Goal: Task Accomplishment & Management: Manage account settings

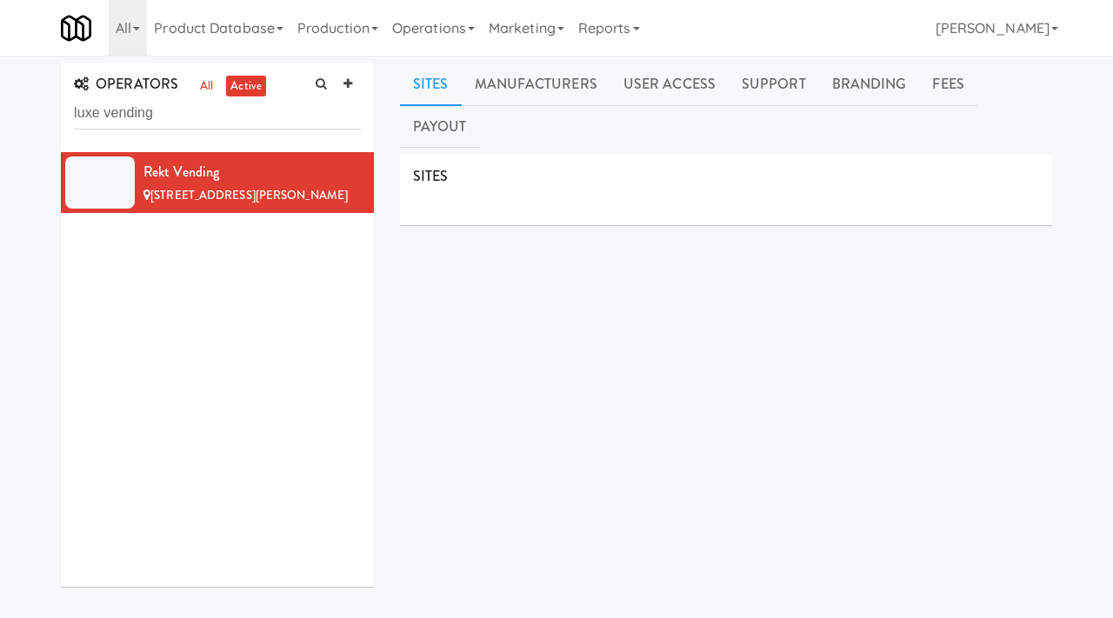
type input "luxe vending"
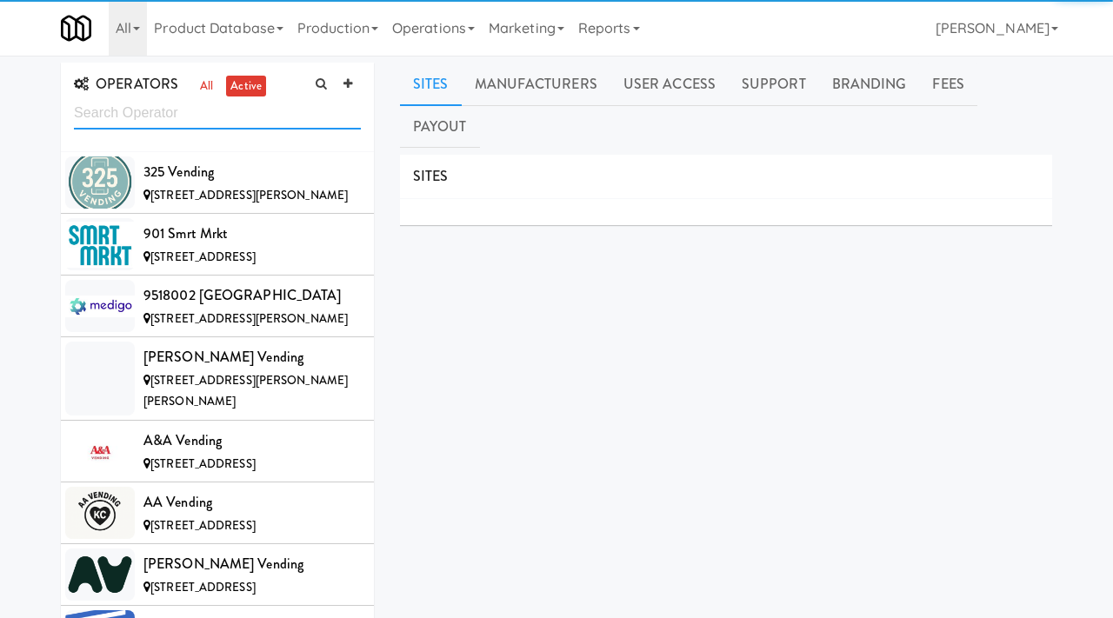
scroll to position [13675, 0]
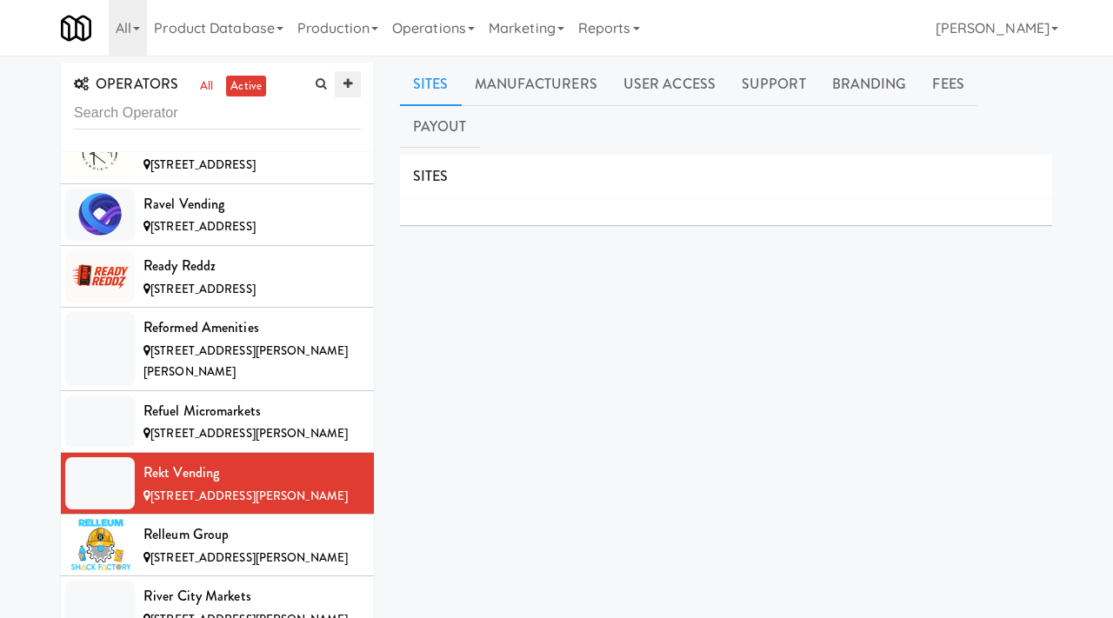
click at [347, 88] on icon at bounding box center [348, 83] width 9 height 11
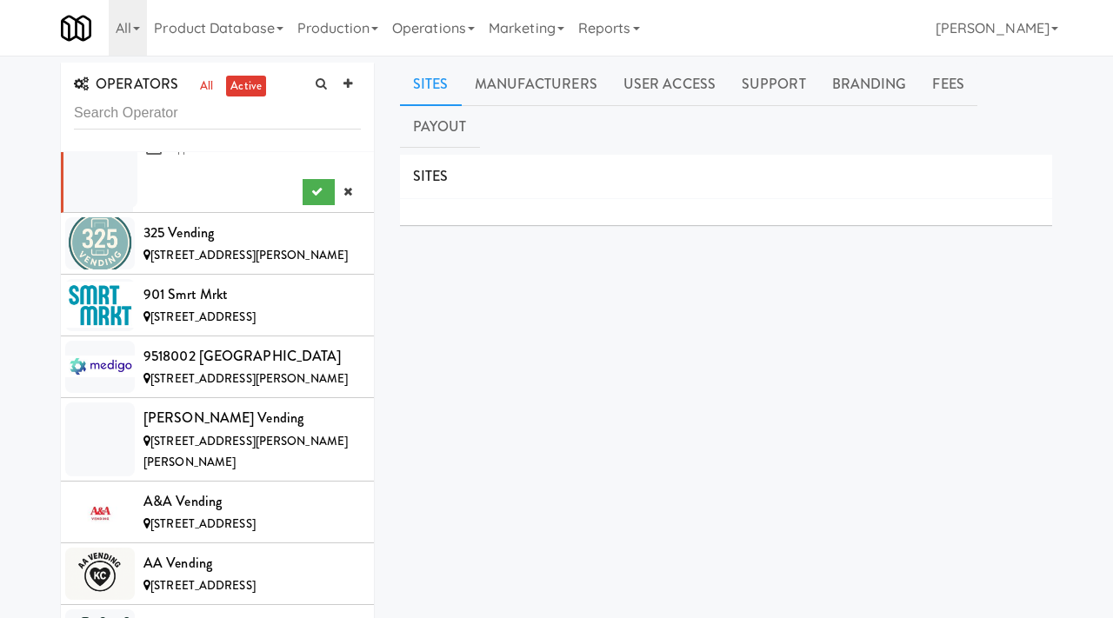
scroll to position [0, 0]
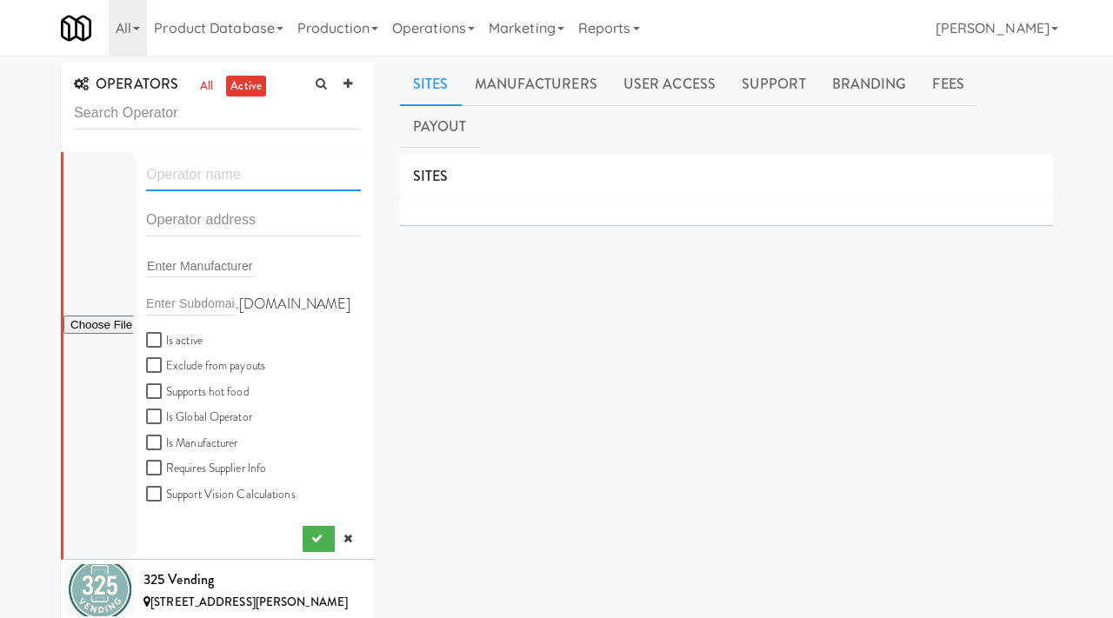
click at [225, 178] on input "text" at bounding box center [253, 175] width 215 height 32
paste input "Luxe Vending Essentials"
type input "Luxe Vending Essentials"
click at [168, 223] on input "text" at bounding box center [253, 220] width 215 height 32
paste input "14015 N 94th St"
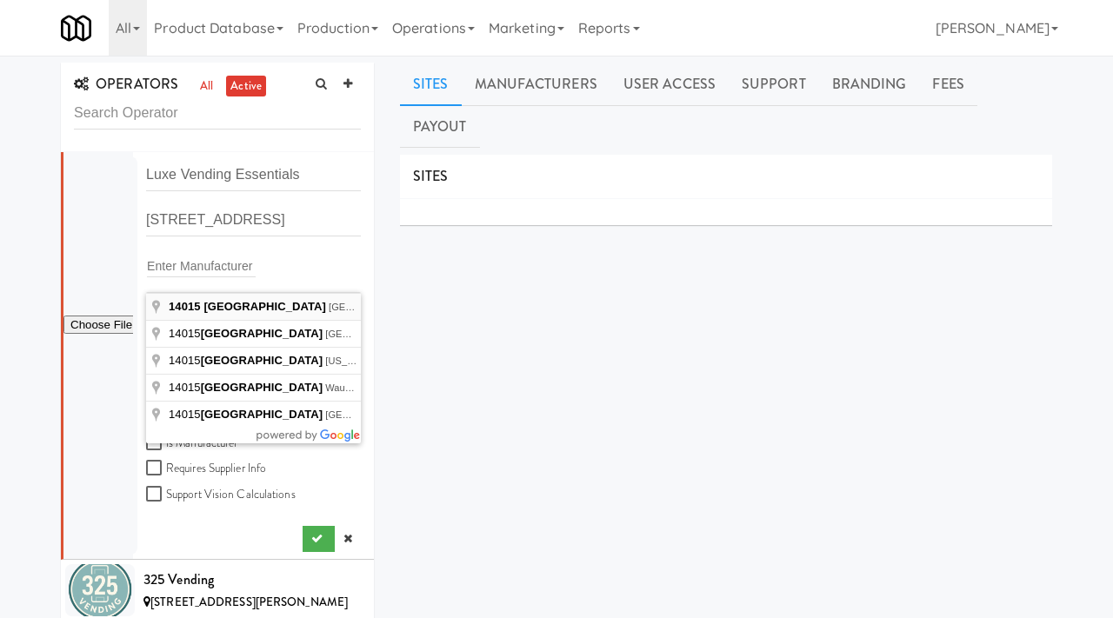
type input "14015 North 94th Street, Scottsdale, AZ, USA"
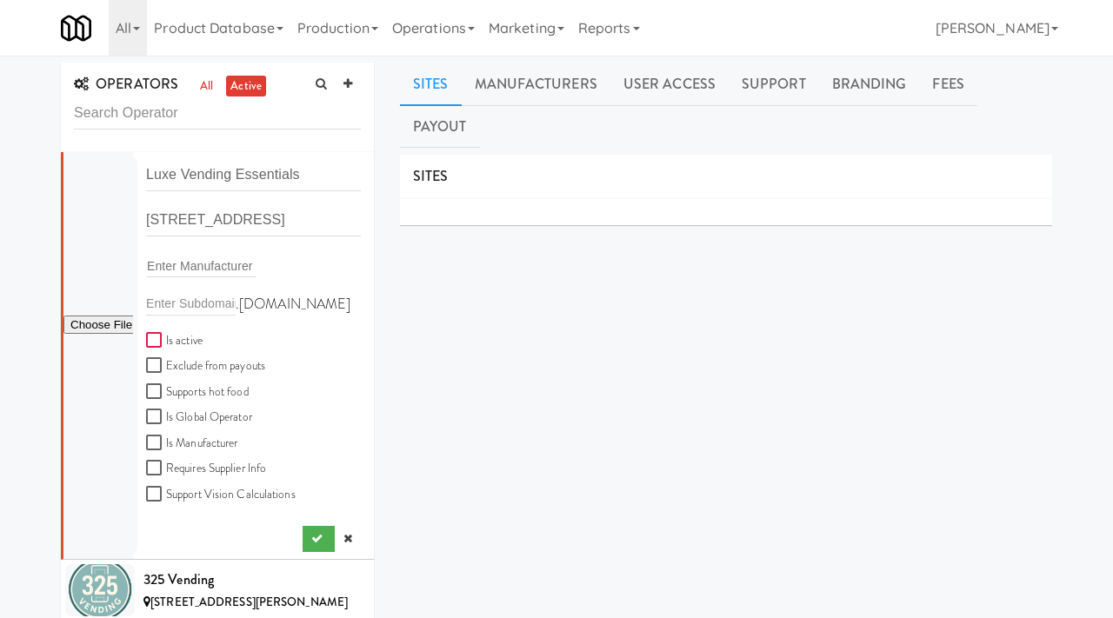
click at [157, 338] on input "Is active" at bounding box center [156, 341] width 20 height 14
checkbox input "true"
click at [78, 330] on input "file" at bounding box center [98, 326] width 70 height 22
type input "C:\fakepath\3726266a-f94a-4d49-9dec-02b8631ca4ec-0-2logo___dark_icon__270_x_270…"
click at [312, 536] on icon "submit" at bounding box center [316, 538] width 11 height 11
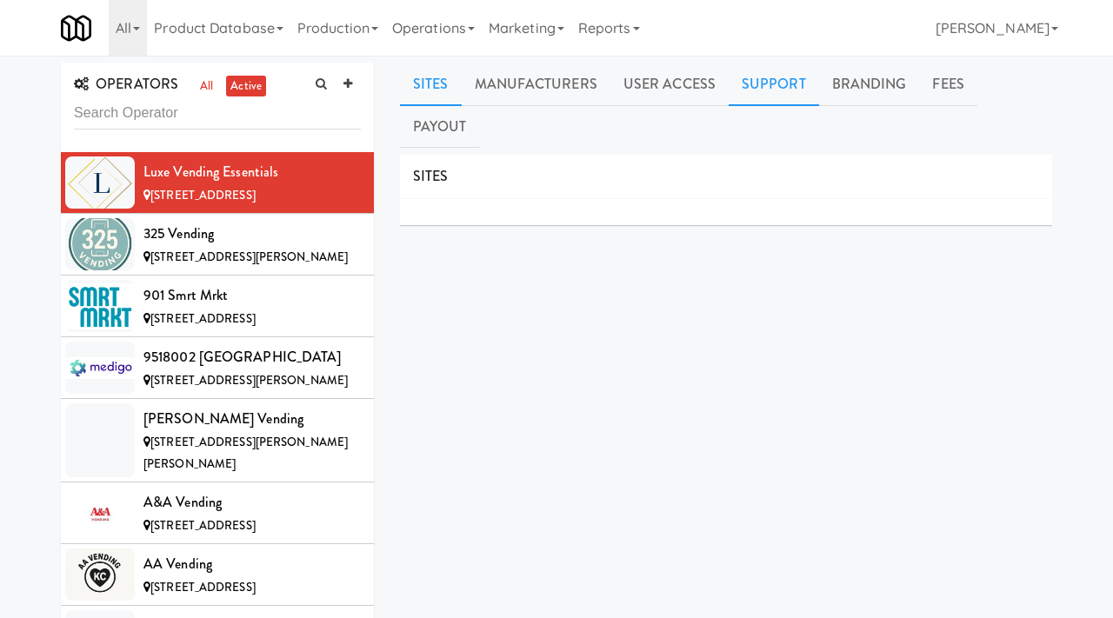
click at [788, 77] on link "Support" at bounding box center [774, 84] width 90 height 43
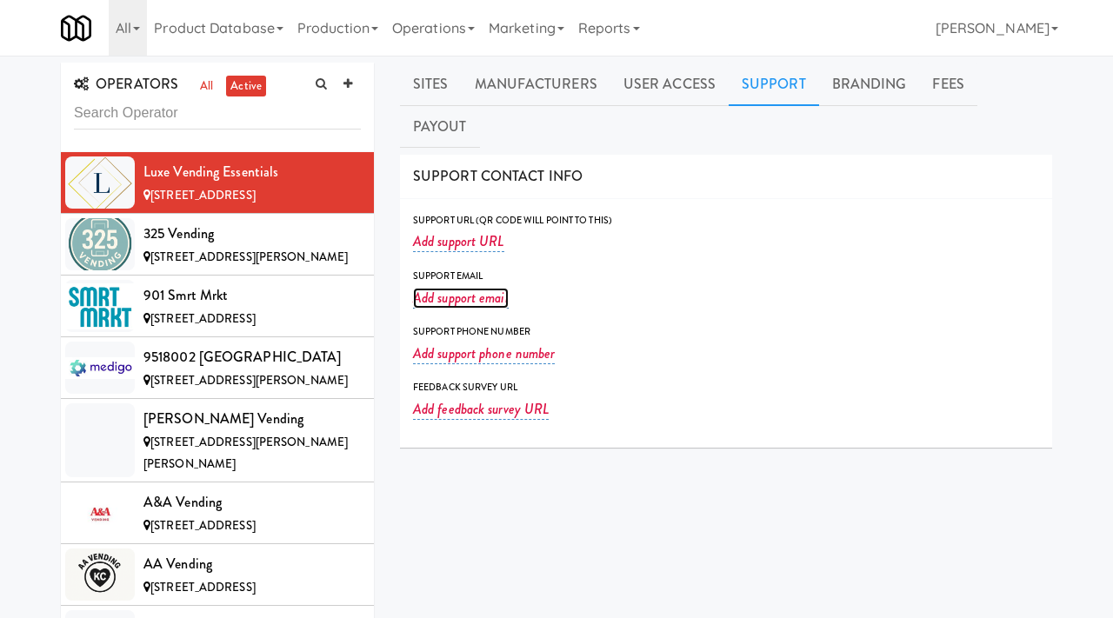
click at [472, 288] on link "Add support email" at bounding box center [461, 298] width 96 height 21
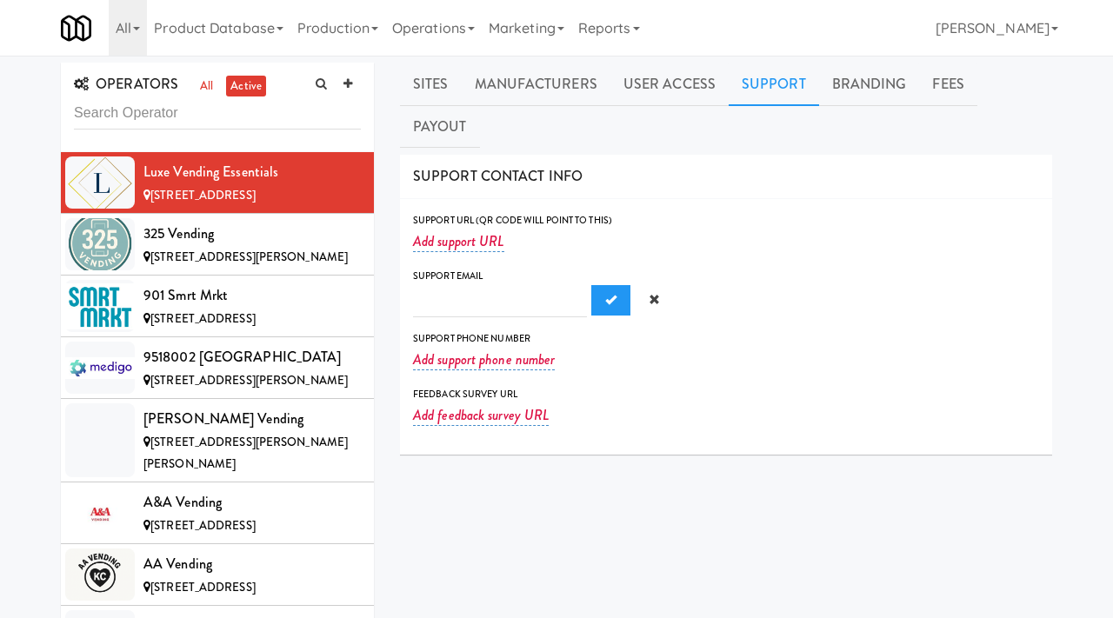
click at [443, 285] on input "text" at bounding box center [500, 301] width 174 height 32
type input "luxe.vendingessentials@gmail.com"
click at [591, 285] on button "Submit" at bounding box center [610, 300] width 39 height 31
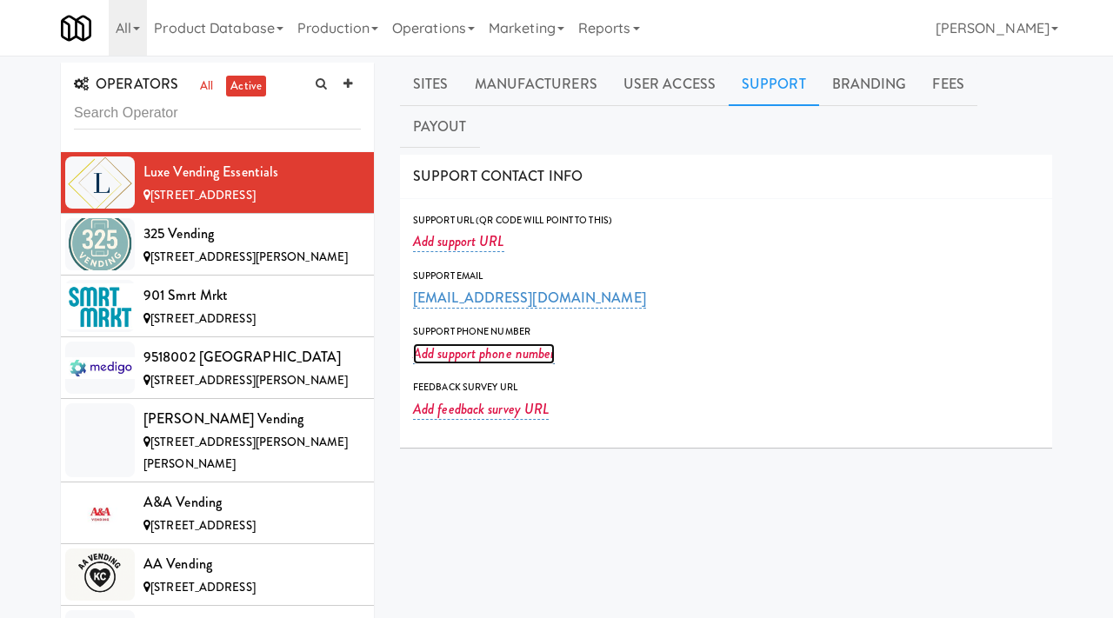
click at [483, 344] on link "Add support phone number" at bounding box center [484, 354] width 142 height 21
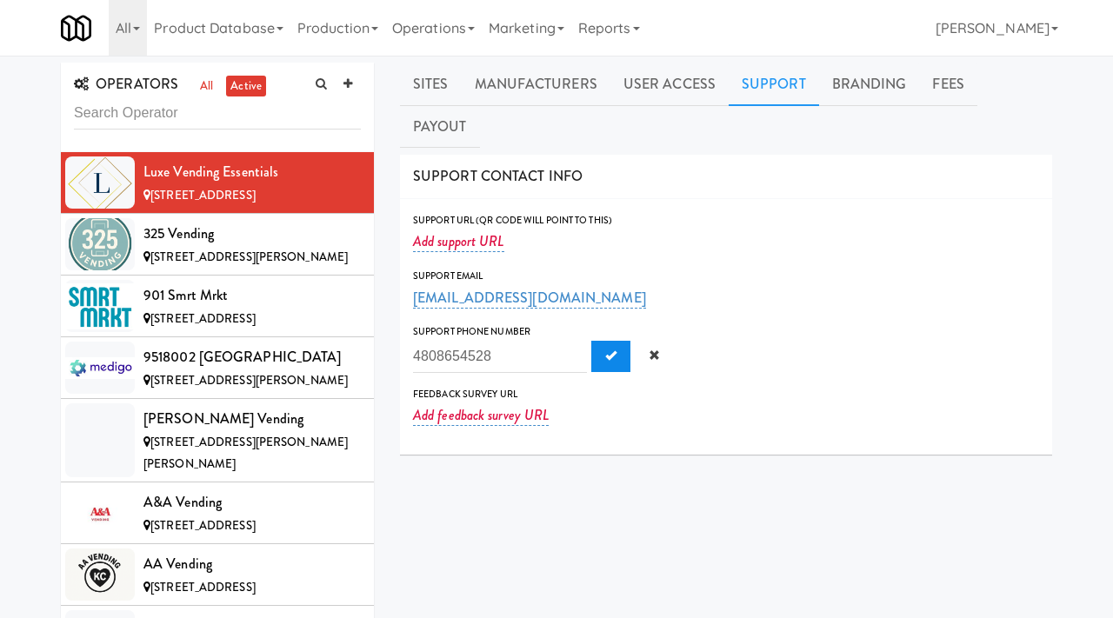
type input "4808654528"
click at [591, 341] on button "Submit" at bounding box center [610, 356] width 39 height 31
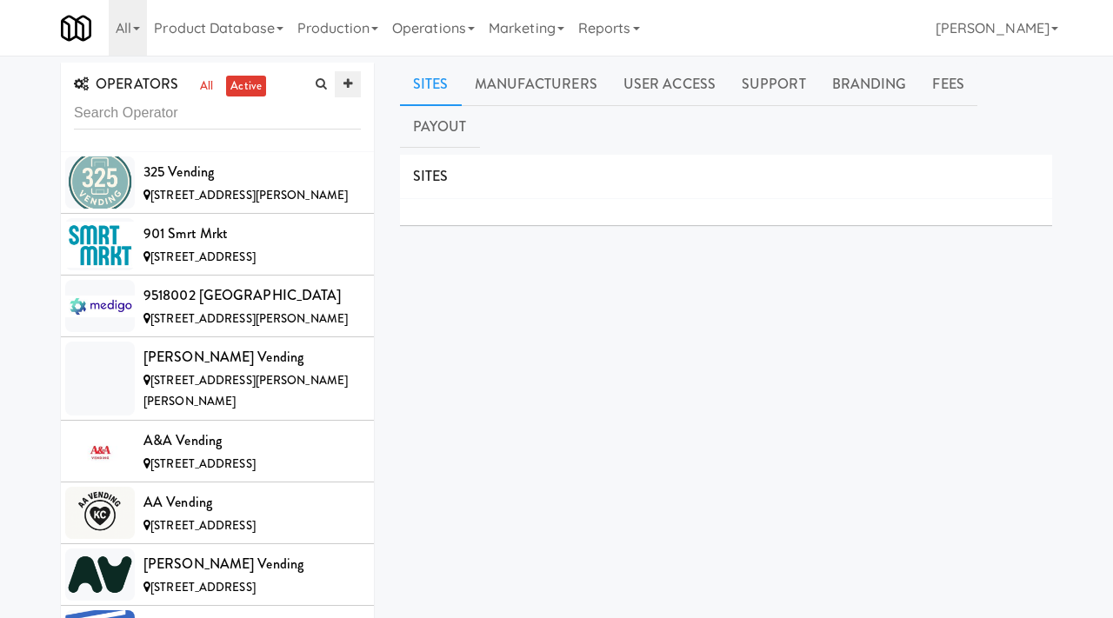
click at [348, 84] on icon at bounding box center [348, 83] width 9 height 11
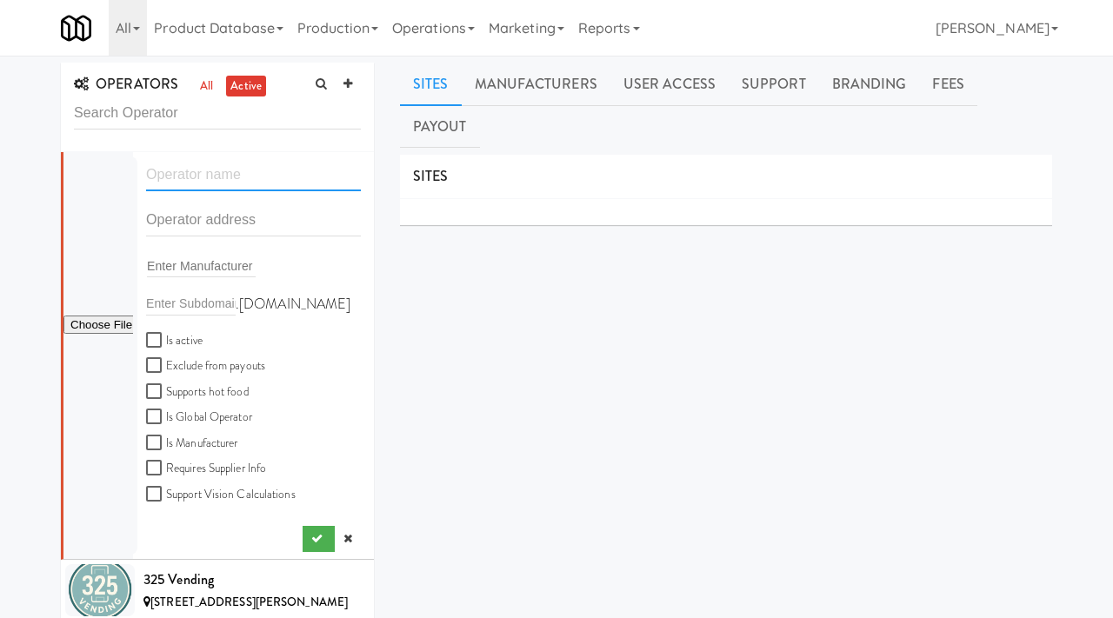
click at [213, 181] on input "text" at bounding box center [253, 175] width 215 height 32
paste input "Perryloker"
type input "Perryloker"
click at [186, 212] on input "text" at bounding box center [253, 220] width 215 height 32
paste input "63 Hay Barn Rd"
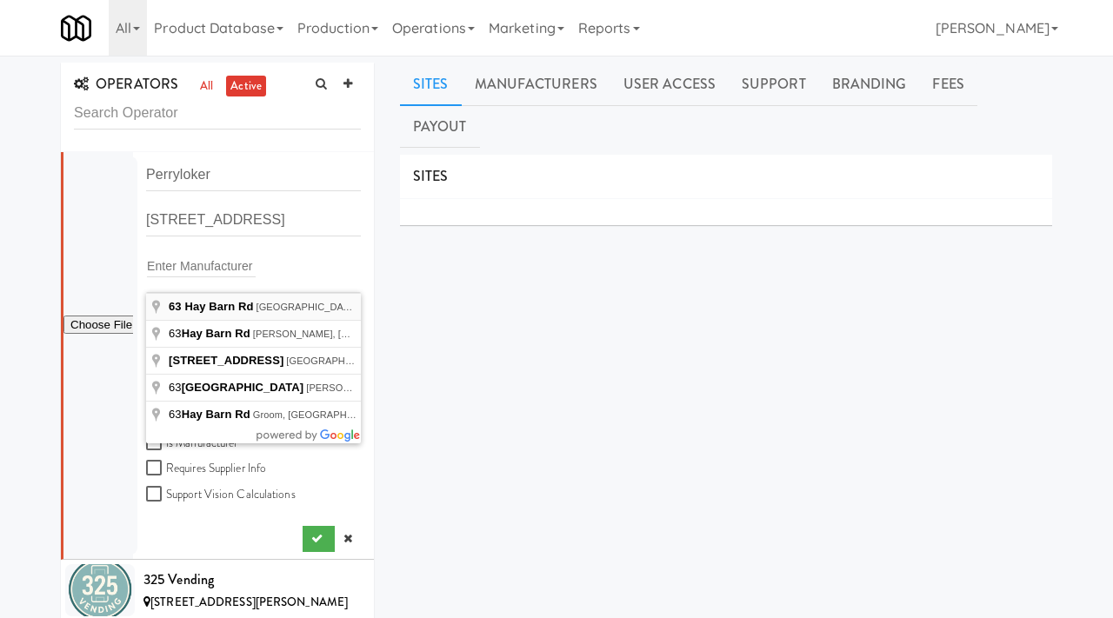
type input "63 Hay Barn Rd, Durango, CO, USA"
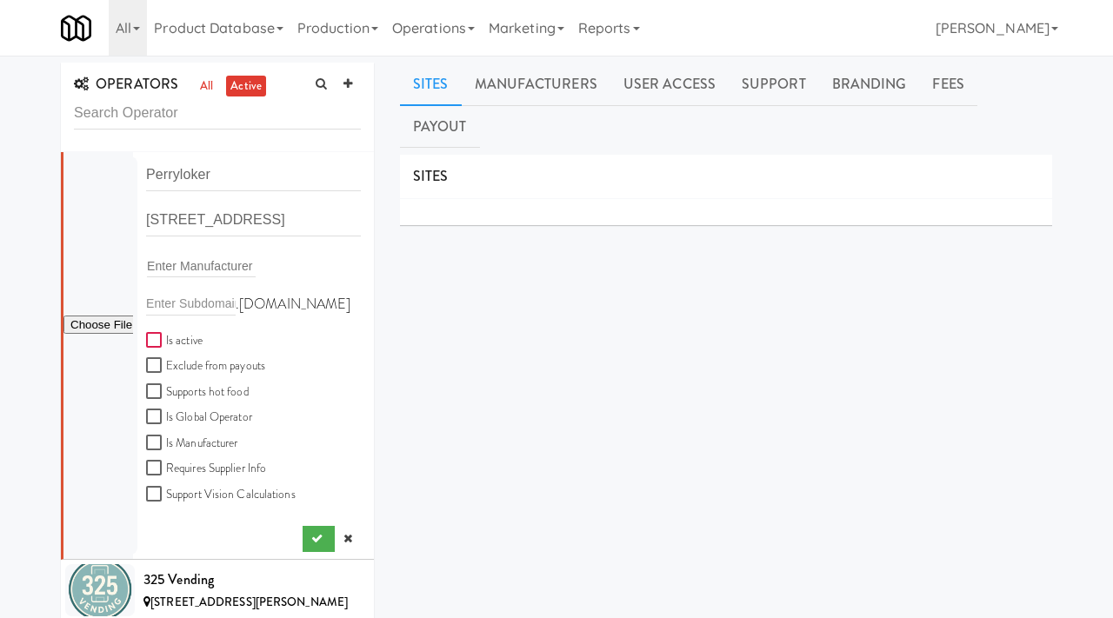
click at [152, 340] on input "Is active" at bounding box center [156, 341] width 20 height 14
checkbox input "true"
drag, startPoint x: 222, startPoint y: 176, endPoint x: 110, endPoint y: 173, distance: 112.2
click at [146, 173] on form "Perryloker 63 Hay Barn Rd, Durango, CO, USA Enter Manufacturer .fridge.kitchenm…" at bounding box center [253, 339] width 215 height 360
type input "PL Vending"
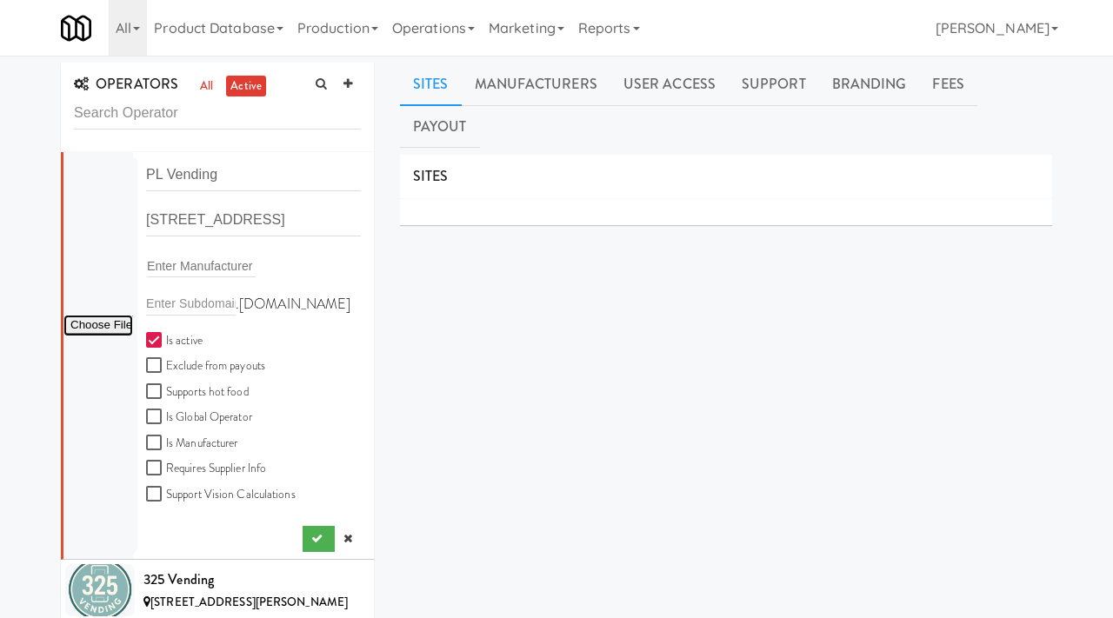
click at [81, 332] on input "file" at bounding box center [98, 326] width 70 height 22
type input "C:\fakepath\b2451e6b-de74-4b19-98e6-813299bd1d5a-0-2logo___dark_icon__270_x_270…"
click at [319, 533] on icon "submit" at bounding box center [316, 538] width 11 height 11
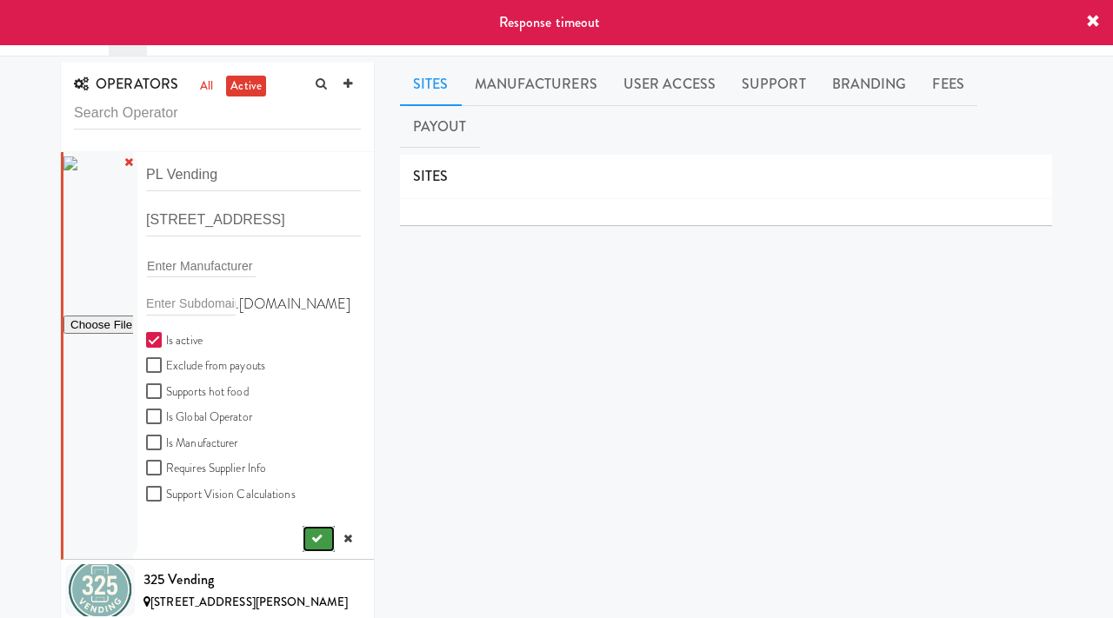
click at [315, 538] on icon "submit" at bounding box center [316, 538] width 11 height 11
click at [309, 536] on button "submit" at bounding box center [319, 539] width 32 height 26
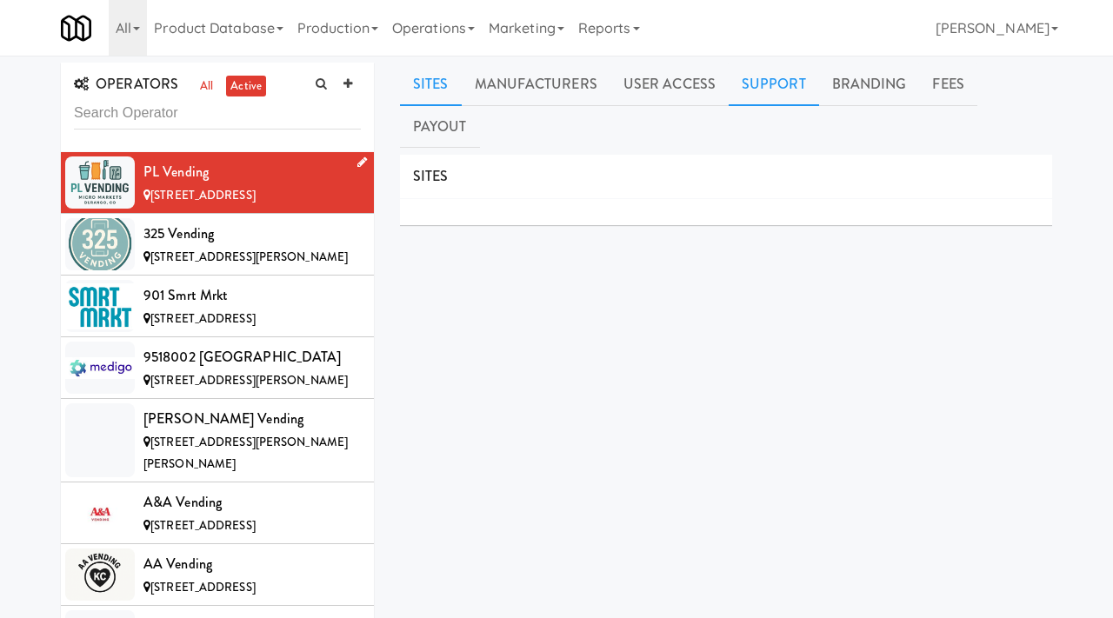
click at [767, 91] on link "Support" at bounding box center [774, 84] width 90 height 43
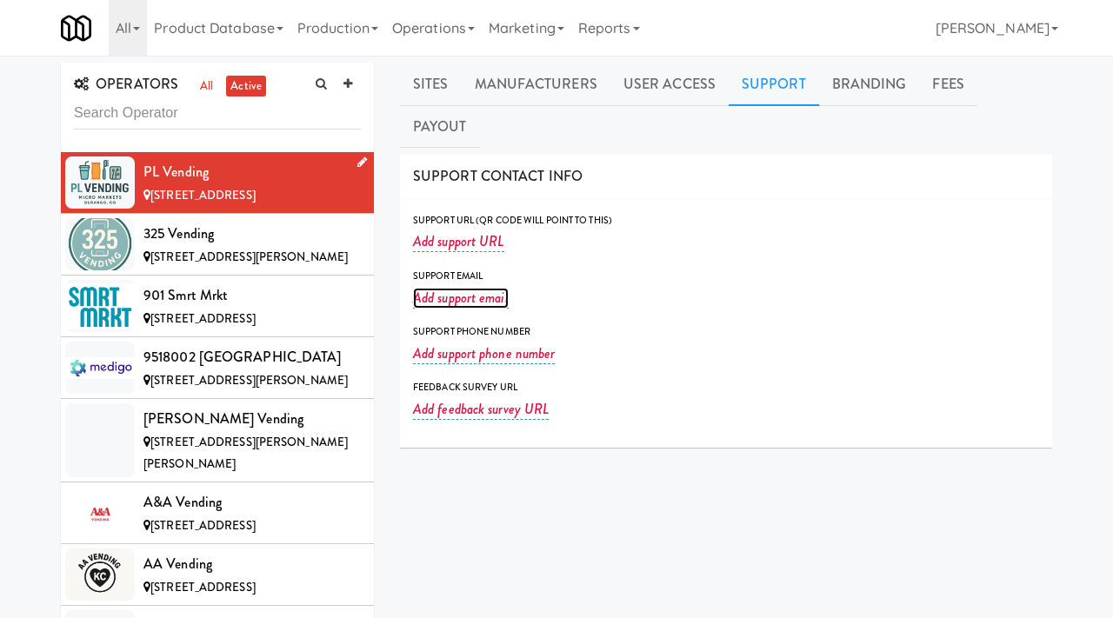
click at [448, 288] on link "Add support email" at bounding box center [461, 298] width 96 height 21
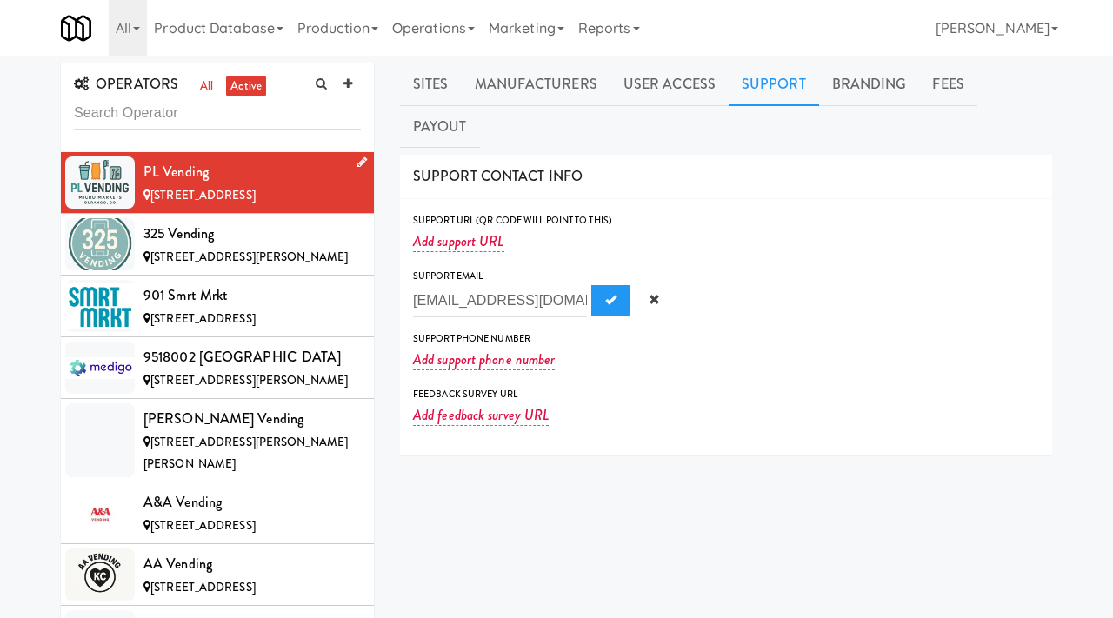
scroll to position [0, 21]
type input "plvending@protonmail.com"
click at [605, 294] on span "Submit" at bounding box center [610, 299] width 11 height 11
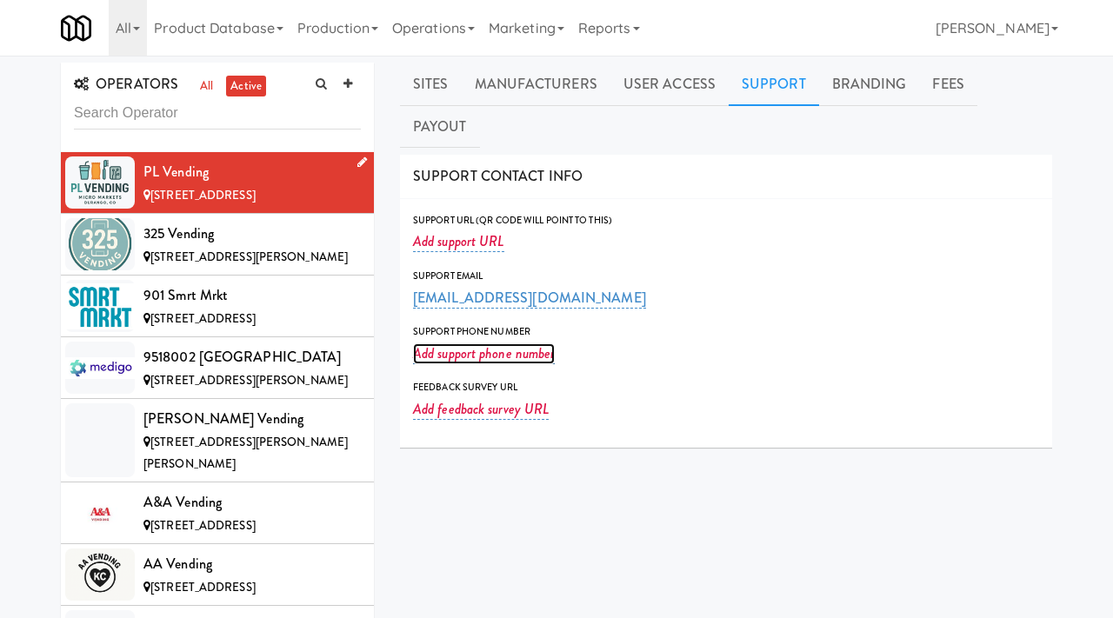
click at [480, 344] on link "Add support phone number" at bounding box center [484, 354] width 142 height 21
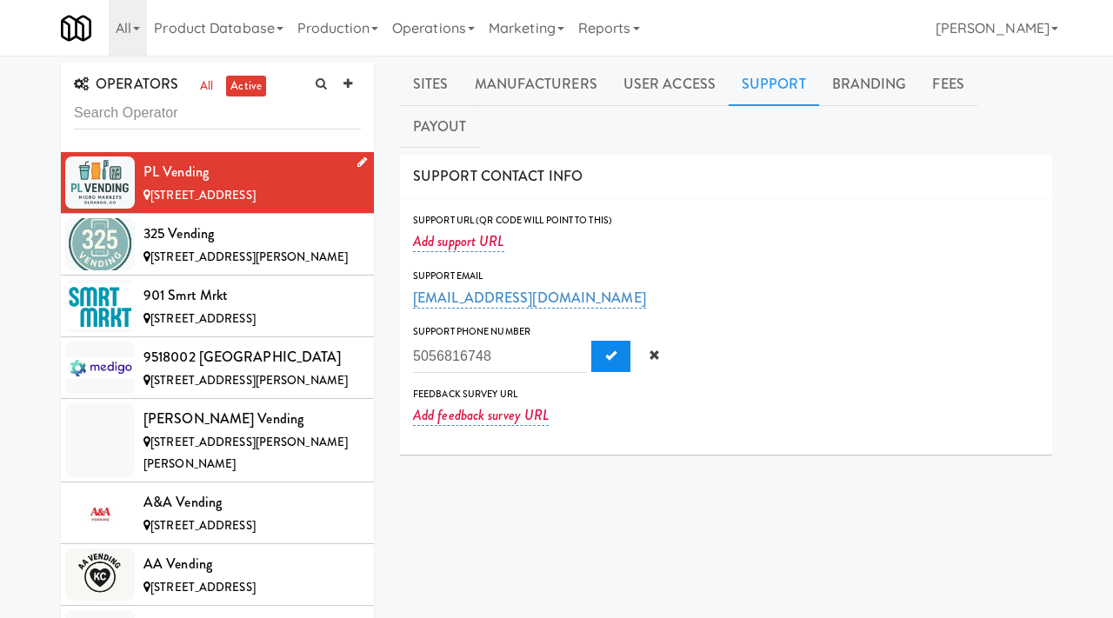
type input "5056816748"
click at [605, 350] on span "Submit" at bounding box center [610, 355] width 11 height 11
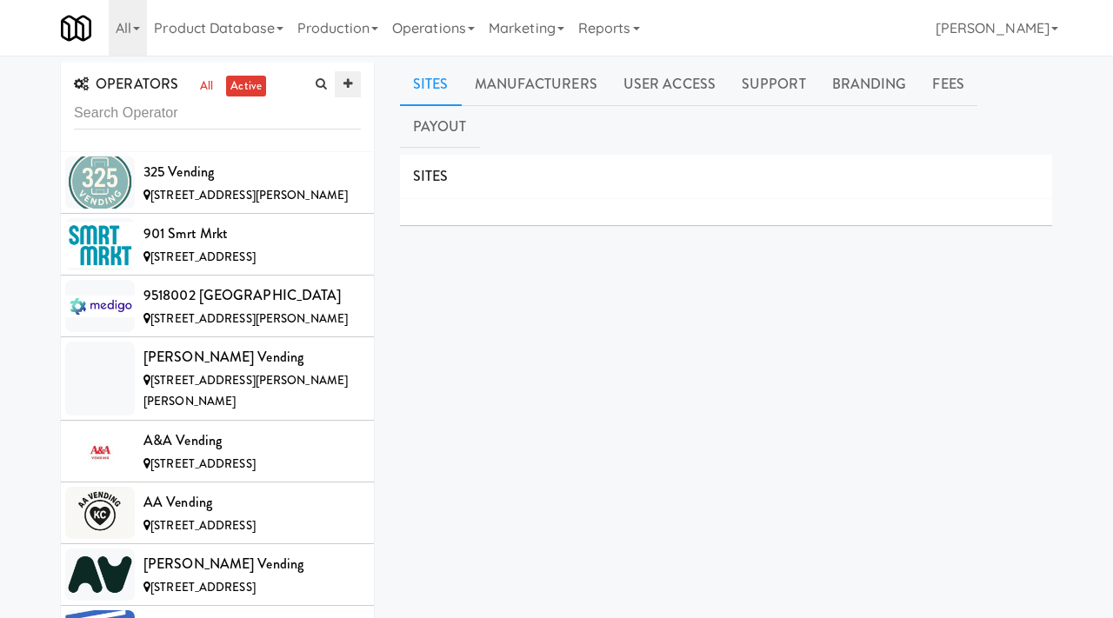
click at [353, 90] on link at bounding box center [348, 84] width 26 height 26
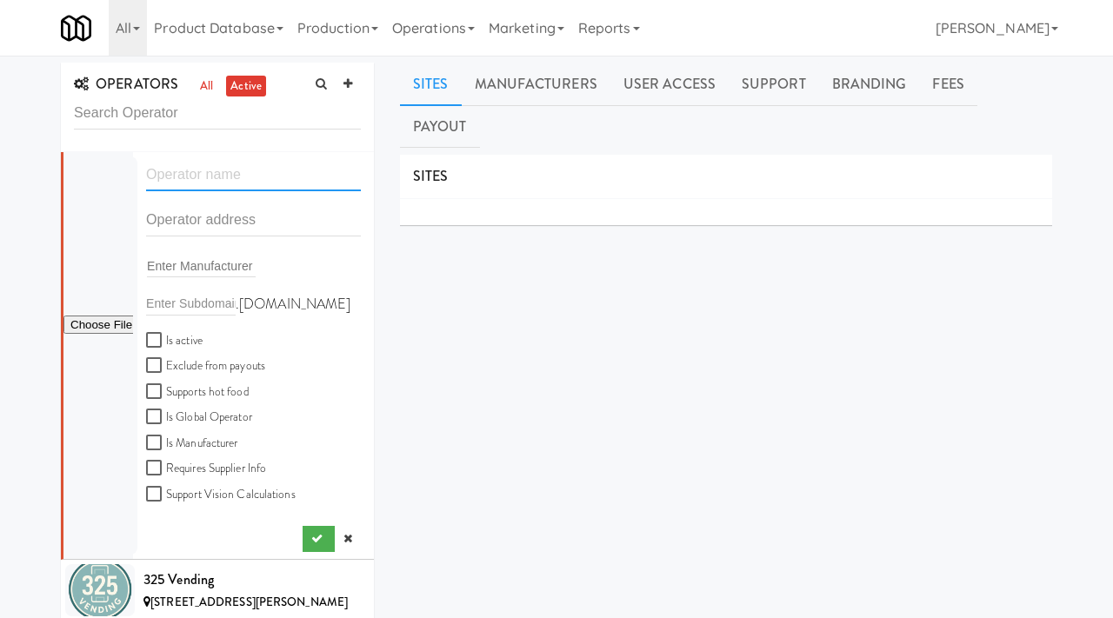
click at [195, 174] on input "text" at bounding box center [253, 175] width 215 height 32
paste input "Mercatus Vending"
type input "Mercatus Vending"
click at [170, 210] on input "text" at bounding box center [253, 220] width 215 height 32
paste input "2609 Wilson Street"
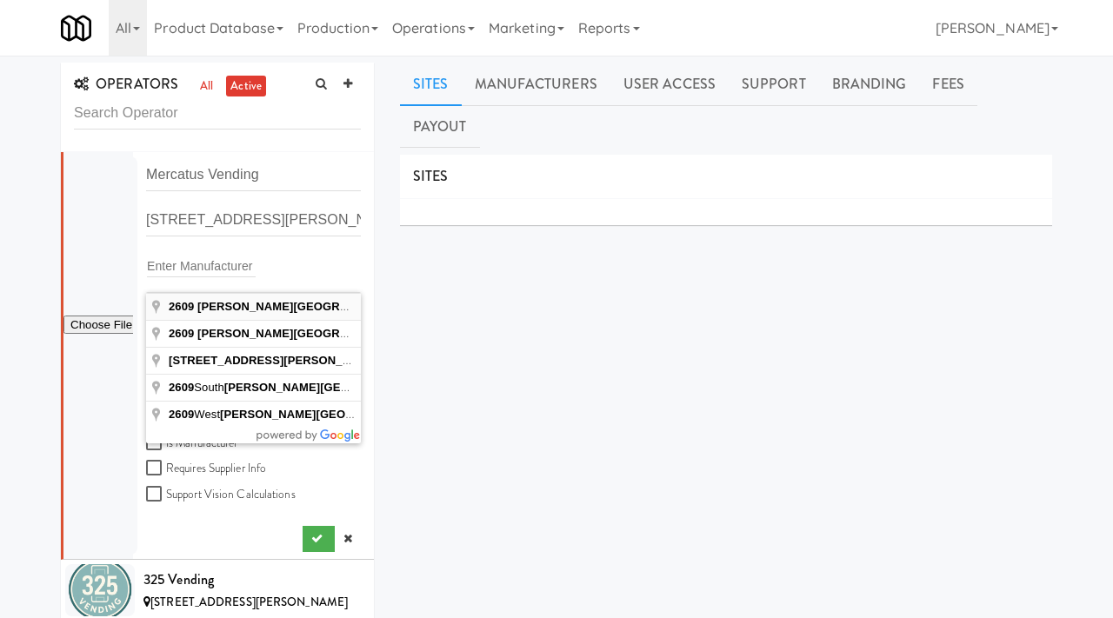
type input "2609 Wilson Street, Austin, TX, USA"
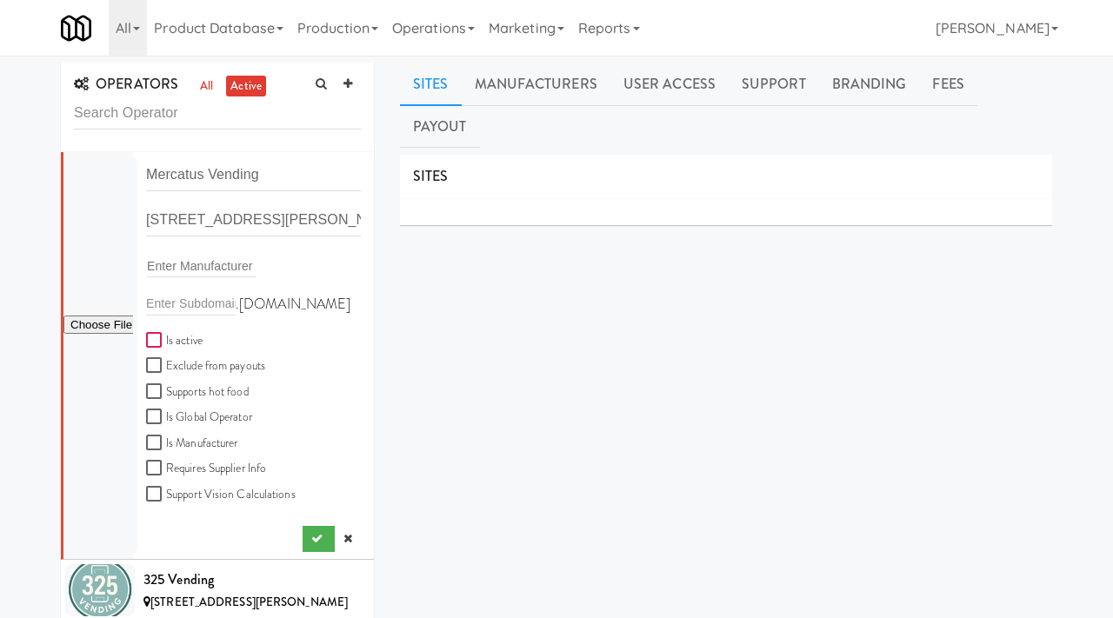
click at [150, 341] on input "Is active" at bounding box center [156, 341] width 20 height 14
checkbox input "true"
click at [310, 540] on button "submit" at bounding box center [319, 539] width 32 height 26
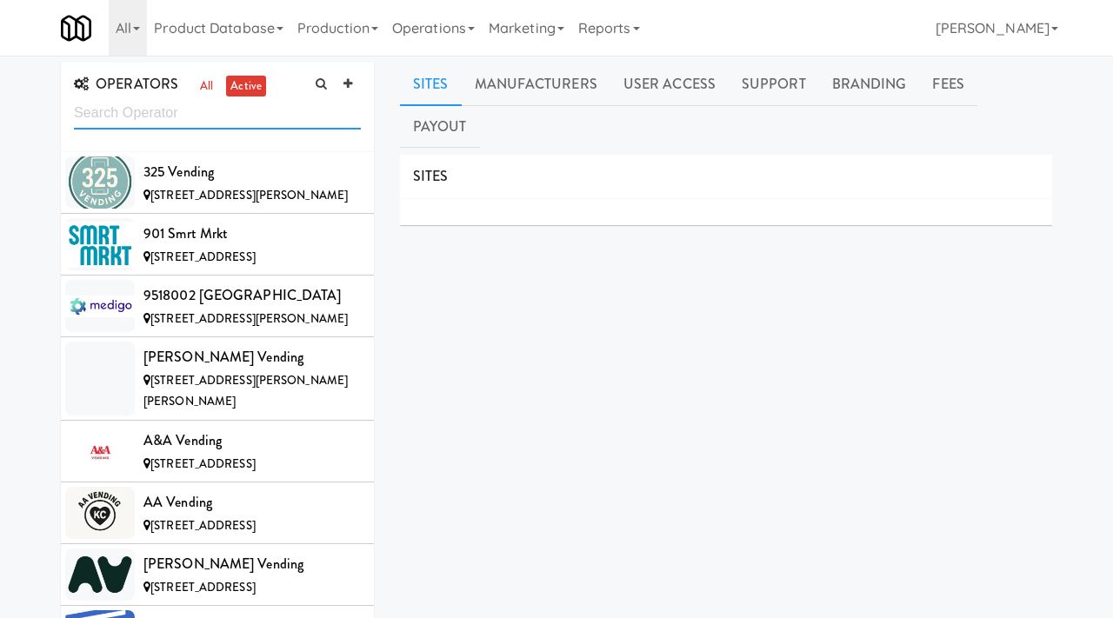
scroll to position [9775, 0]
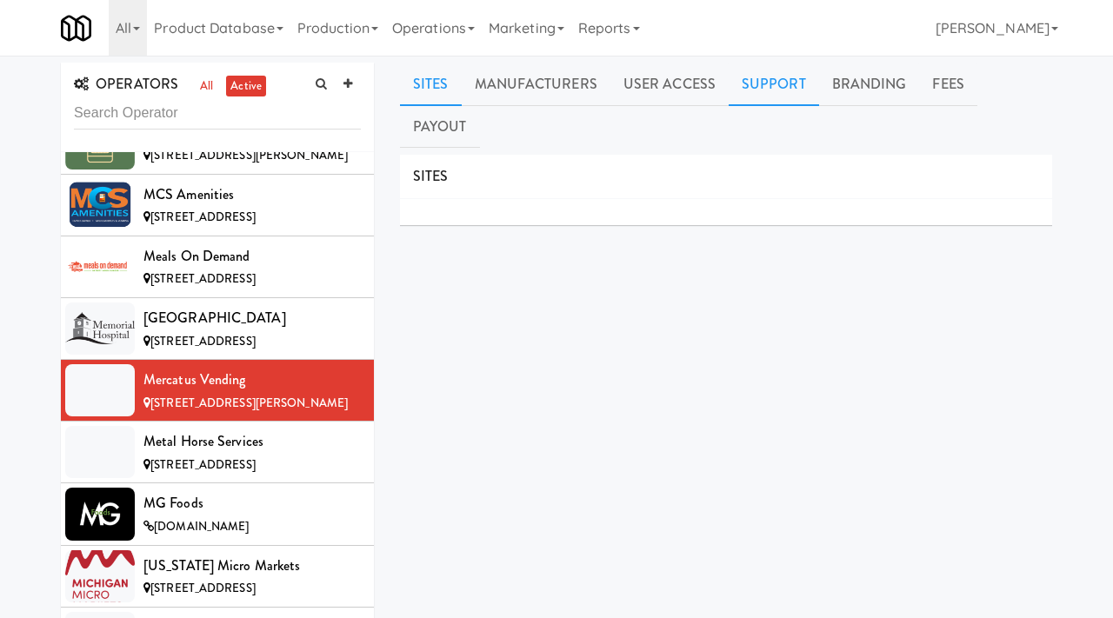
click at [778, 84] on link "Support" at bounding box center [774, 84] width 90 height 43
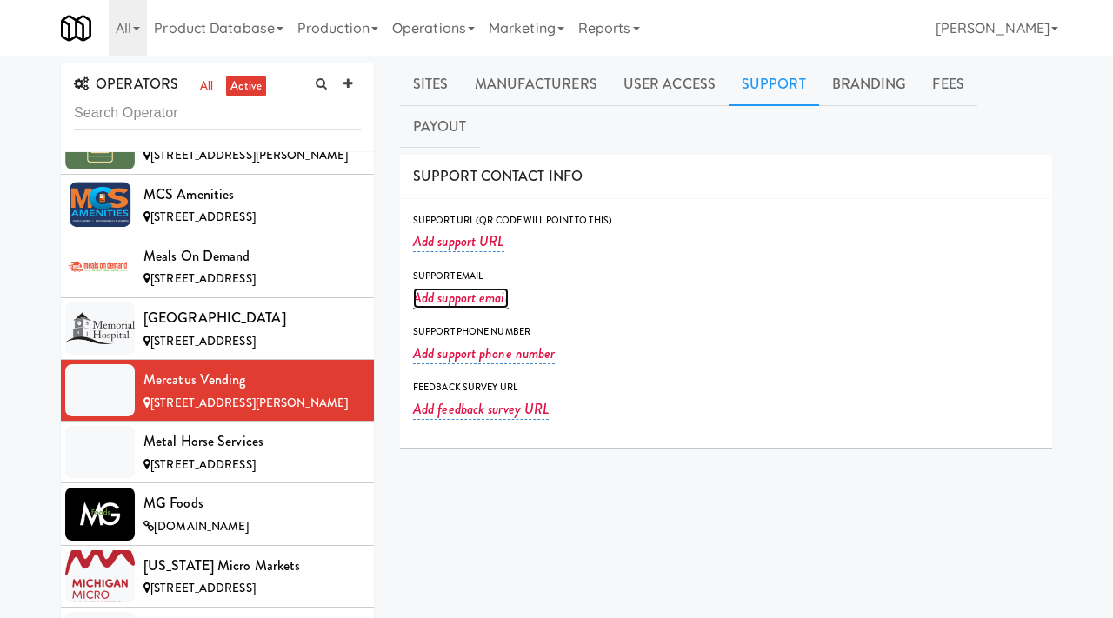
click at [435, 288] on link "Add support email" at bounding box center [461, 298] width 96 height 21
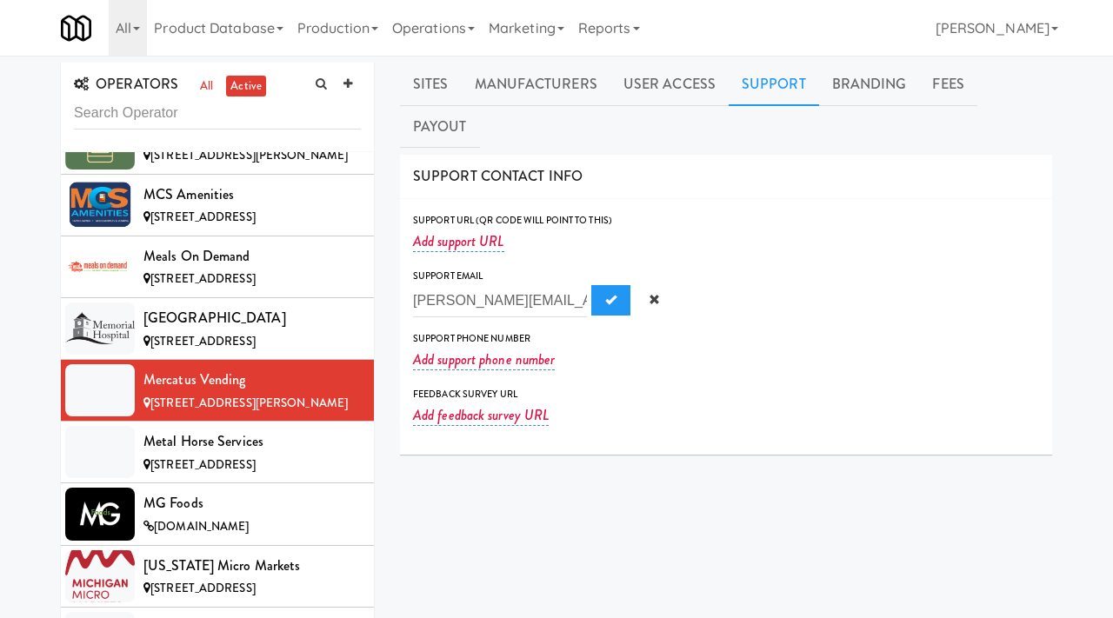
scroll to position [0, 32]
type input "scott@mercatusvending.com"
click at [591, 285] on button "Submit" at bounding box center [610, 300] width 39 height 31
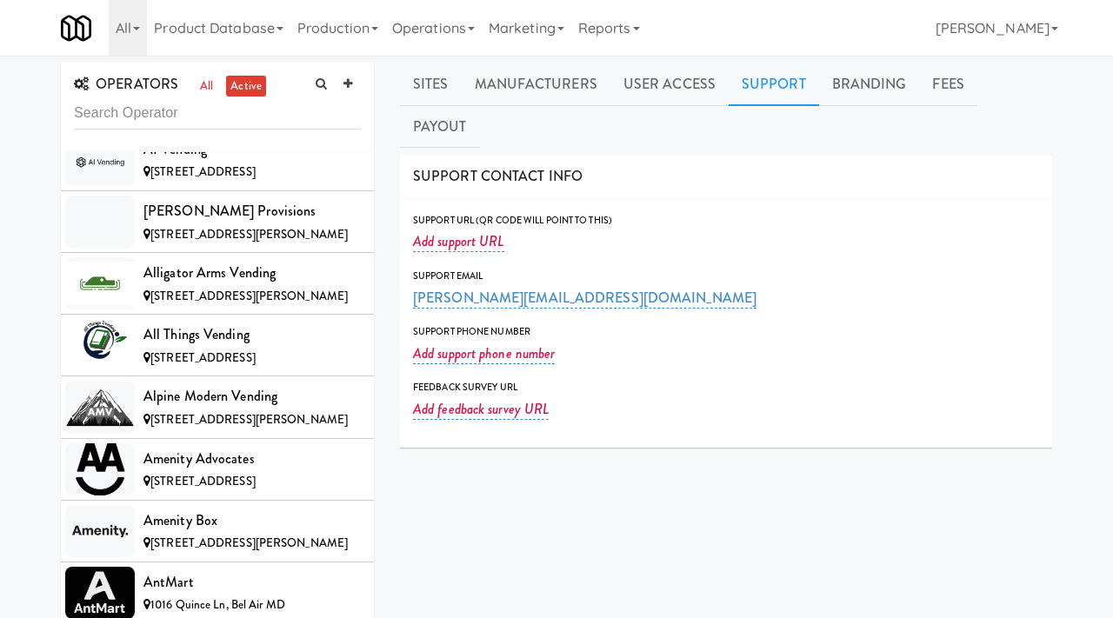
scroll to position [0, 0]
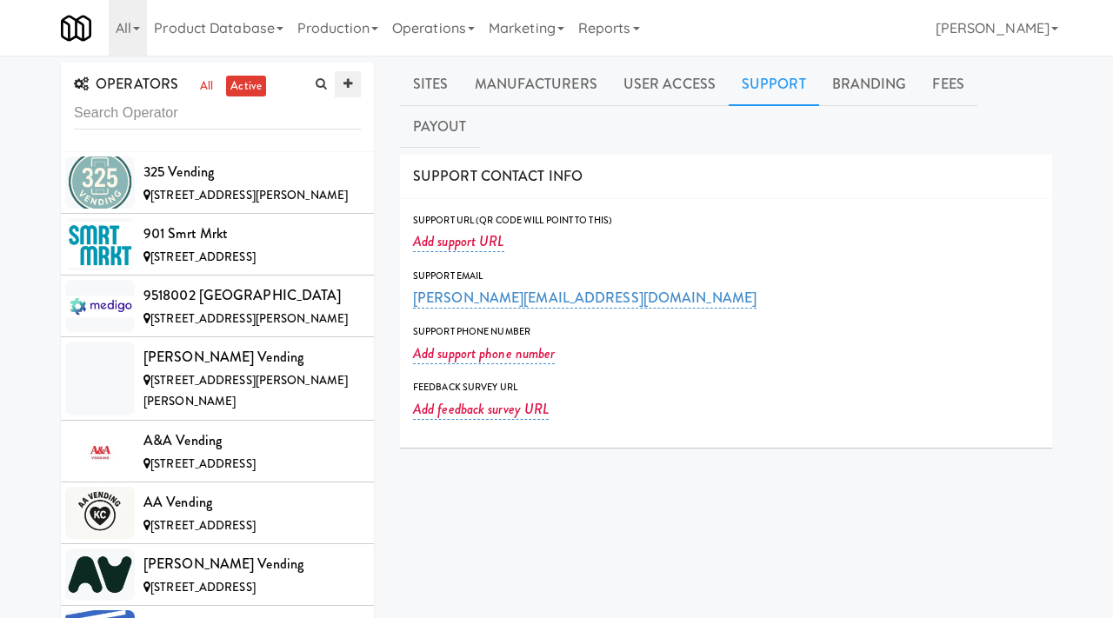
click at [346, 82] on icon at bounding box center [348, 83] width 9 height 11
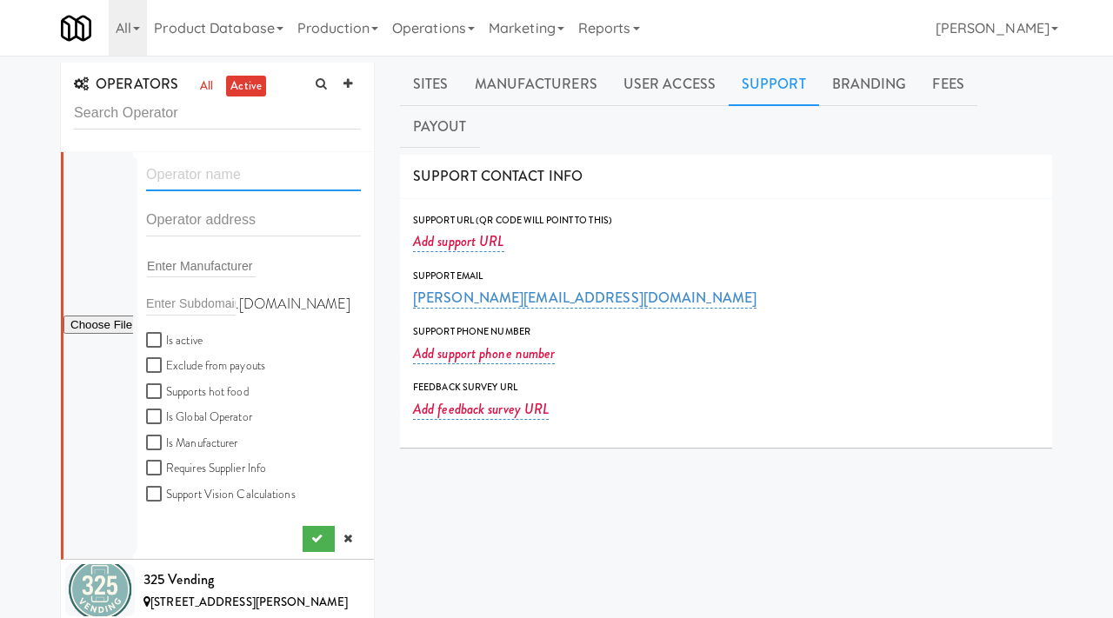
click at [229, 177] on input "text" at bounding box center [253, 175] width 215 height 32
paste input "TC Distribution"
type input "TC Distribution"
click at [189, 209] on input "text" at bounding box center [253, 220] width 215 height 32
paste input "3315 rue france-prime, app 206"
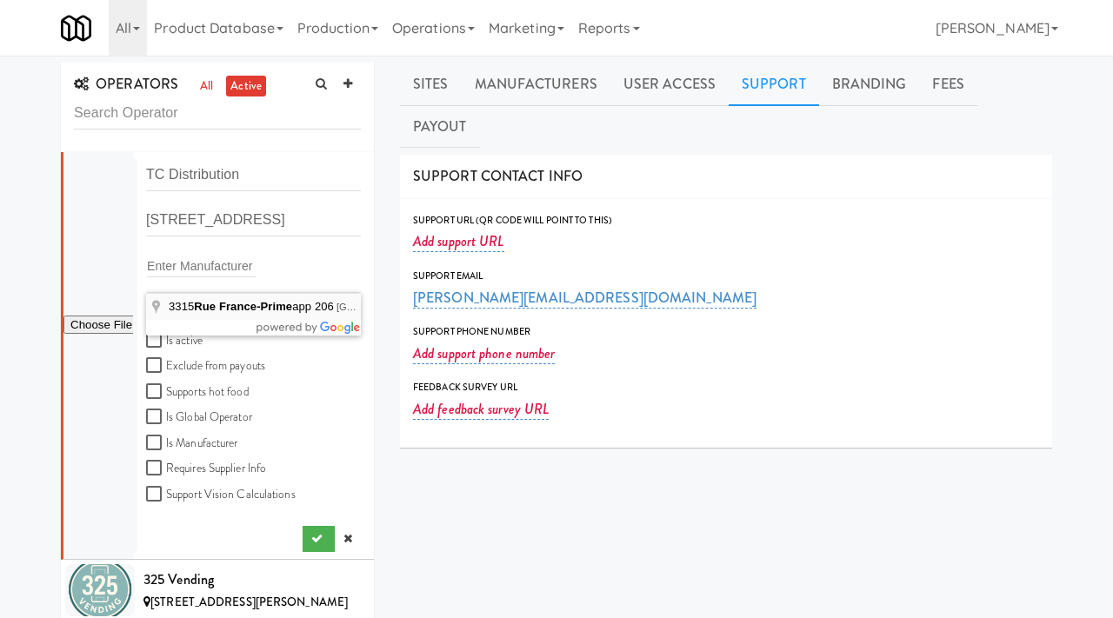
type input "3315 Rue France-Prime app 206, Québec City, QC, Canada"
click at [153, 343] on input "Is active" at bounding box center [156, 341] width 20 height 14
checkbox input "true"
click at [87, 323] on input "file" at bounding box center [98, 326] width 70 height 22
type input "C:\fakepath\3c72f4f9-f9ab-4c27-8aca-2461903b84ab-0-2logo___dark_icon__270_x_270…"
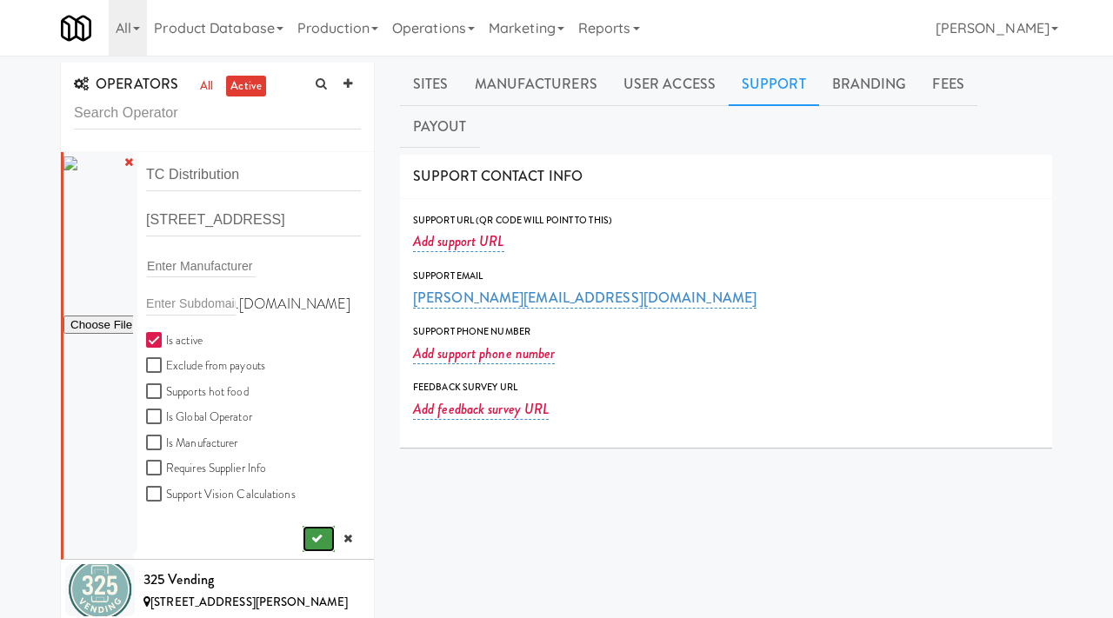
click at [317, 527] on button "submit" at bounding box center [319, 539] width 32 height 26
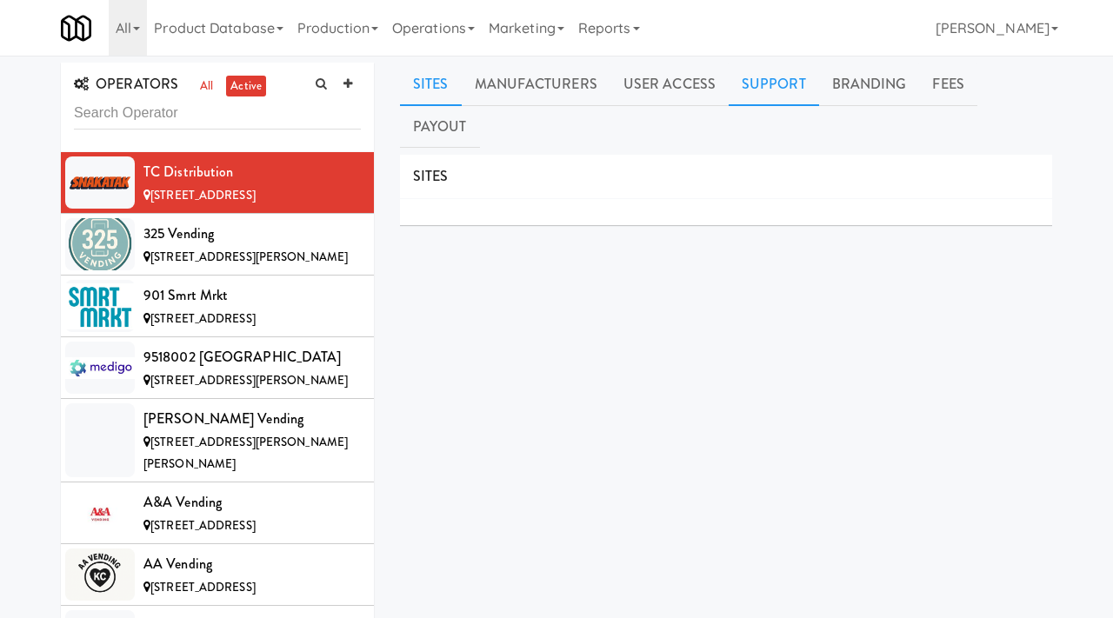
click at [753, 101] on link "Support" at bounding box center [774, 84] width 90 height 43
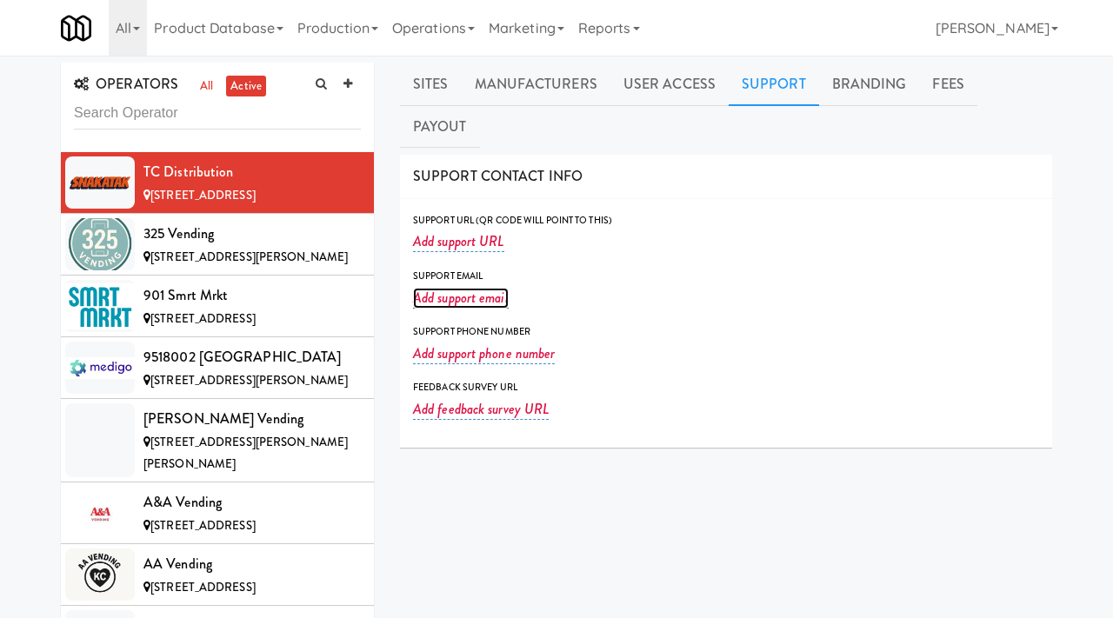
click at [487, 288] on link "Add support email" at bounding box center [461, 298] width 96 height 21
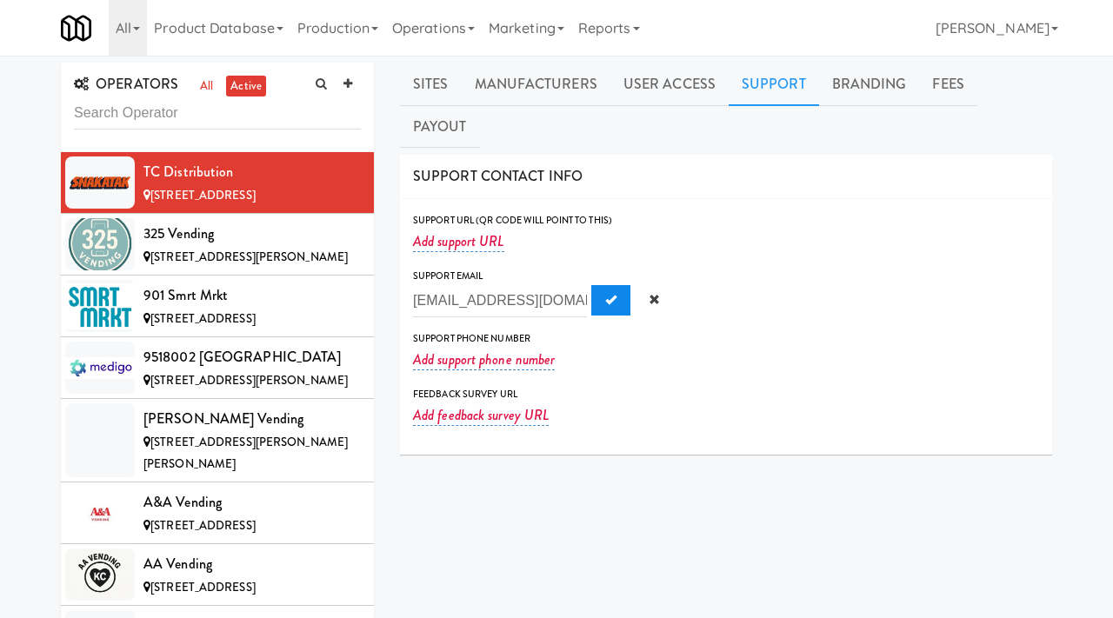
type input "info@snakatak.ca"
click at [605, 294] on span "Submit" at bounding box center [610, 299] width 11 height 11
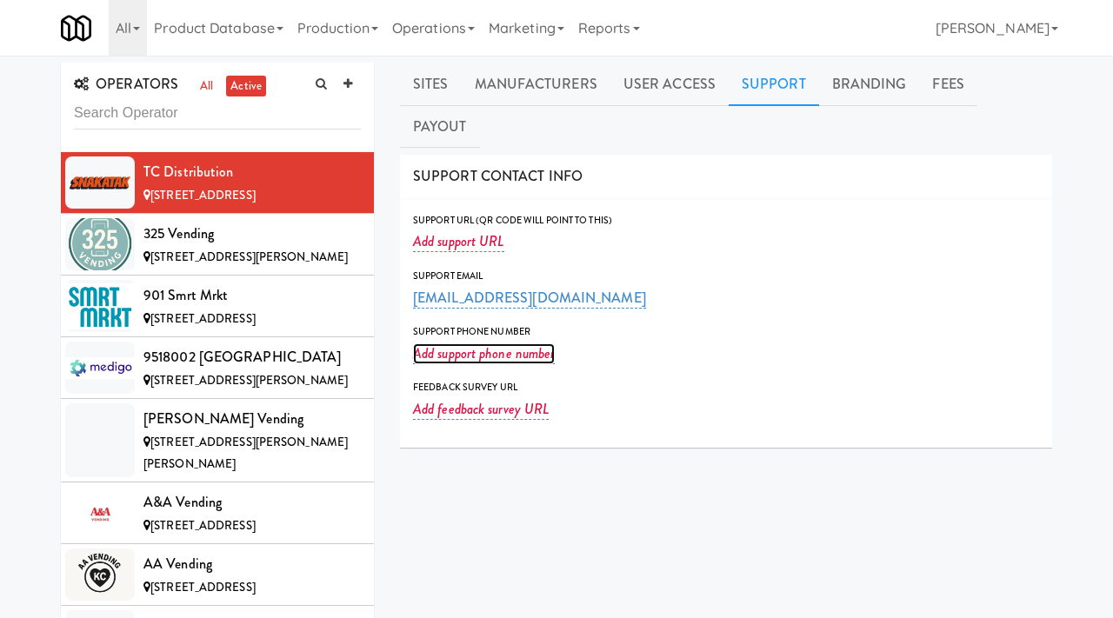
click at [478, 344] on link "Add support phone number" at bounding box center [484, 354] width 142 height 21
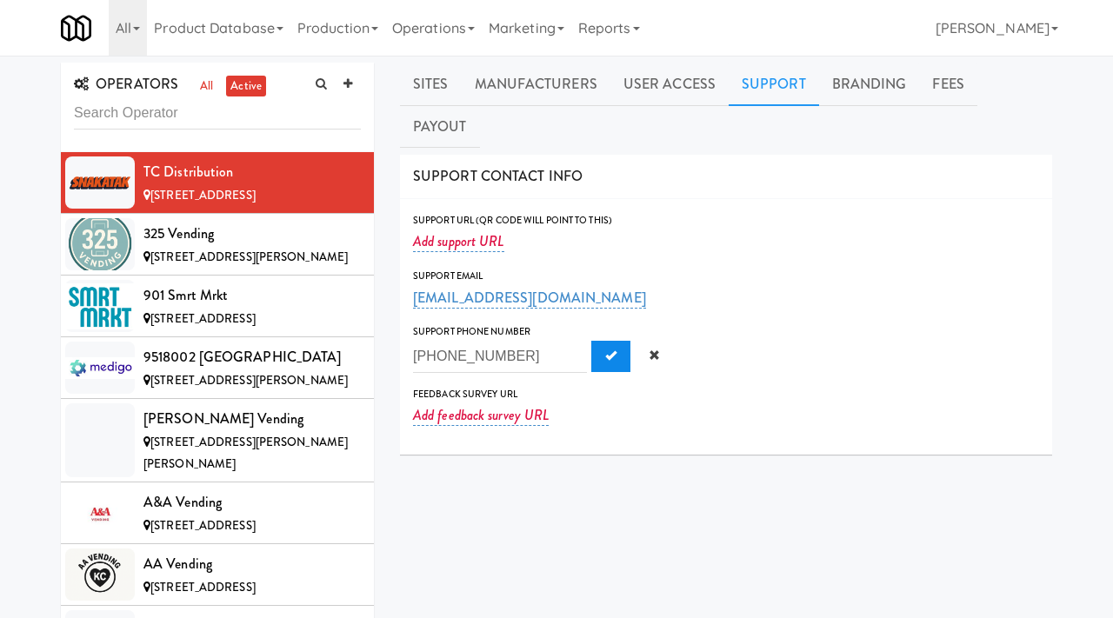
type input "1-438-528-3535"
click at [591, 341] on button "Submit" at bounding box center [610, 356] width 39 height 31
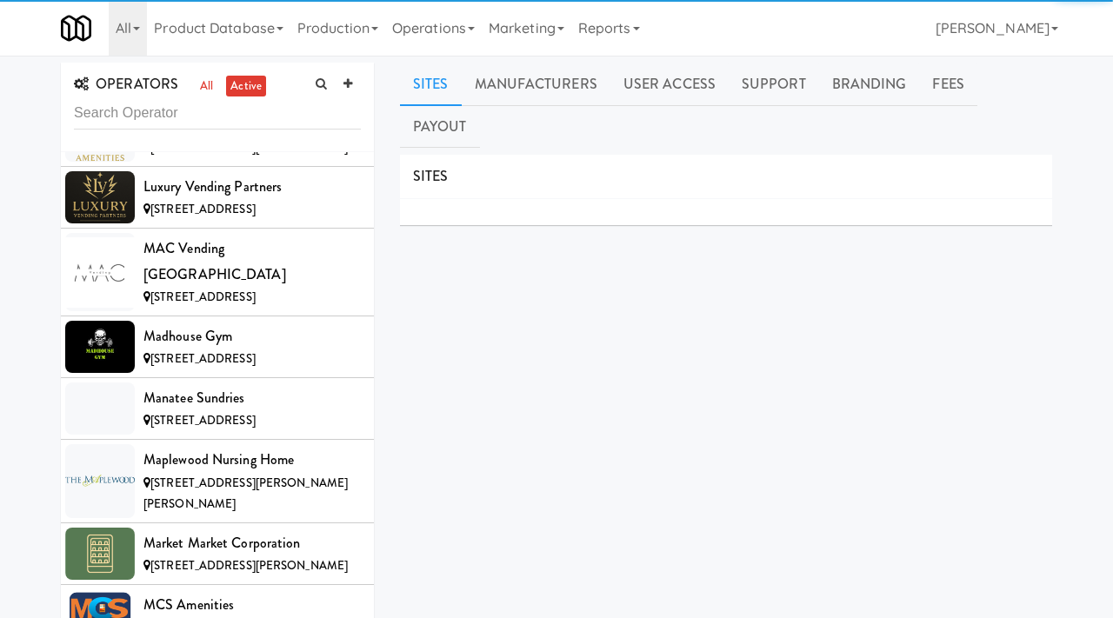
scroll to position [17118, 0]
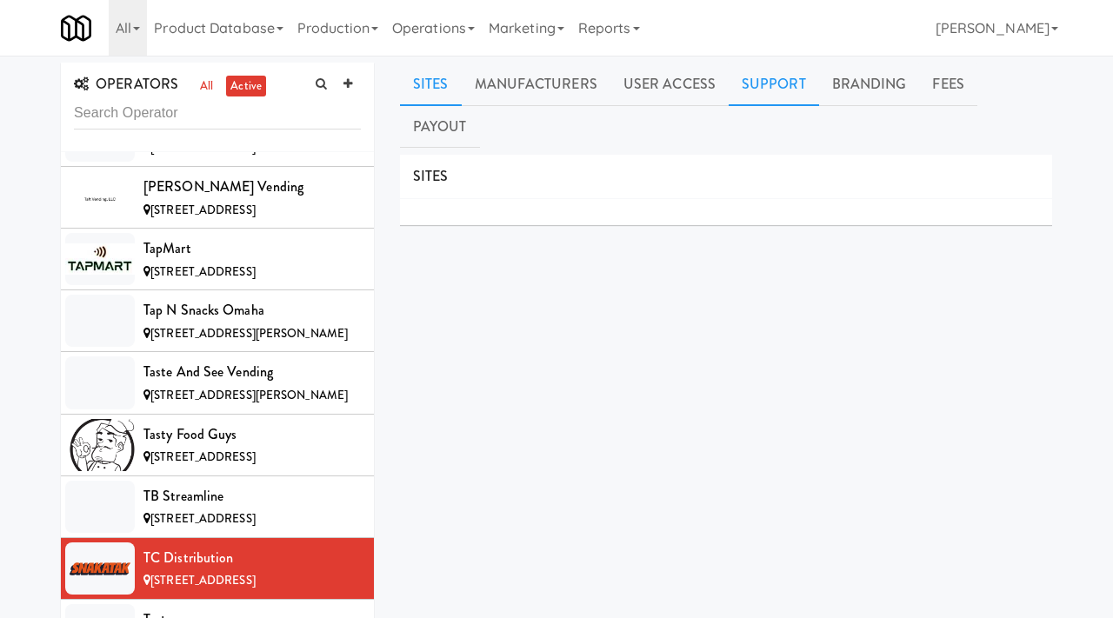
click at [768, 84] on link "Support" at bounding box center [774, 84] width 90 height 43
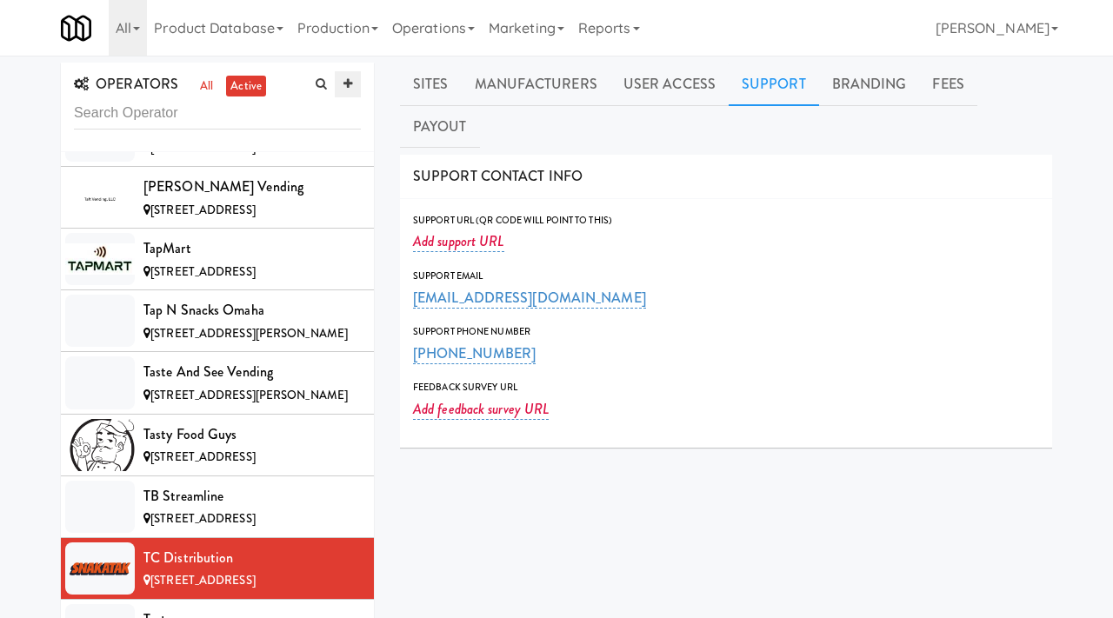
click at [346, 81] on icon at bounding box center [348, 83] width 9 height 11
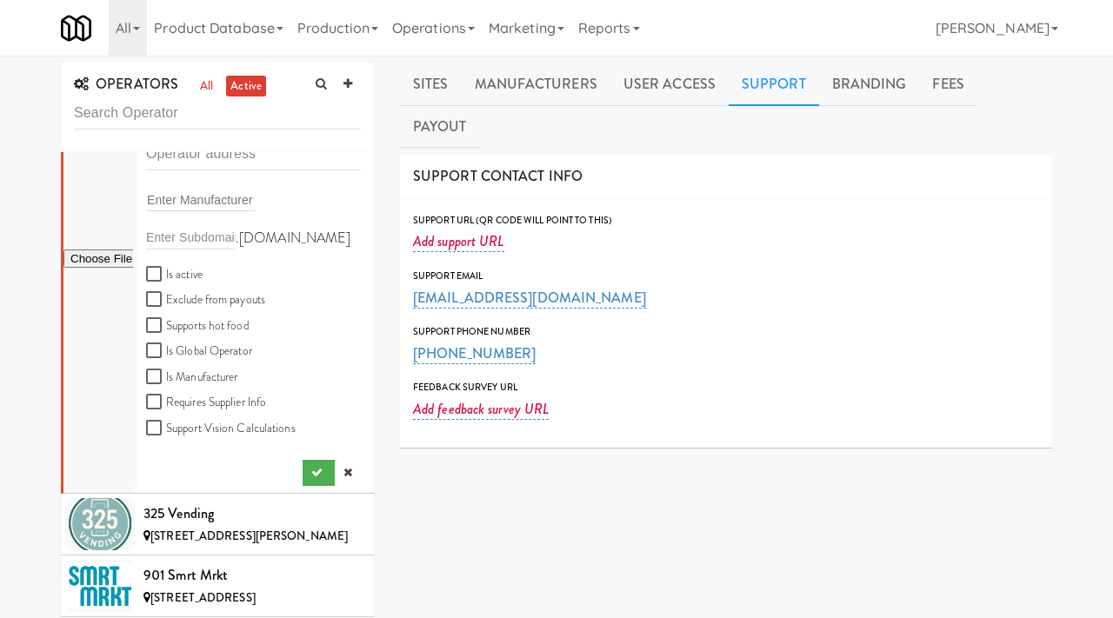
scroll to position [0, 0]
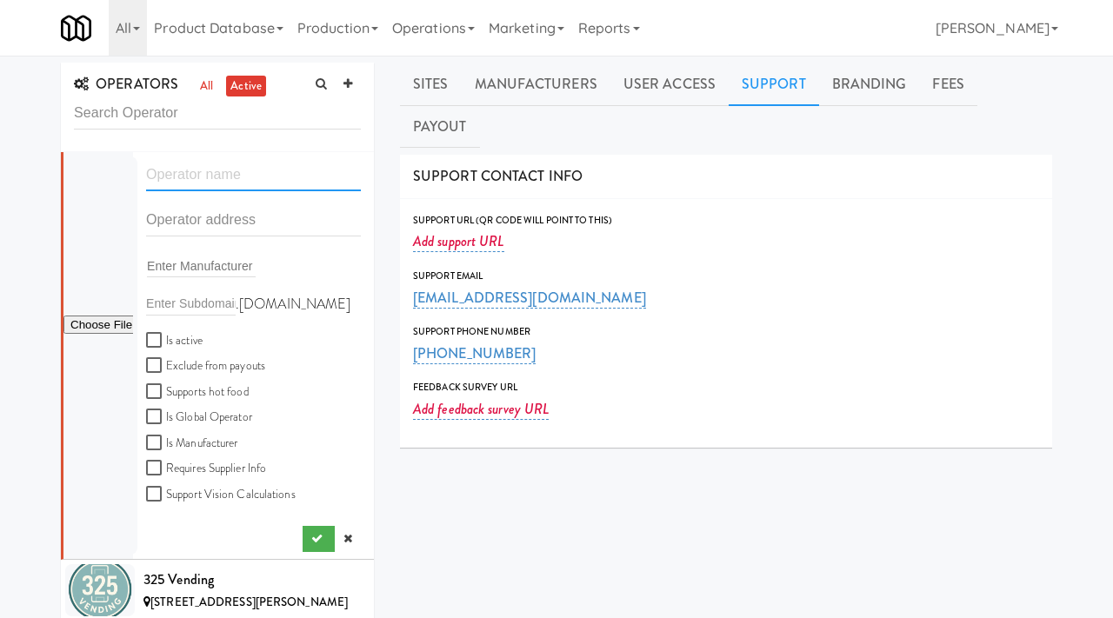
click at [194, 190] on input "text" at bounding box center [253, 175] width 215 height 32
paste input "AKLA Enterprises"
type input "AKLA Enterprises"
click at [160, 227] on input "text" at bounding box center [253, 220] width 215 height 32
paste input "1939 Sw Jamesport Dr"
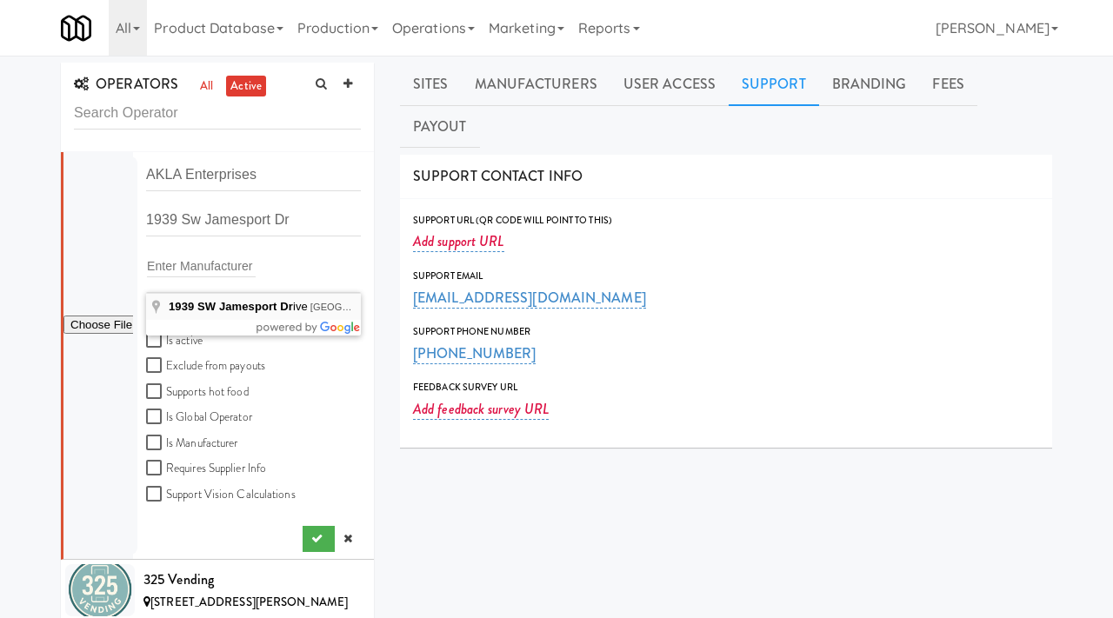
type input "[STREET_ADDRESS]"
click at [150, 342] on input "Is active" at bounding box center [156, 341] width 20 height 14
checkbox input "true"
click at [89, 317] on input "file" at bounding box center [98, 326] width 70 height 22
type input "C:\fakepath\c548809f-c951-4e59-b1c6-00aa0d7bde27-0-2logo___dark_icon__270_x_270…"
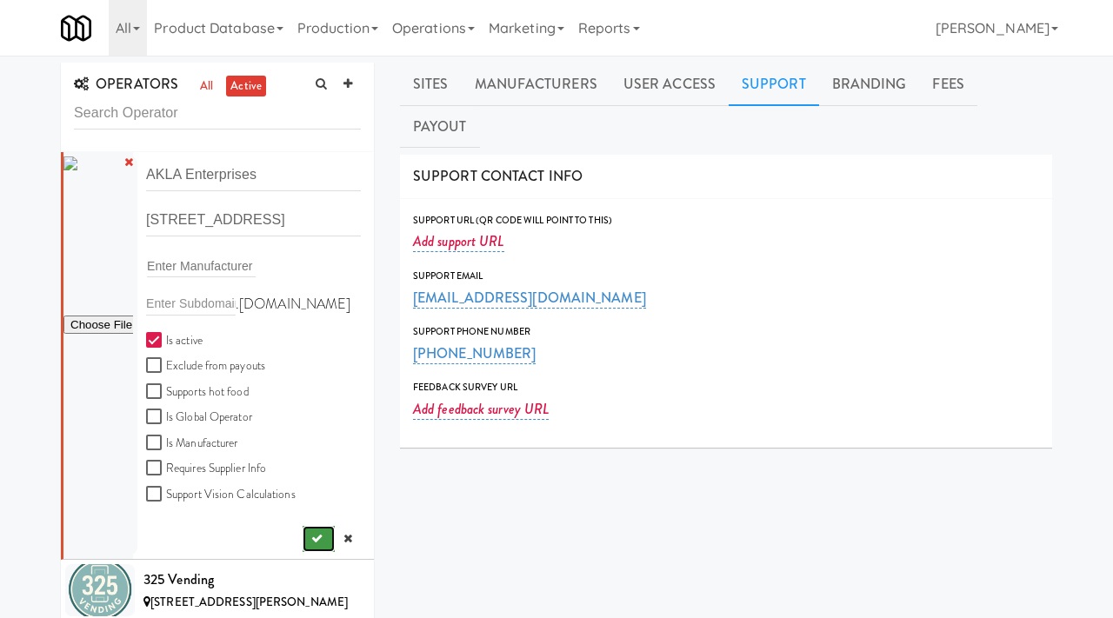
click at [328, 538] on button "submit" at bounding box center [319, 539] width 32 height 26
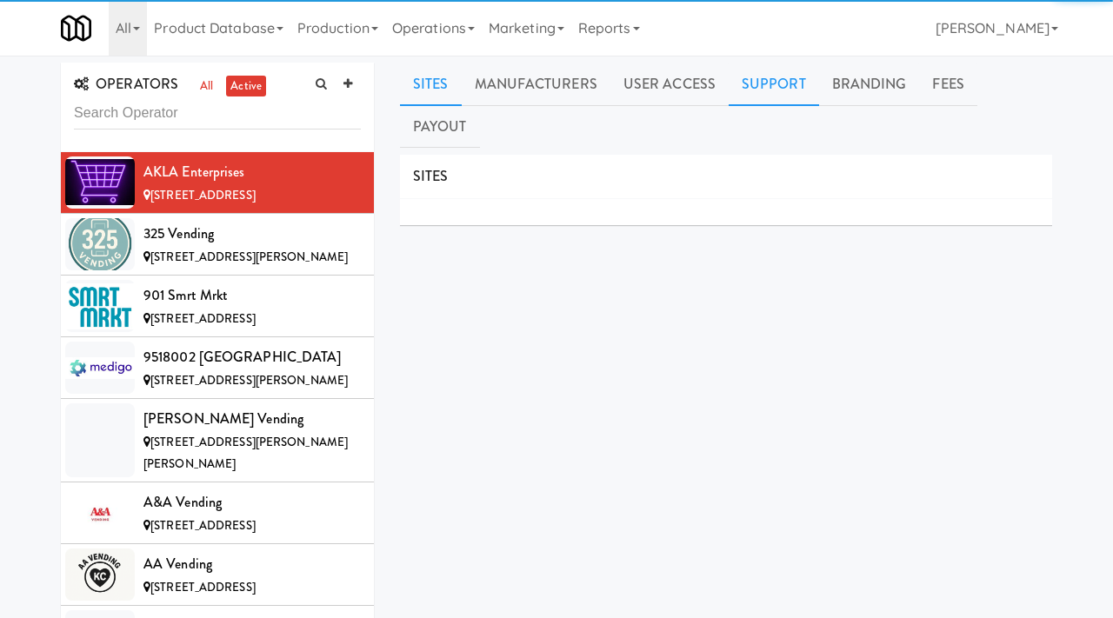
click at [751, 85] on link "Support" at bounding box center [774, 84] width 90 height 43
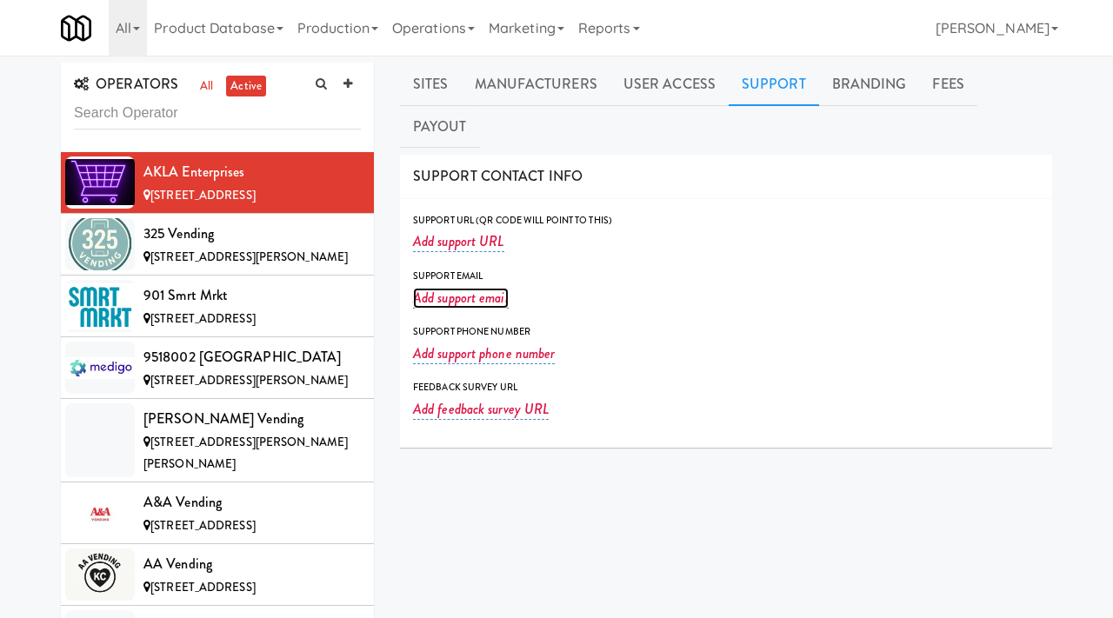
click at [471, 288] on link "Add support email" at bounding box center [461, 298] width 96 height 21
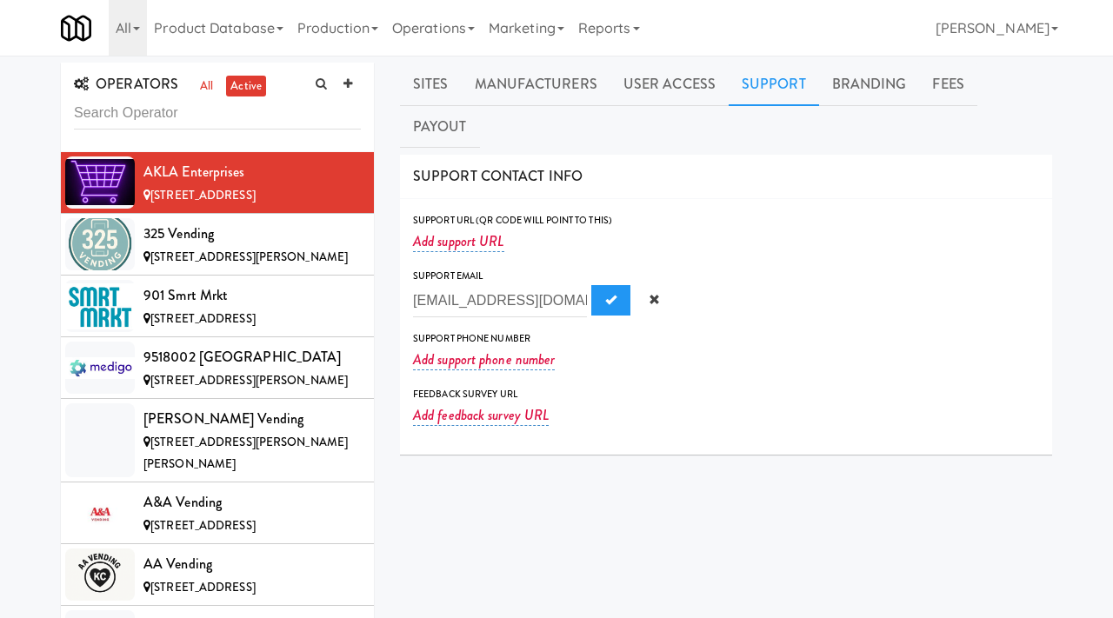
scroll to position [0, 4]
type input "[EMAIL_ADDRESS][DOMAIN_NAME]"
click at [599, 285] on button "Submit" at bounding box center [610, 300] width 39 height 31
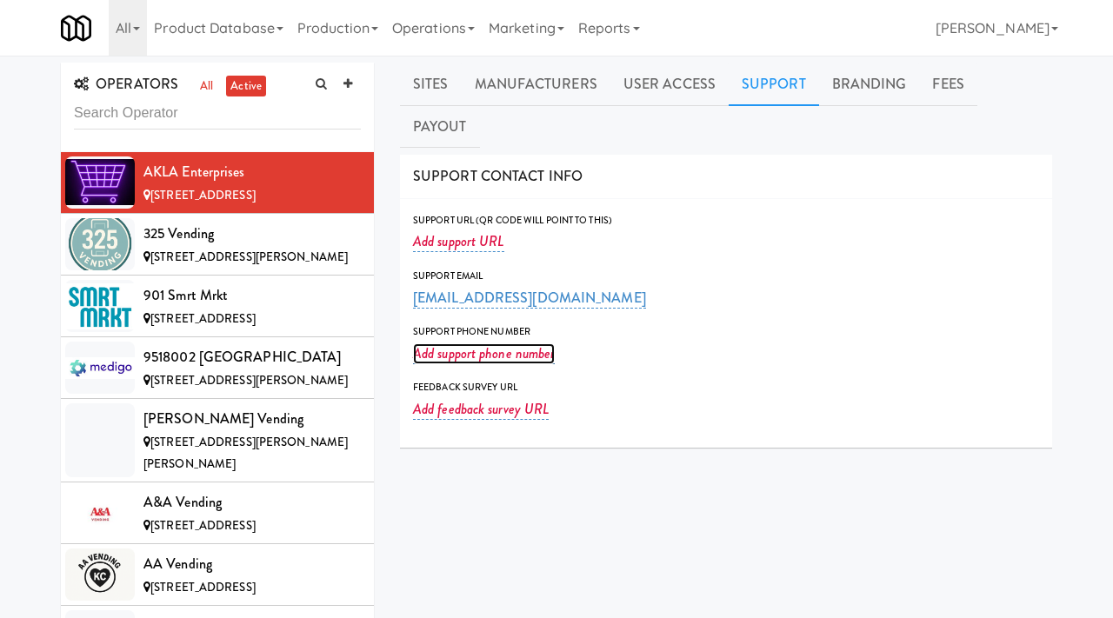
click at [425, 344] on link "Add support phone number" at bounding box center [484, 354] width 142 height 21
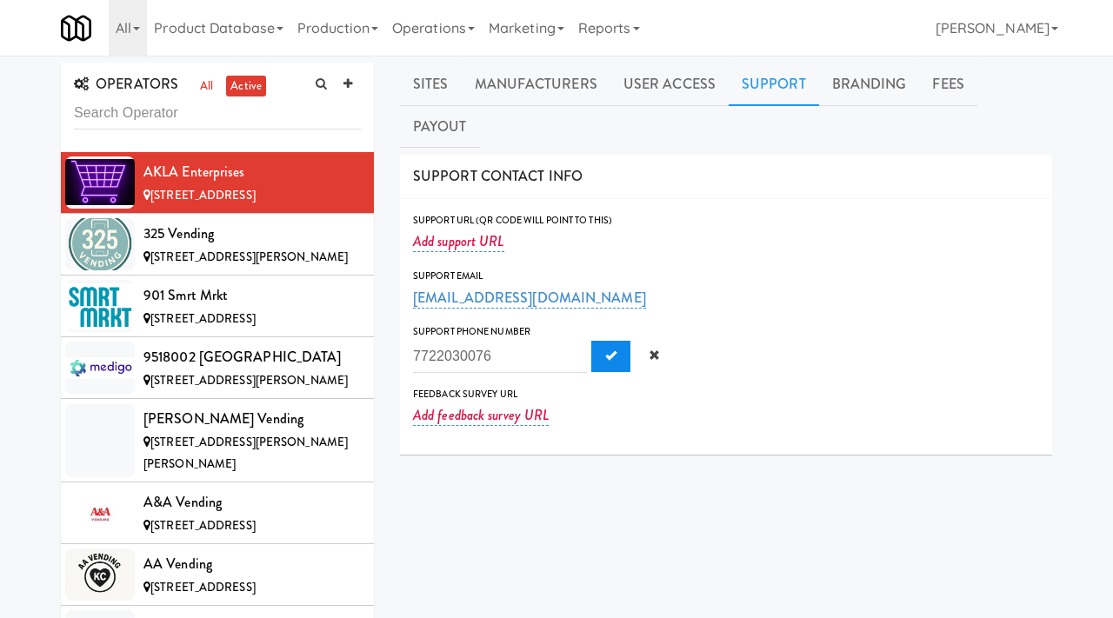
type input "7722030076"
click at [605, 350] on span "Submit" at bounding box center [610, 355] width 11 height 11
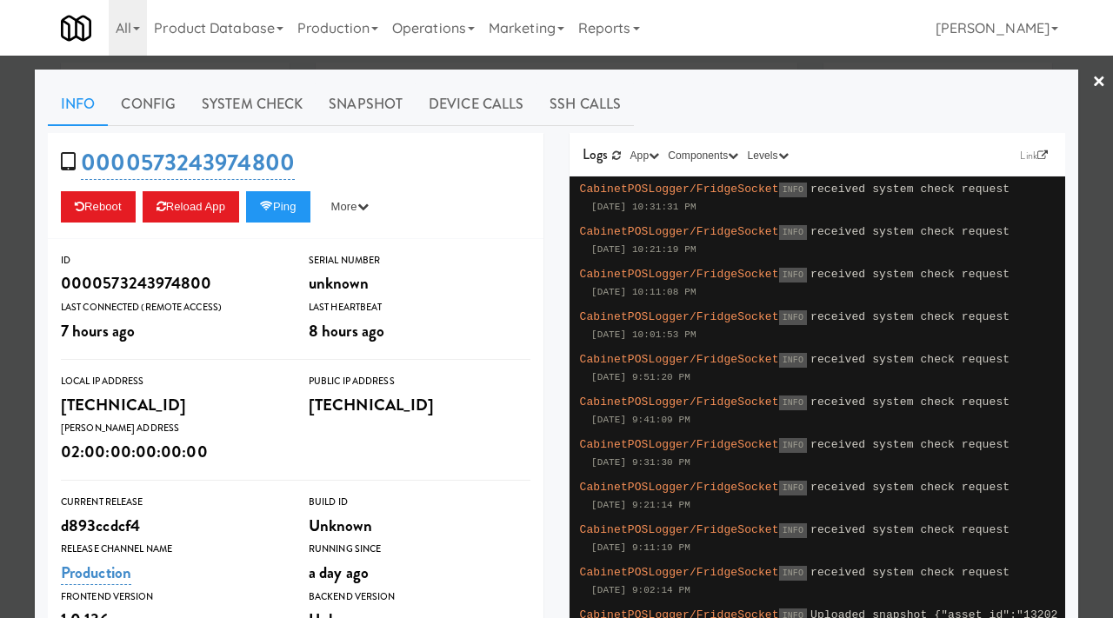
click at [0, 230] on div at bounding box center [556, 309] width 1113 height 618
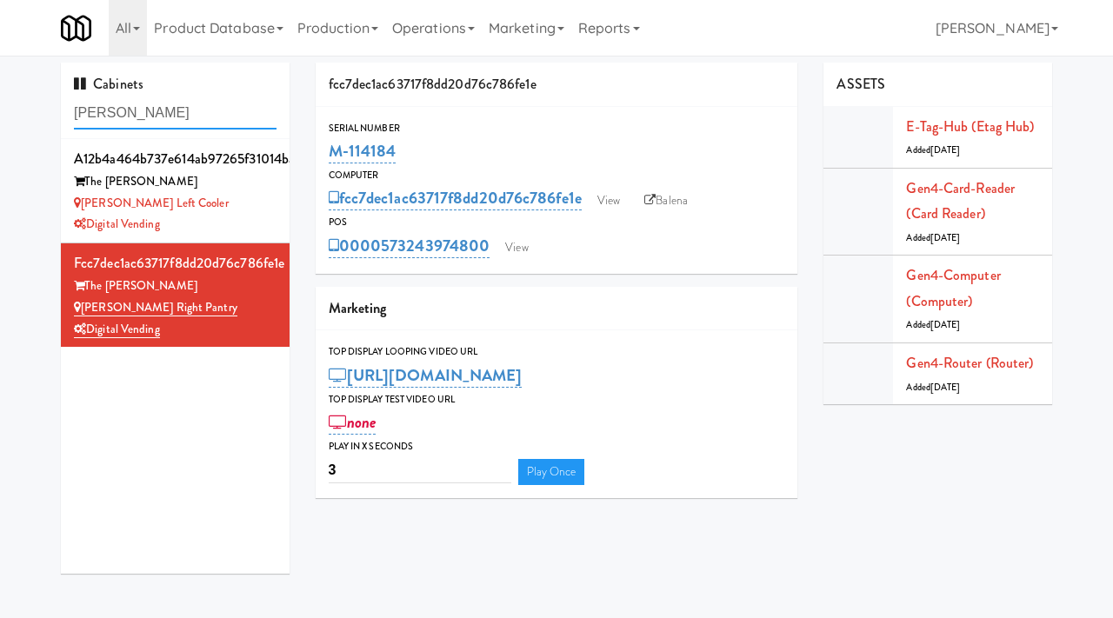
click at [145, 115] on input "[PERSON_NAME]" at bounding box center [175, 113] width 203 height 32
paste input "The Mark Atlanta Clubroom Refrigerated"
type input "The Mark Atlanta Clubroom Refrigerated"
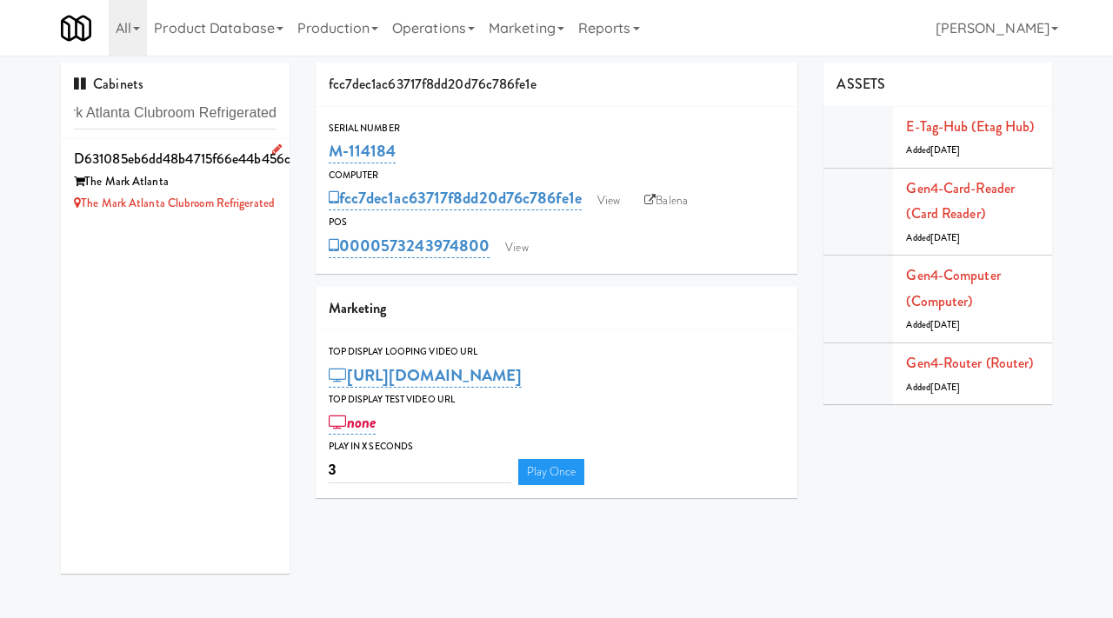
click at [226, 179] on div "The Mark Atlanta" at bounding box center [175, 182] width 203 height 22
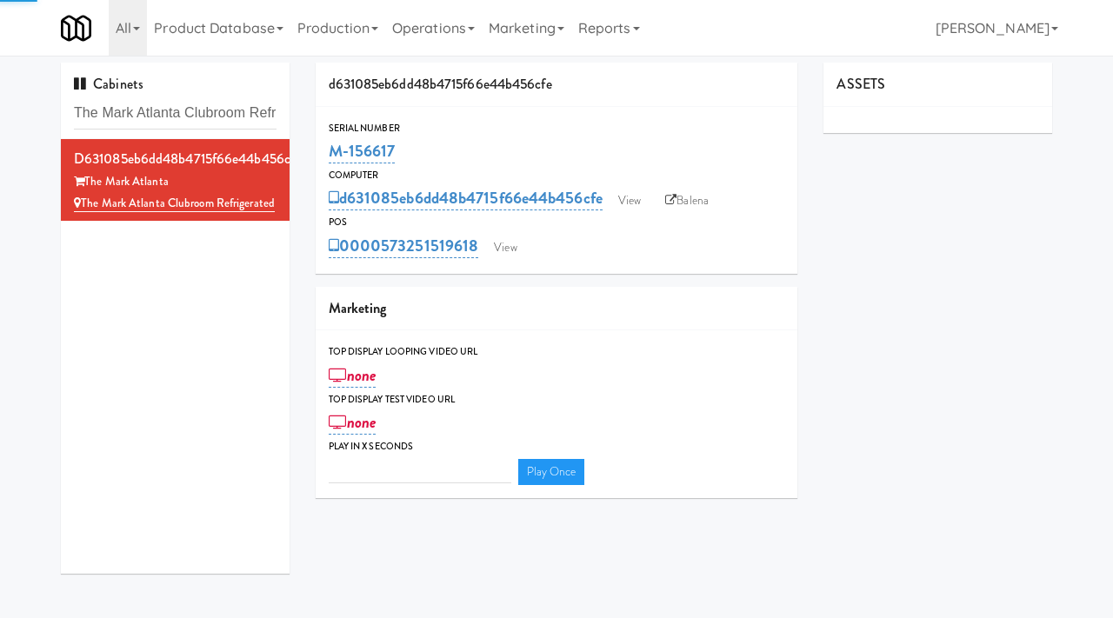
type input "3"
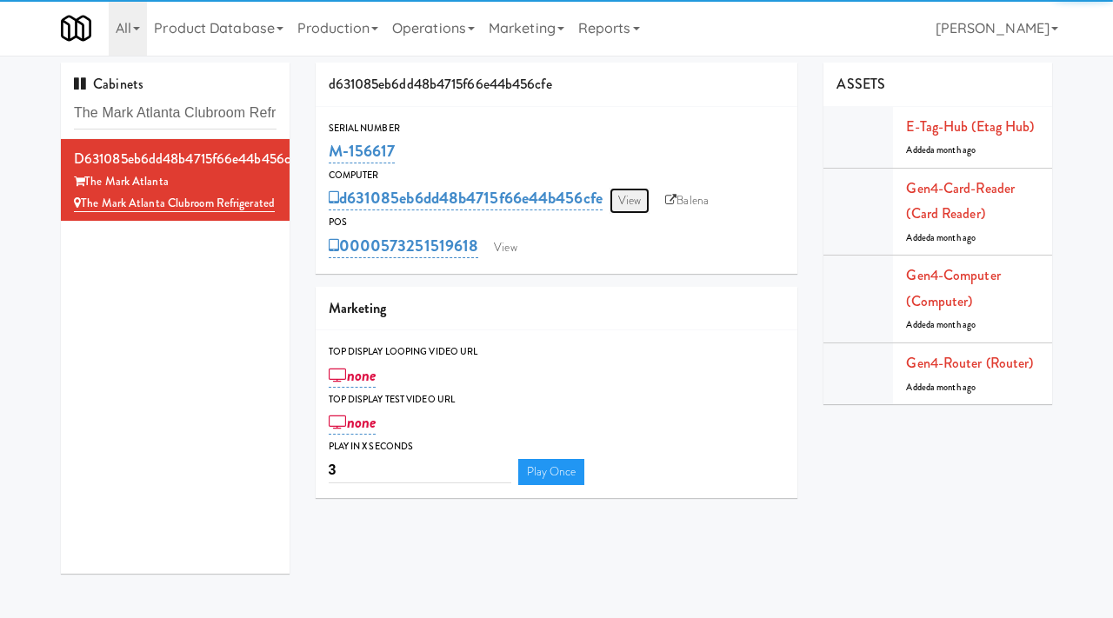
click at [645, 200] on link "View" at bounding box center [630, 201] width 40 height 26
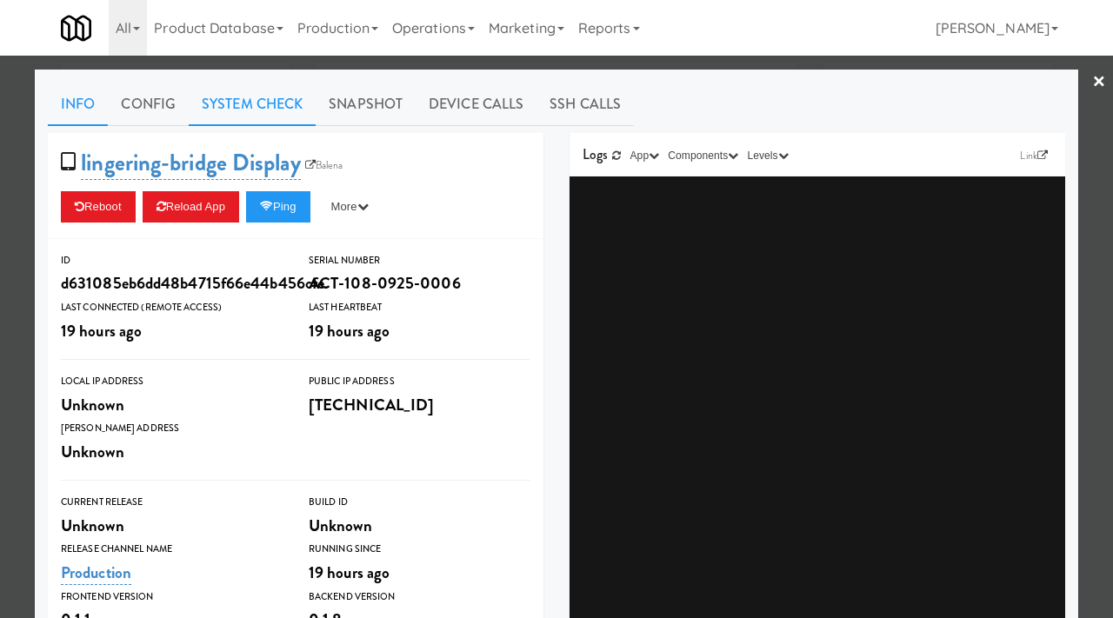
click at [278, 103] on link "System Check" at bounding box center [252, 104] width 127 height 43
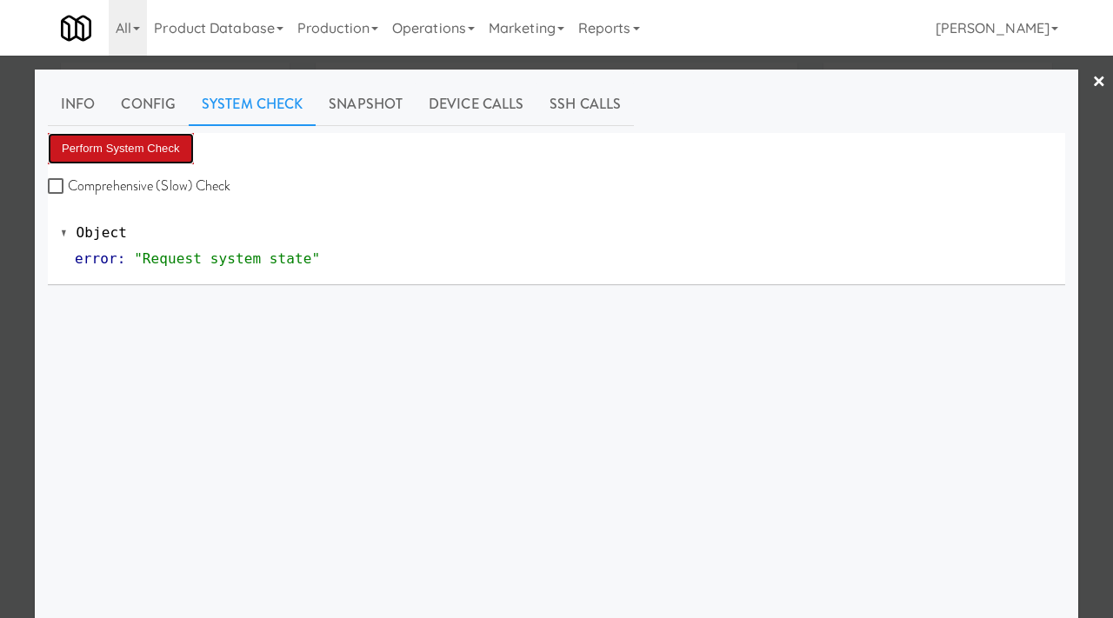
click at [136, 143] on button "Perform System Check" at bounding box center [121, 148] width 146 height 31
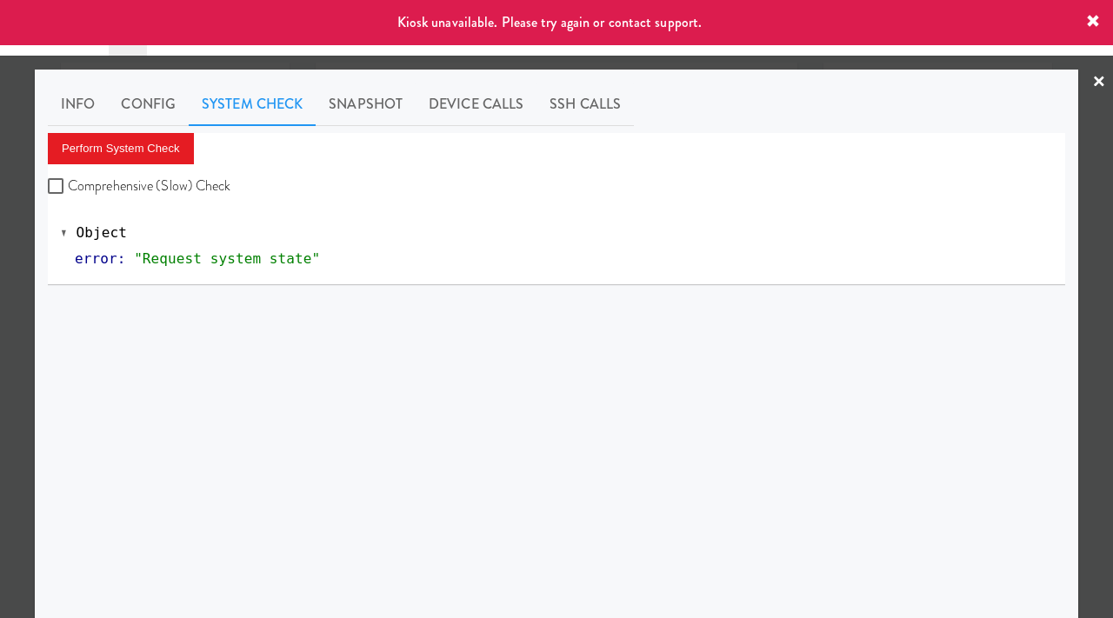
click at [0, 316] on div at bounding box center [556, 309] width 1113 height 618
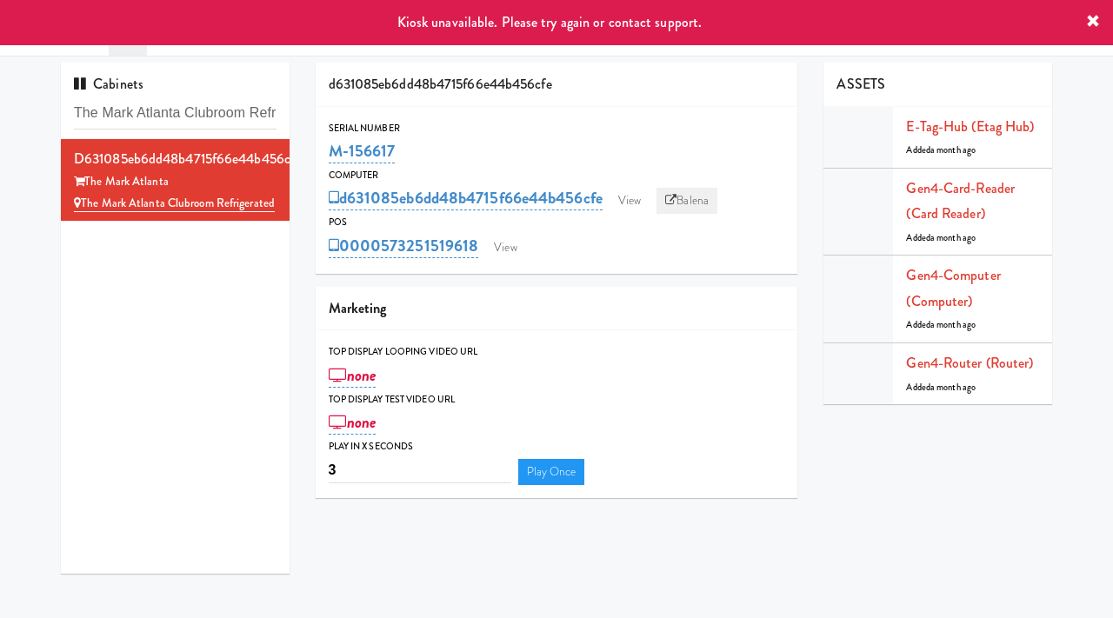
click at [683, 197] on link "Balena" at bounding box center [687, 201] width 61 height 26
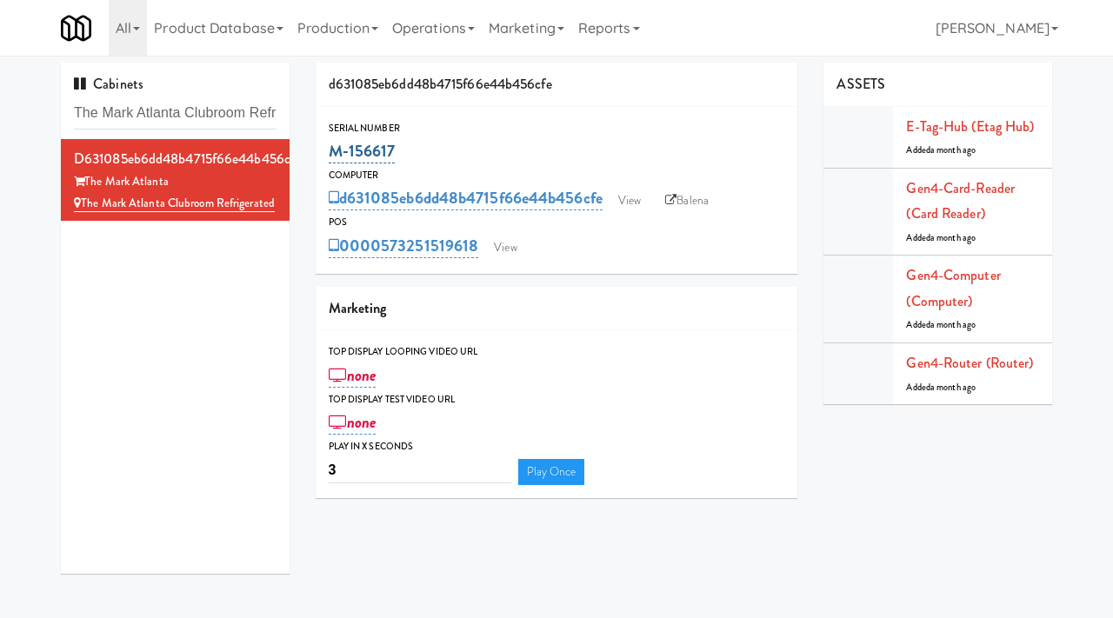
drag, startPoint x: 407, startPoint y: 144, endPoint x: 328, endPoint y: 143, distance: 79.2
click at [329, 143] on div "M-156617" at bounding box center [557, 152] width 457 height 30
copy link "M-156617"
click at [158, 111] on input "The Mark Atlanta Clubroom Refrigerated" at bounding box center [175, 113] width 203 height 32
paste input "Willow Health & Wellness Single Fridge"
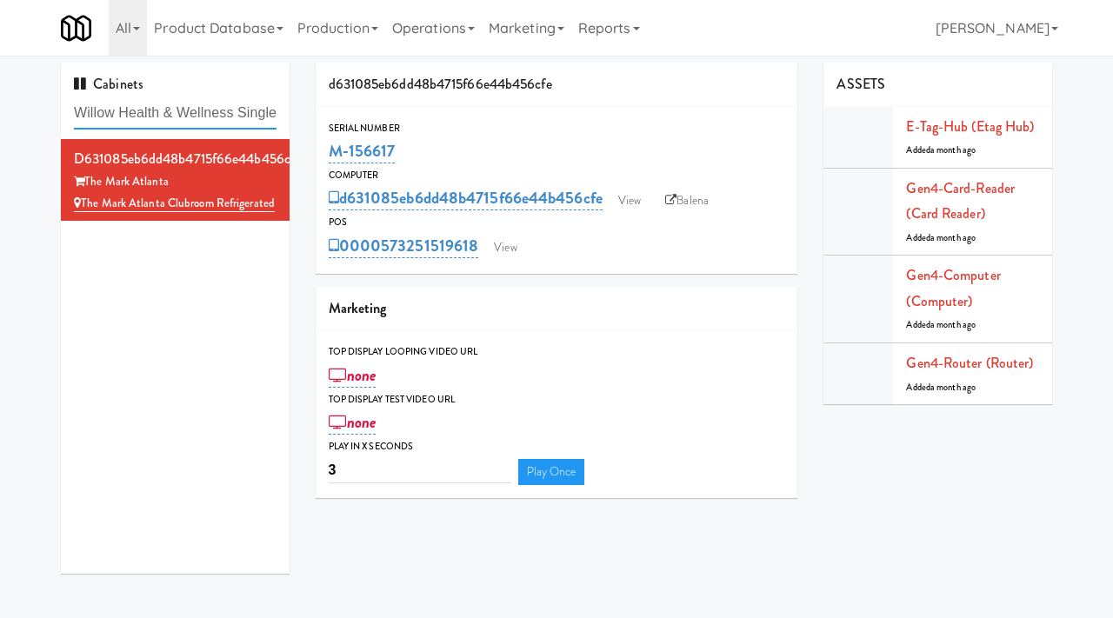
scroll to position [0, 51]
type input "Willow Health & Wellness Single Fridge"
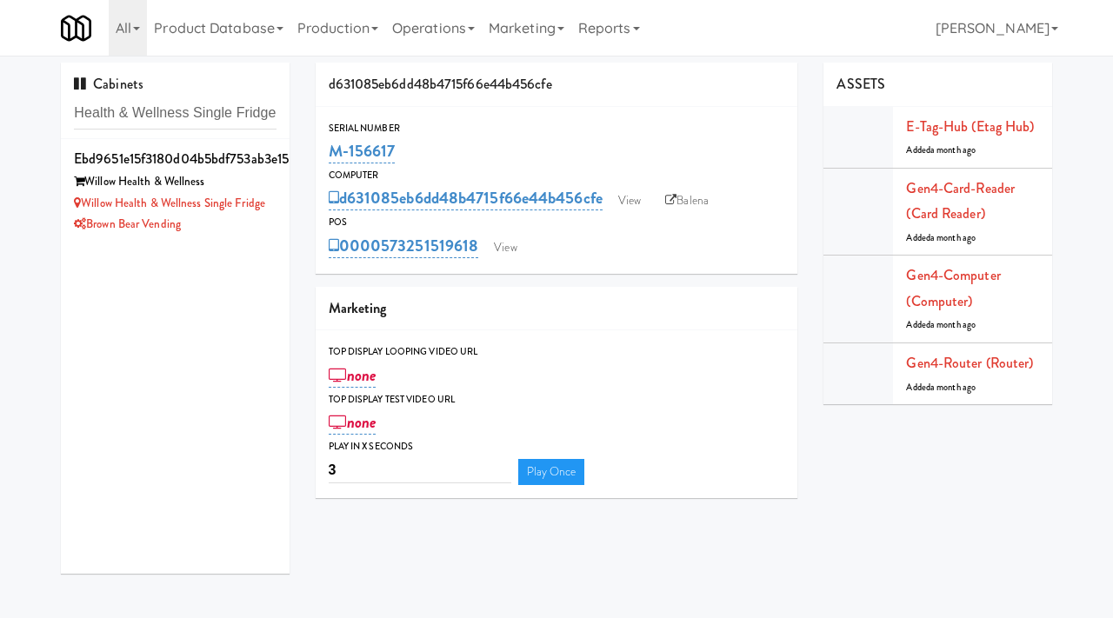
scroll to position [0, 0]
click at [223, 229] on div "Brown Bear Vending" at bounding box center [175, 225] width 203 height 22
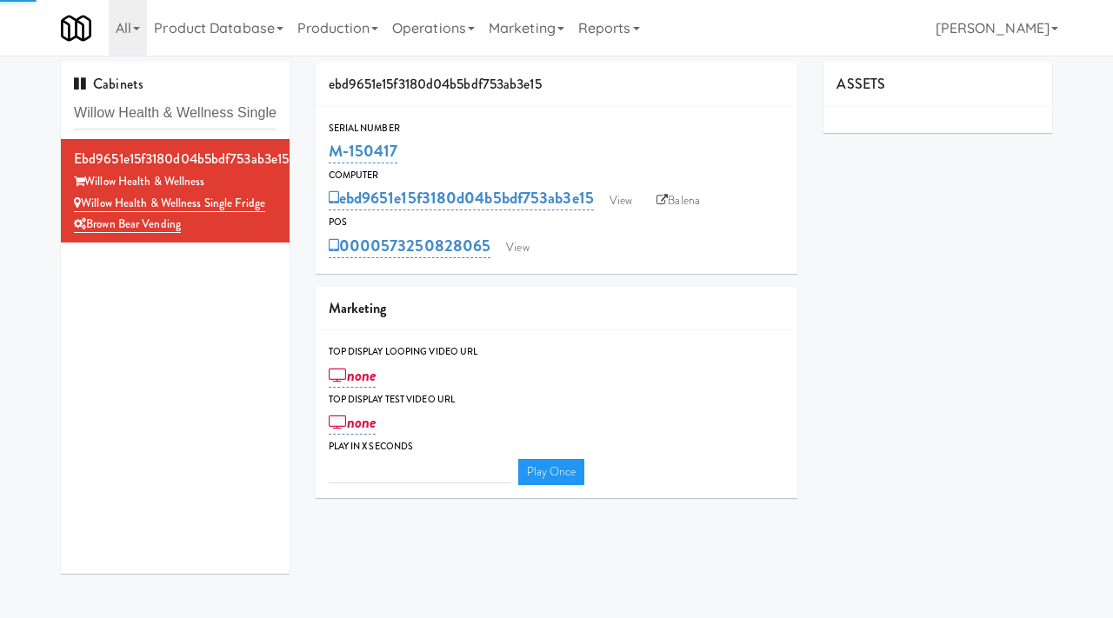
type input "3"
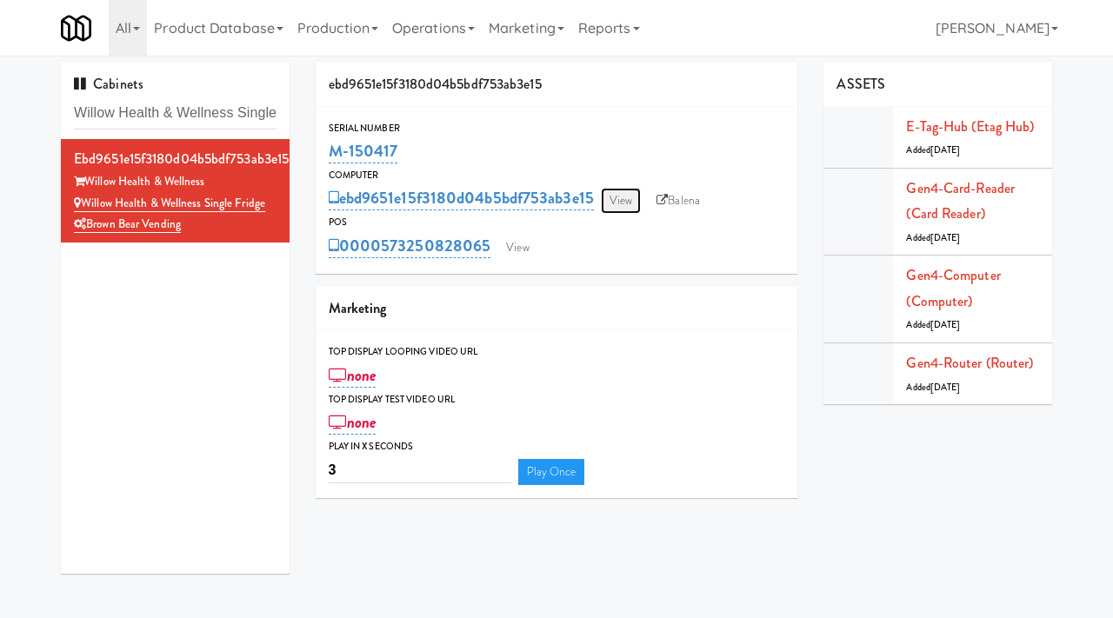
click at [619, 188] on link "View" at bounding box center [621, 201] width 40 height 26
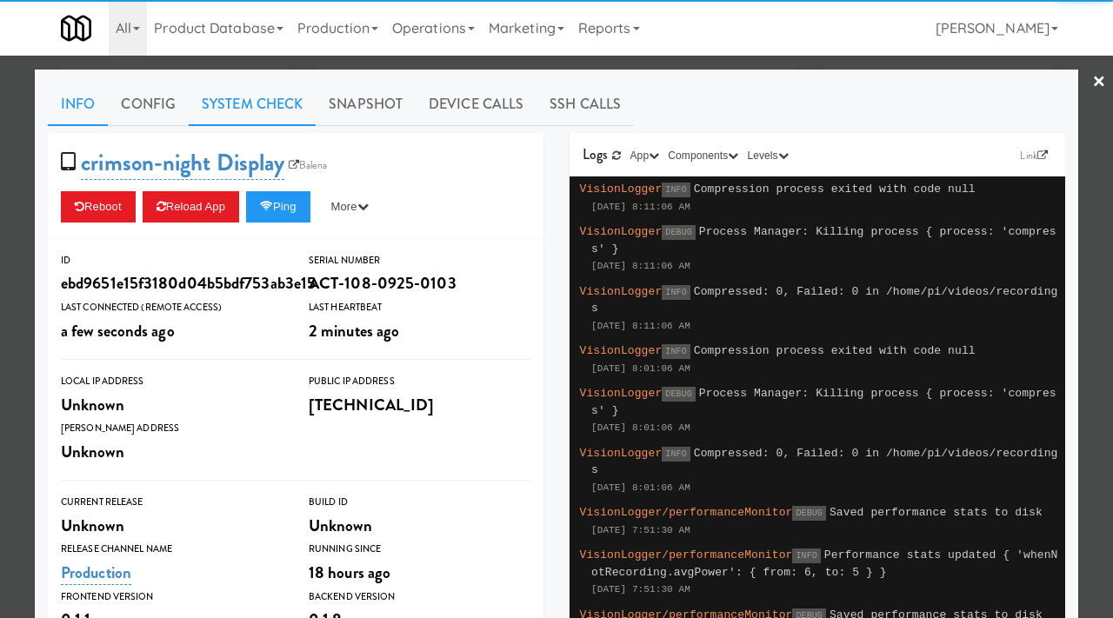
click at [240, 114] on link "System Check" at bounding box center [252, 104] width 127 height 43
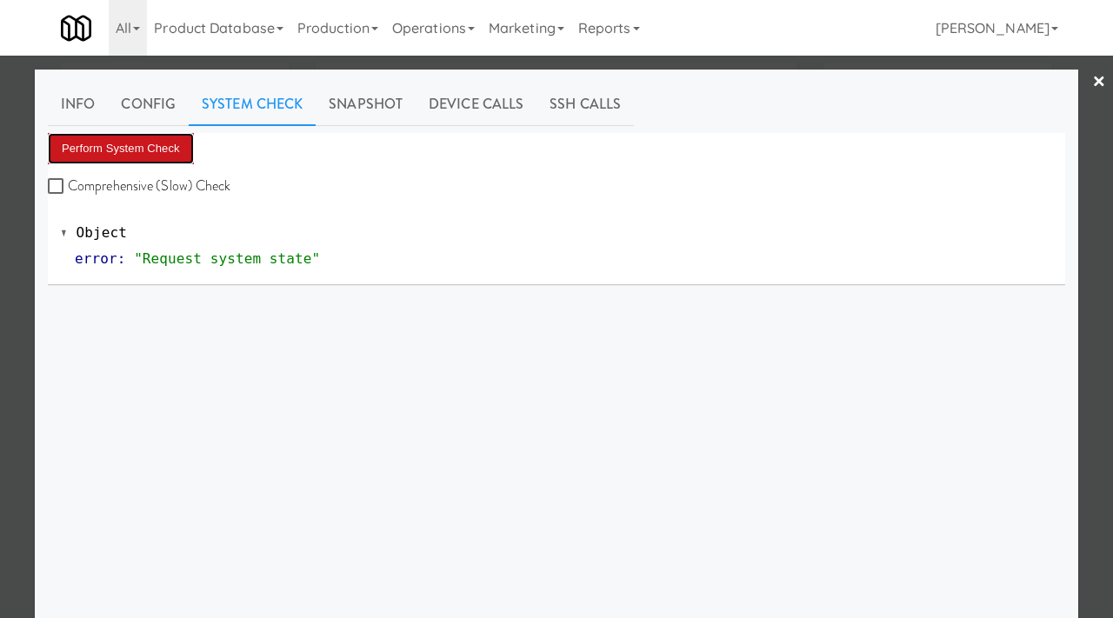
click at [135, 147] on button "Perform System Check" at bounding box center [121, 148] width 146 height 31
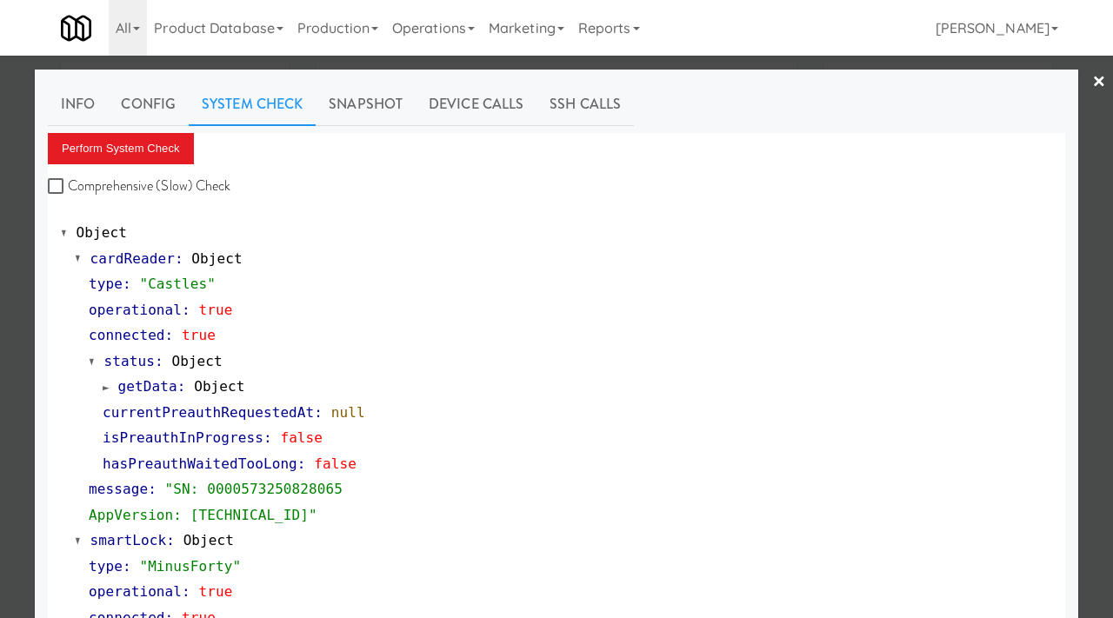
click at [17, 396] on div at bounding box center [556, 309] width 1113 height 618
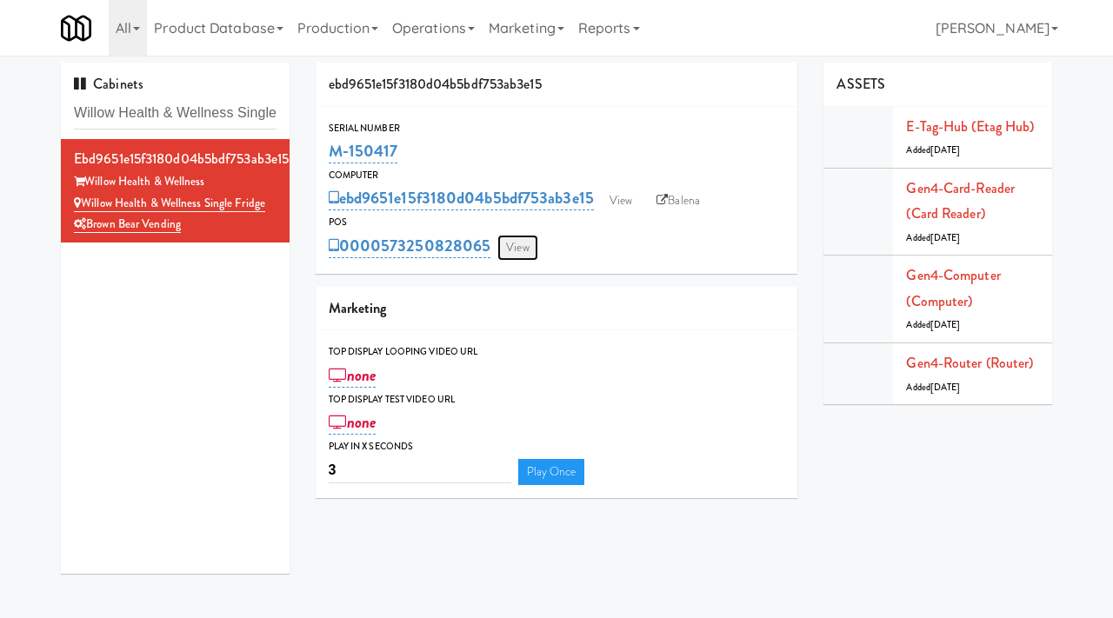
click at [530, 248] on link "View" at bounding box center [517, 248] width 40 height 26
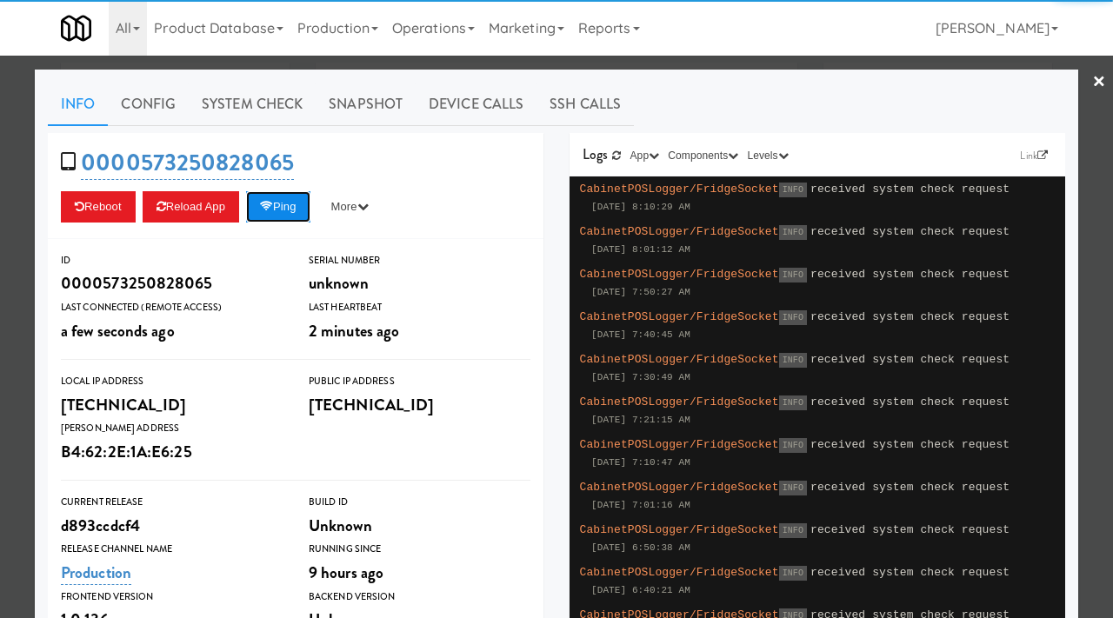
click at [269, 212] on button "Ping" at bounding box center [278, 206] width 64 height 31
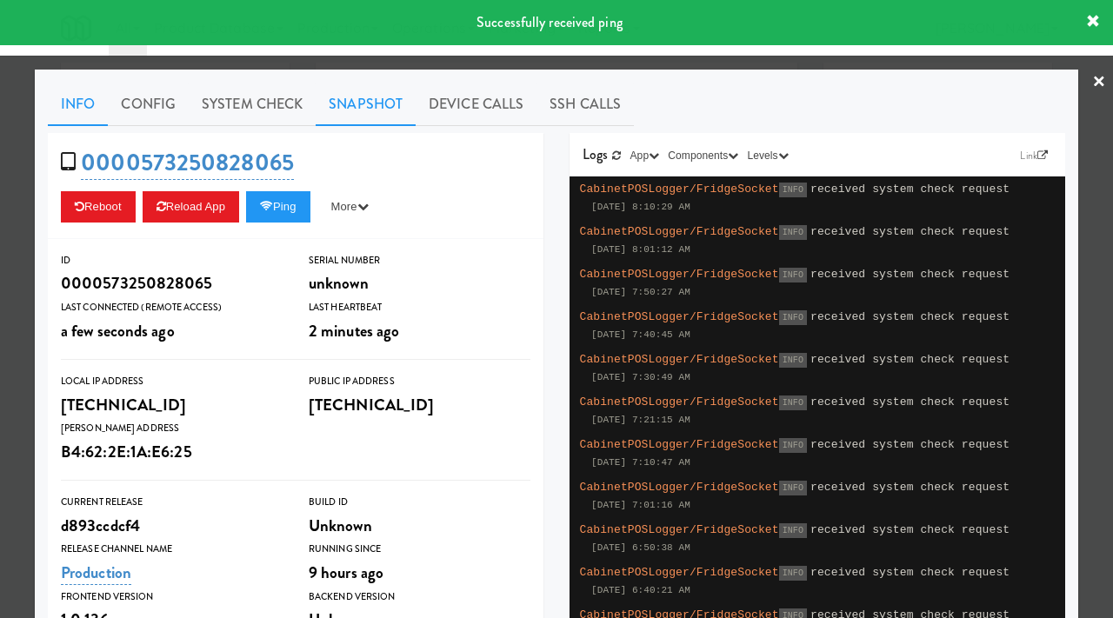
click at [345, 103] on link "Snapshot" at bounding box center [366, 104] width 100 height 43
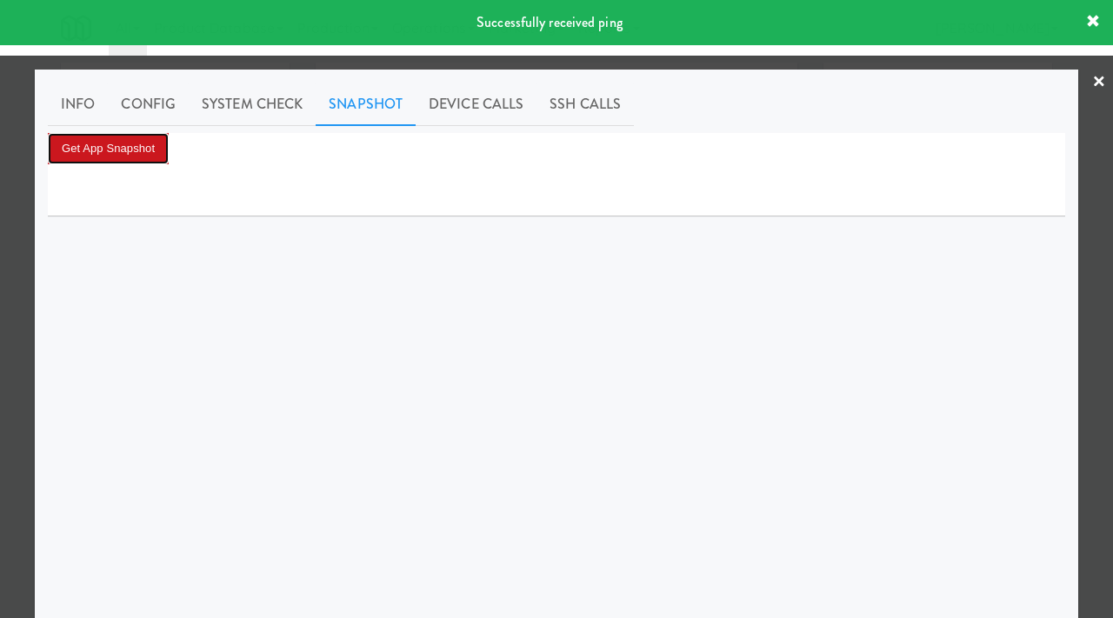
click at [139, 157] on button "Get App Snapshot" at bounding box center [108, 148] width 121 height 31
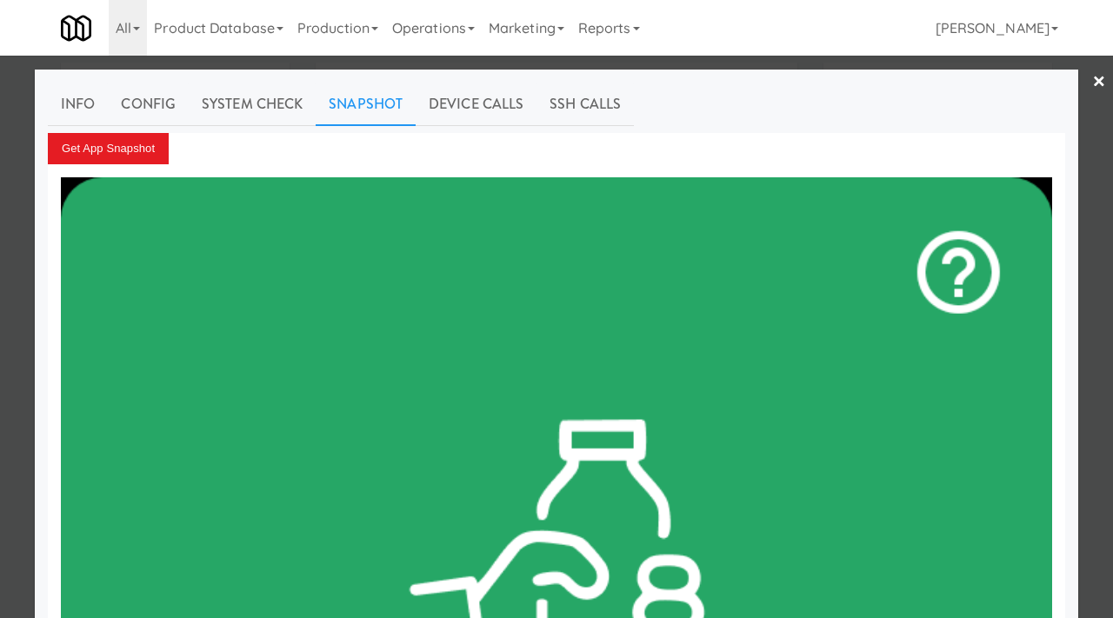
click at [0, 196] on div at bounding box center [556, 309] width 1113 height 618
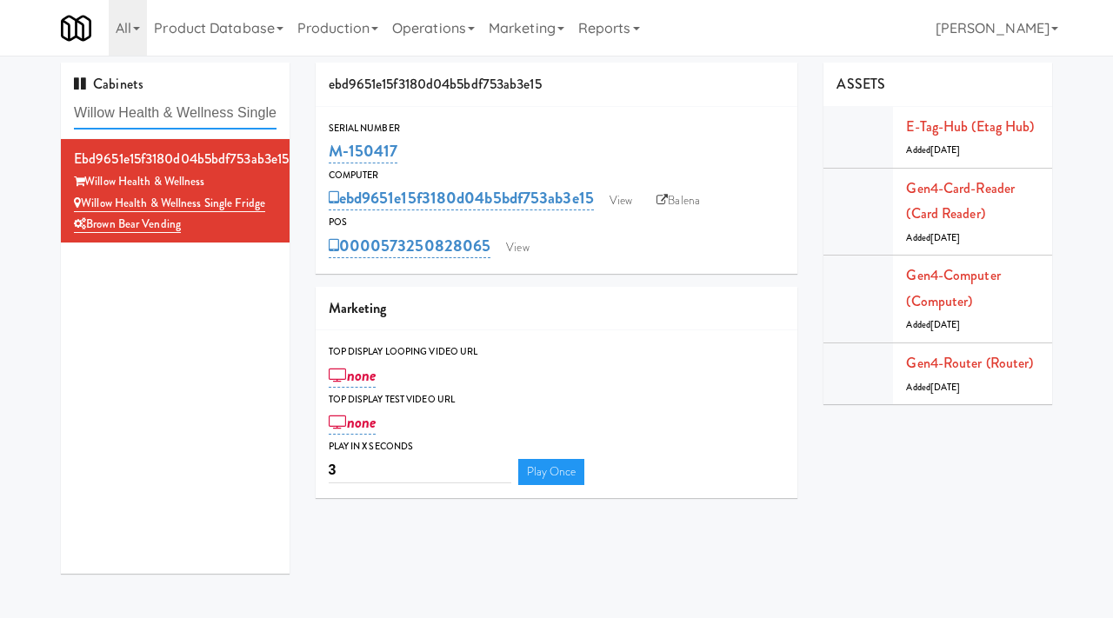
click at [223, 109] on input "Willow Health & Wellness Single Fridge" at bounding box center [175, 113] width 203 height 32
paste input "Main Electric Cold"
type input "Main Electric Cold"
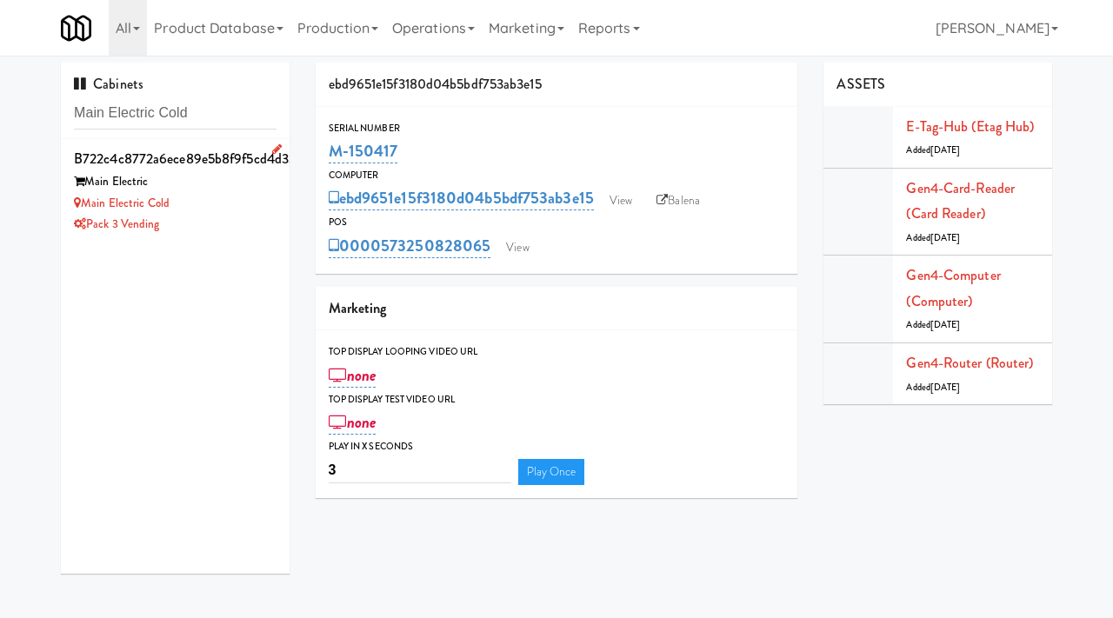
click at [219, 191] on div "Main Electric" at bounding box center [175, 182] width 203 height 22
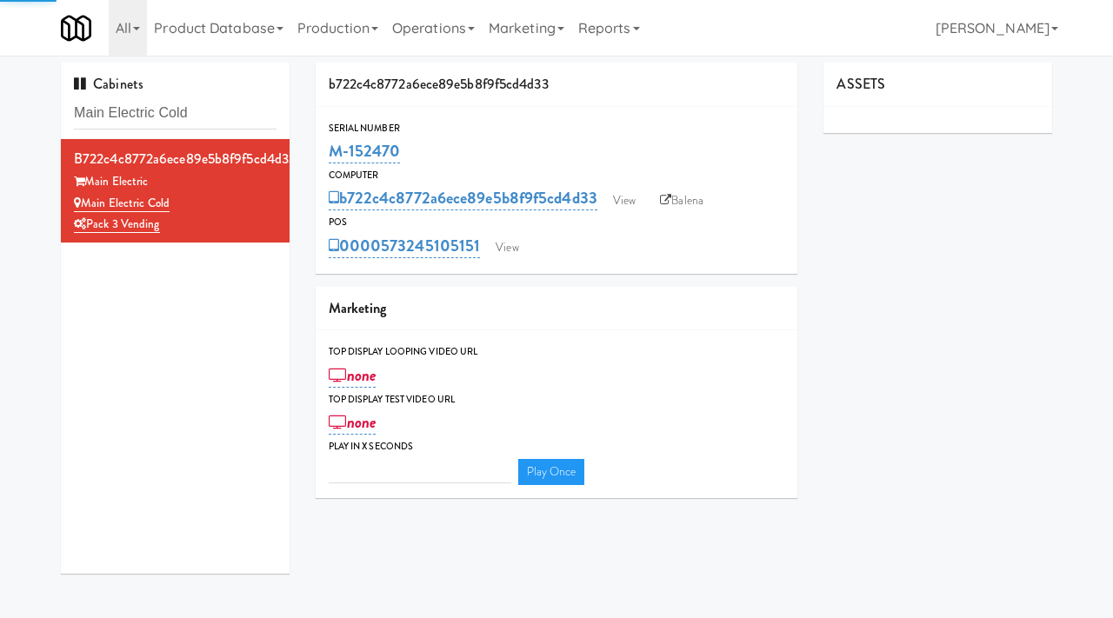
type input "3"
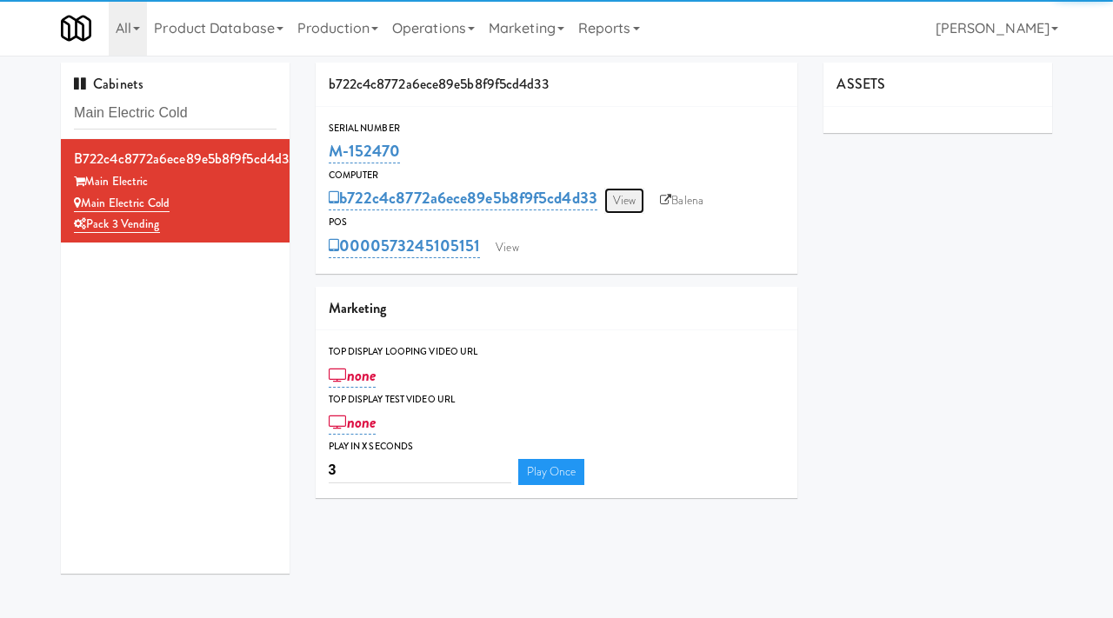
click at [630, 205] on link "View" at bounding box center [624, 201] width 40 height 26
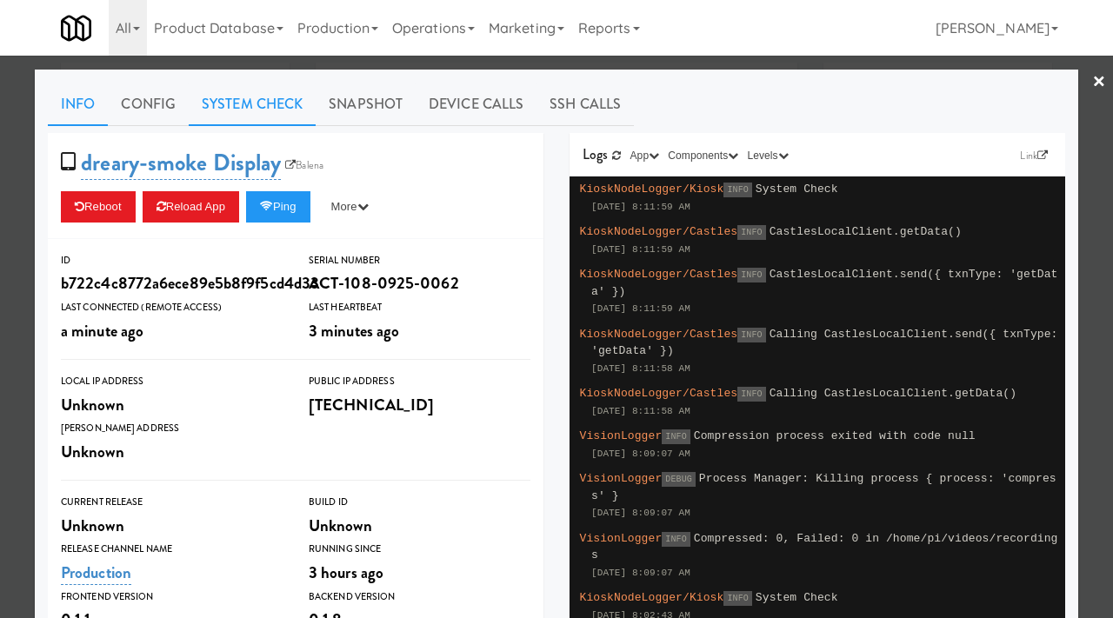
click at [255, 95] on link "System Check" at bounding box center [252, 104] width 127 height 43
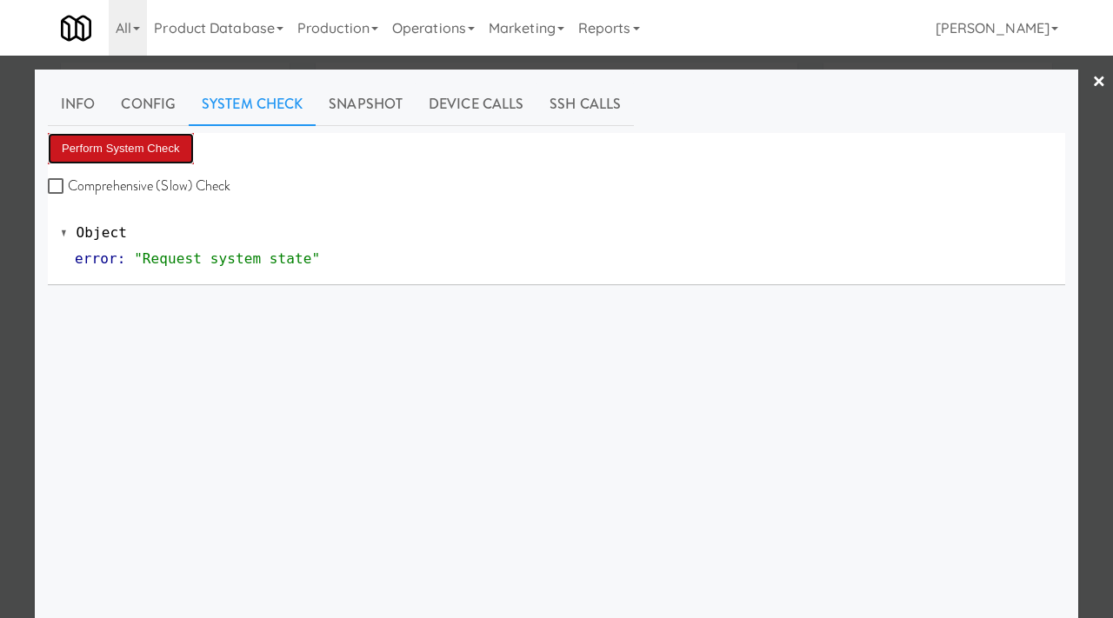
click at [137, 137] on button "Perform System Check" at bounding box center [121, 148] width 146 height 31
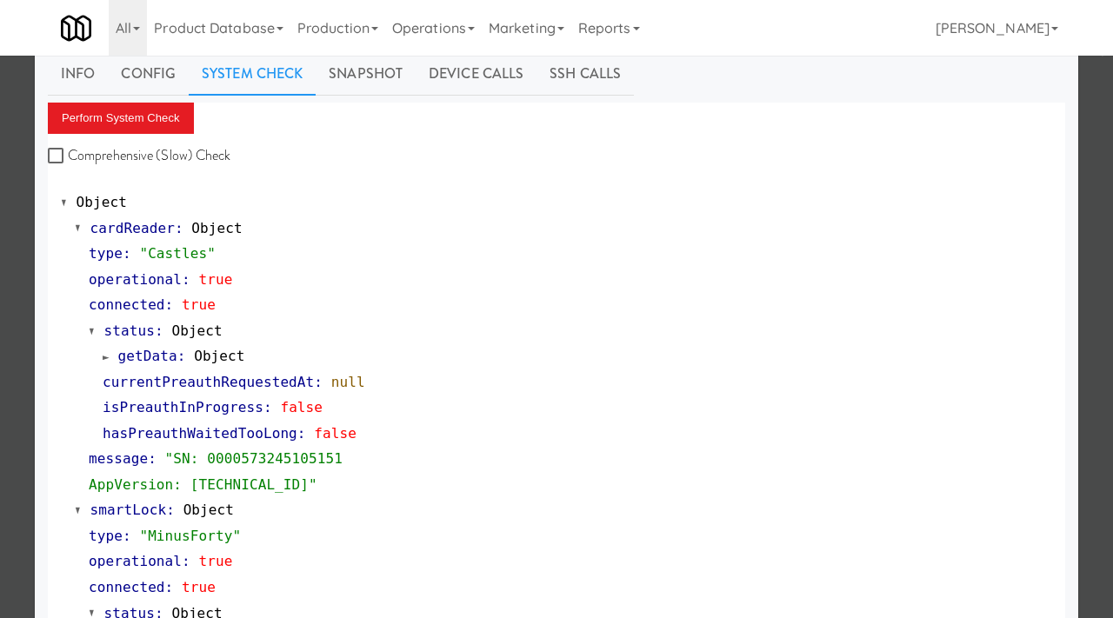
scroll to position [33, 0]
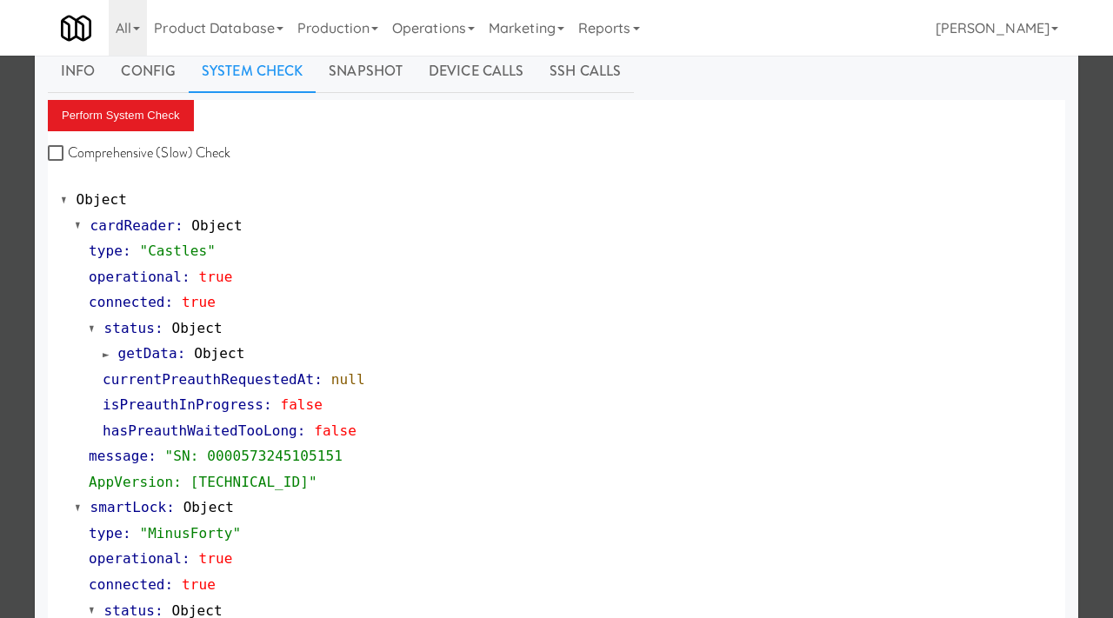
click at [0, 337] on div at bounding box center [556, 309] width 1113 height 618
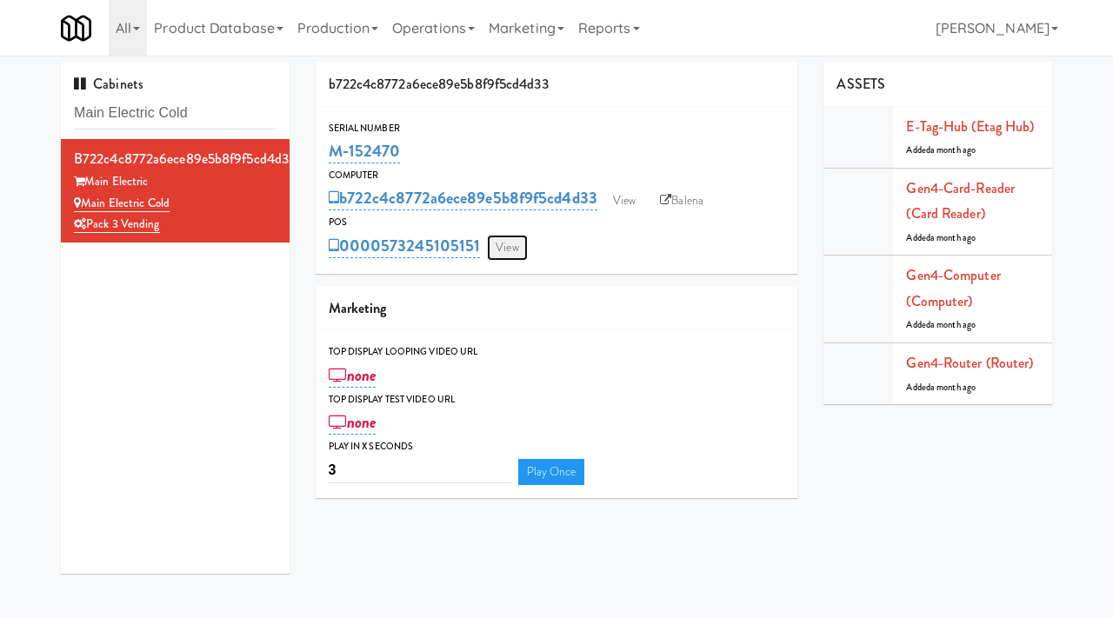
click at [505, 245] on link "View" at bounding box center [507, 248] width 40 height 26
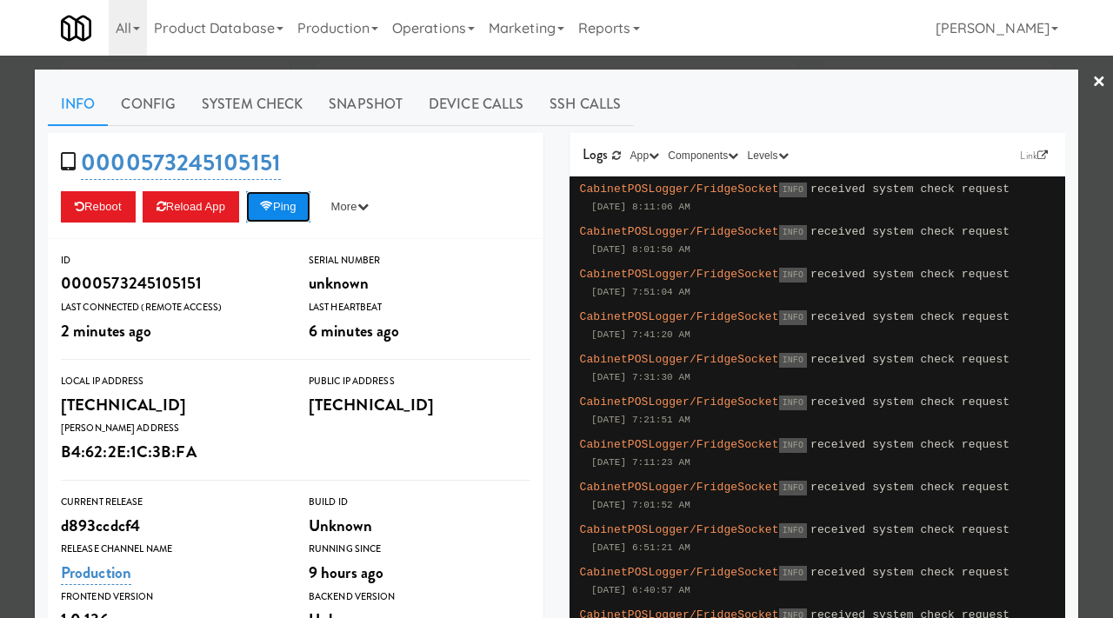
click at [301, 207] on button "Ping" at bounding box center [278, 206] width 64 height 31
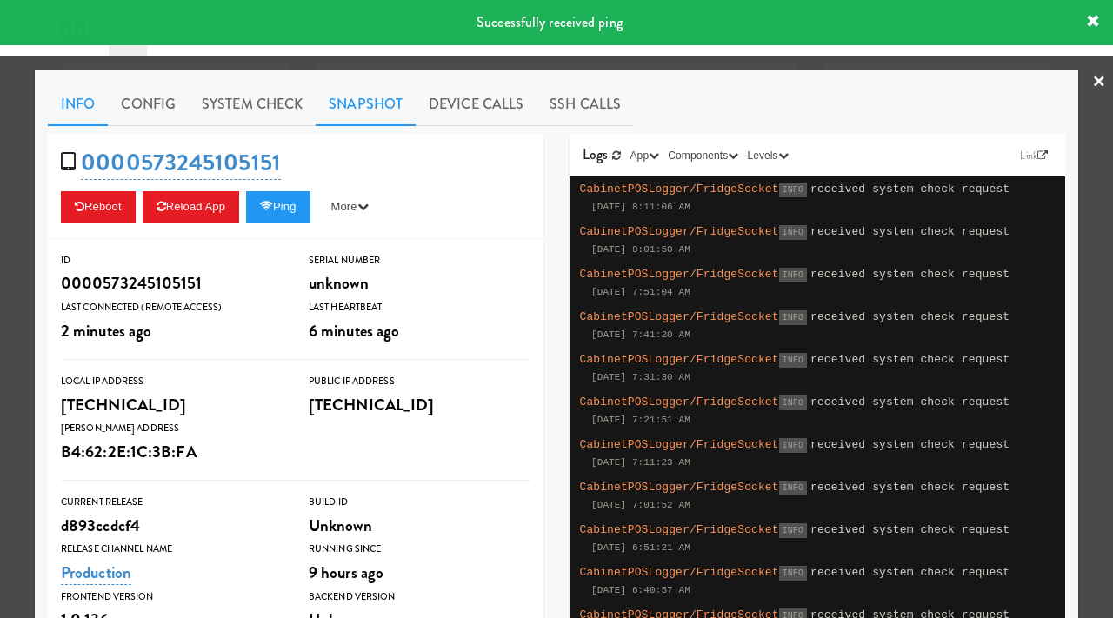
click at [373, 103] on link "Snapshot" at bounding box center [366, 104] width 100 height 43
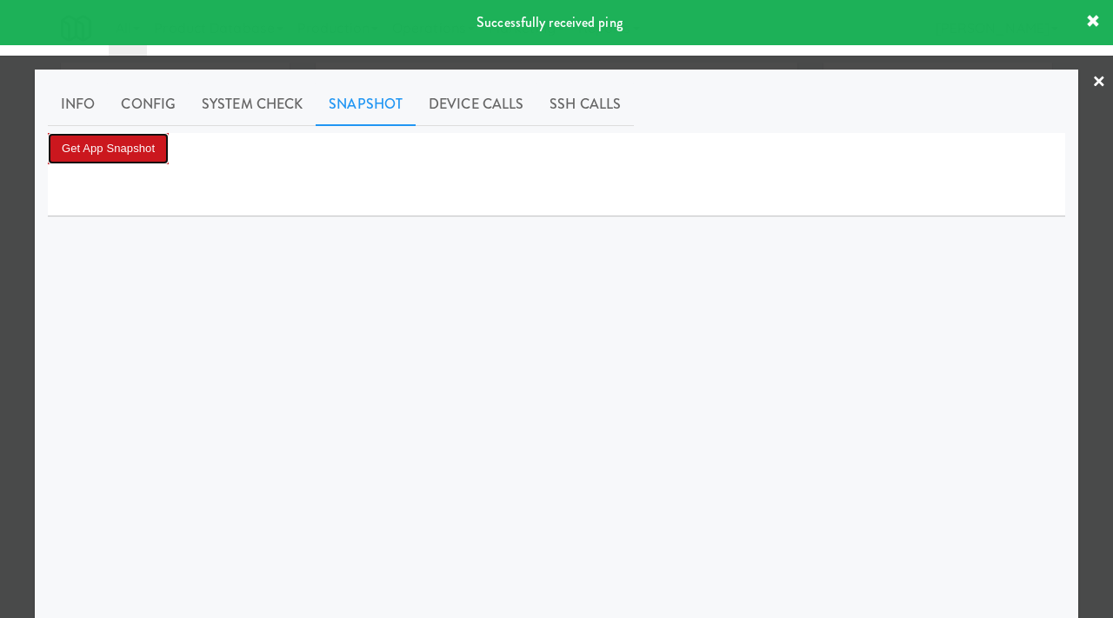
click at [123, 143] on button "Get App Snapshot" at bounding box center [108, 148] width 121 height 31
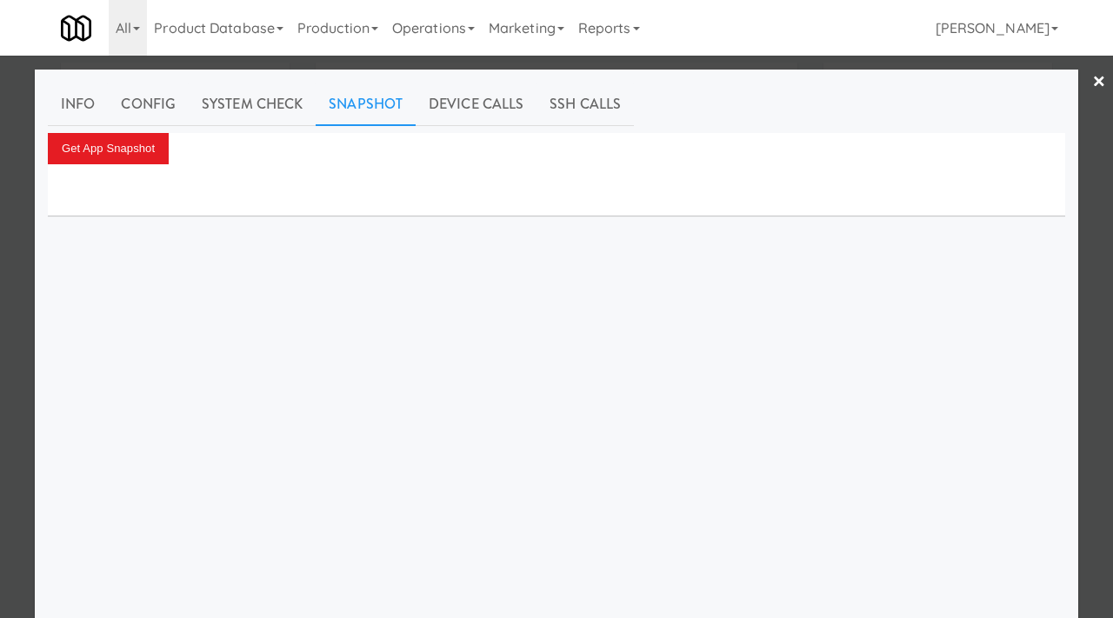
click at [0, 187] on div at bounding box center [556, 309] width 1113 height 618
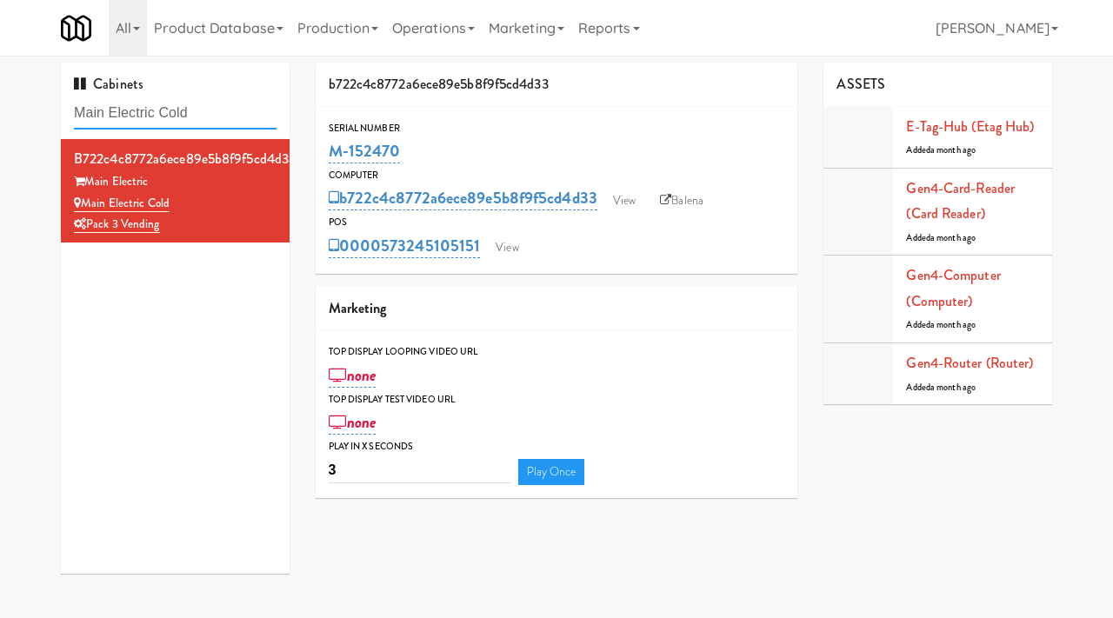
drag, startPoint x: 197, startPoint y: 113, endPoint x: 56, endPoint y: 101, distance: 142.3
click at [56, 101] on div "Cabinets Main Electric Cold b722c4c8772a6ece89e5b8f9f5cd4d33 Main Electric Main…" at bounding box center [175, 325] width 255 height 524
paste input "Ascend Cooler"
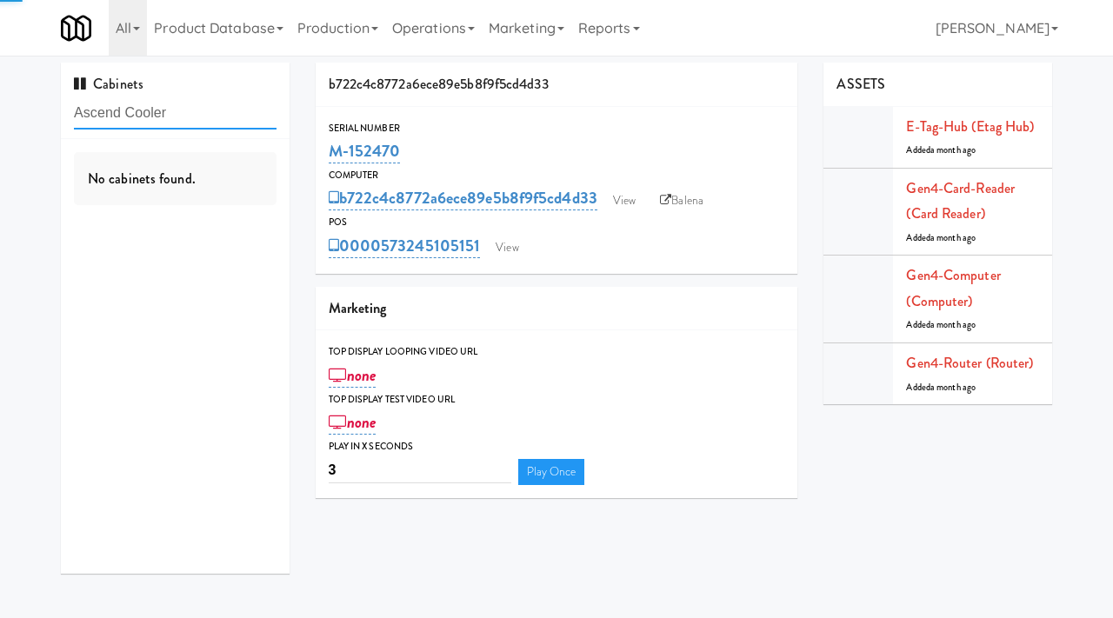
type input "Ascend Cooler"
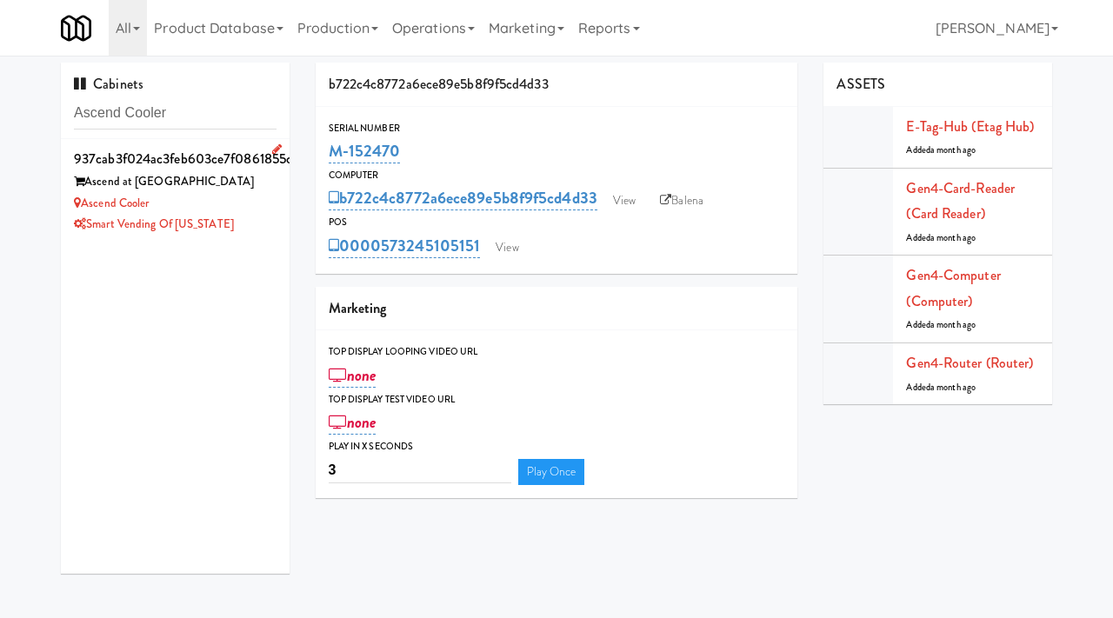
click at [232, 195] on div "Ascend Cooler" at bounding box center [175, 204] width 203 height 22
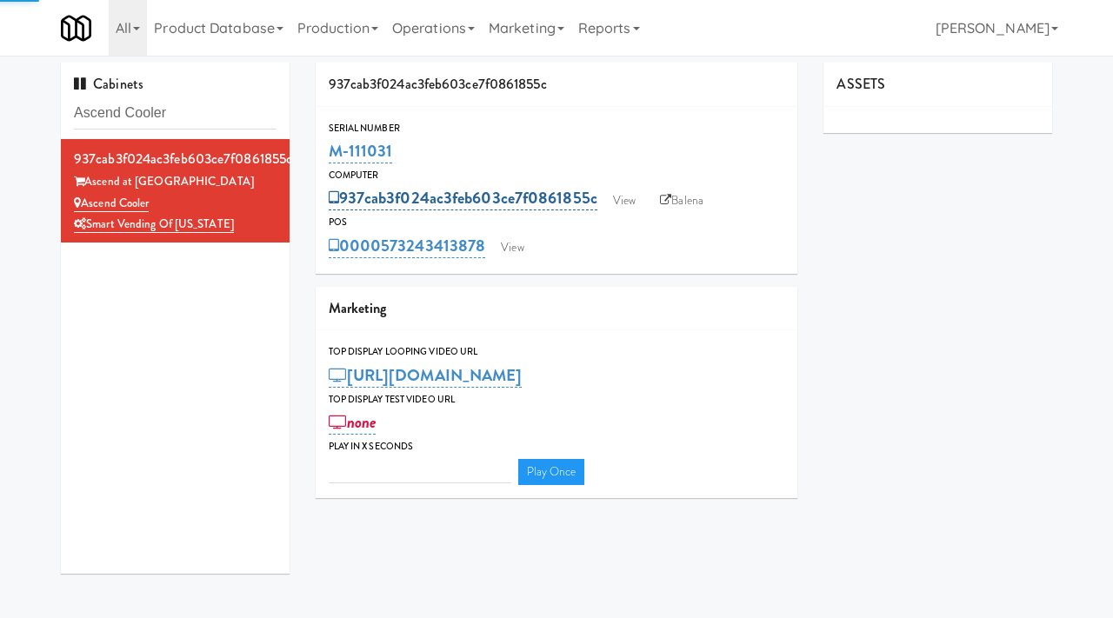
type input "3"
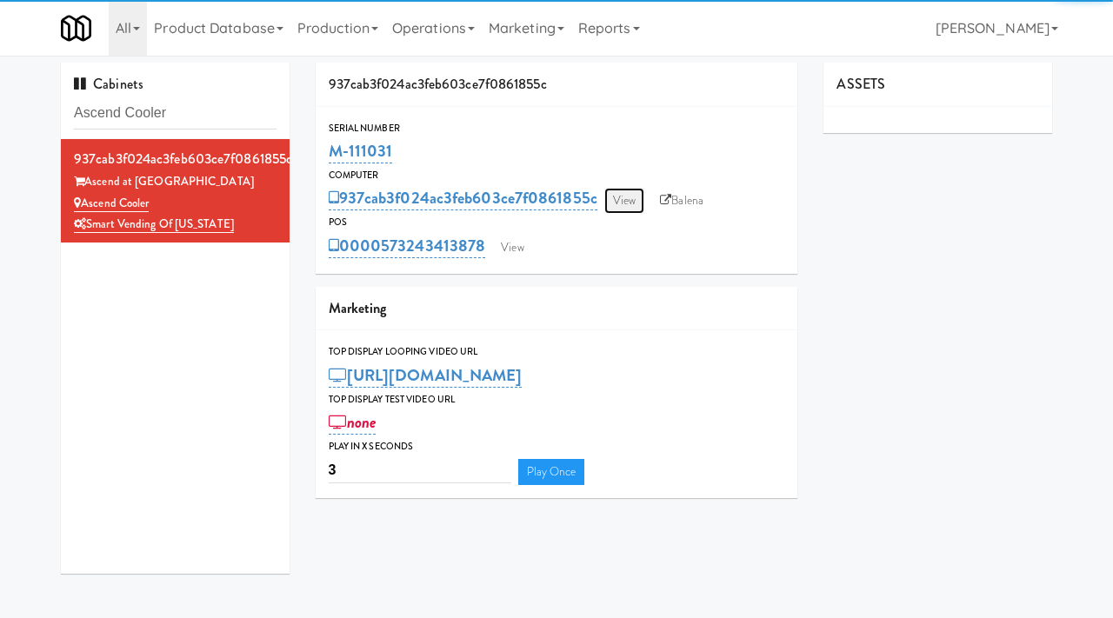
click at [628, 208] on link "View" at bounding box center [624, 201] width 40 height 26
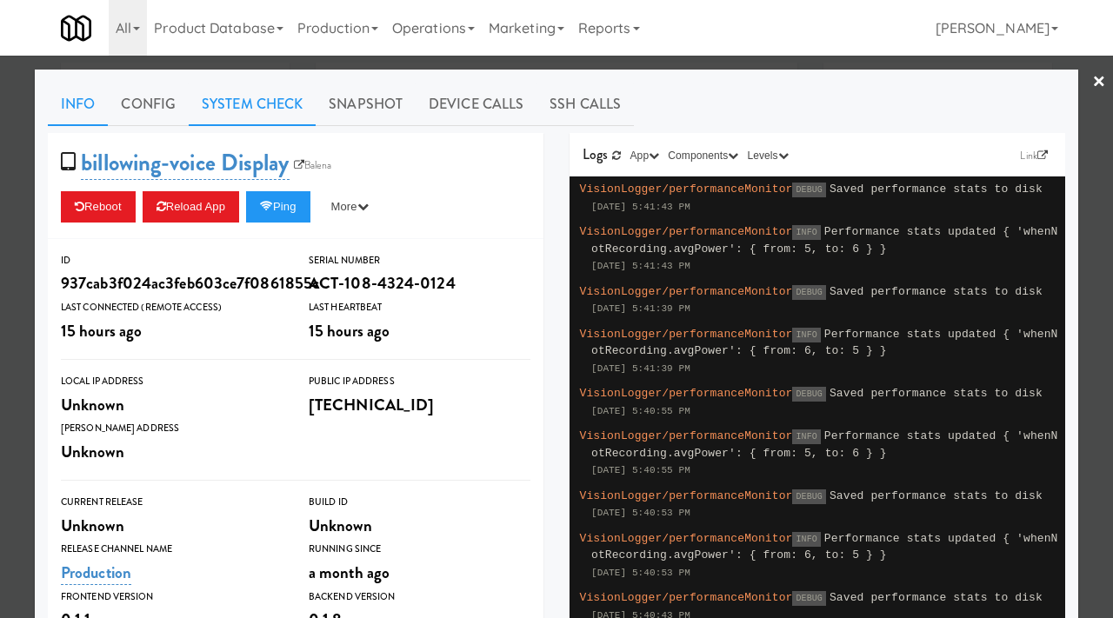
click at [236, 104] on link "System Check" at bounding box center [252, 104] width 127 height 43
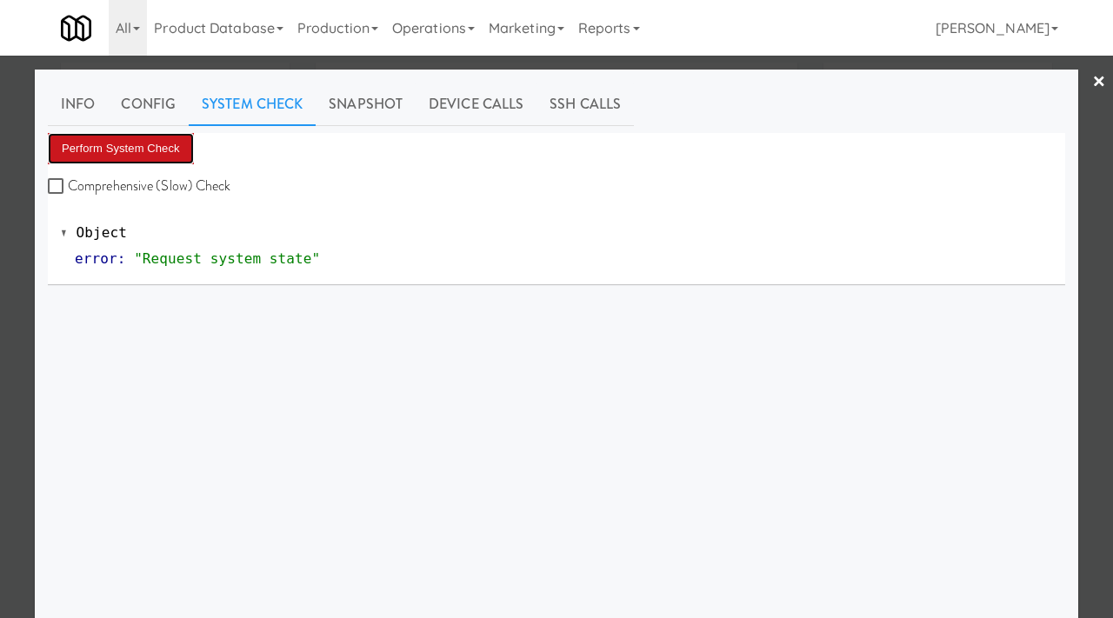
click at [130, 143] on button "Perform System Check" at bounding box center [121, 148] width 146 height 31
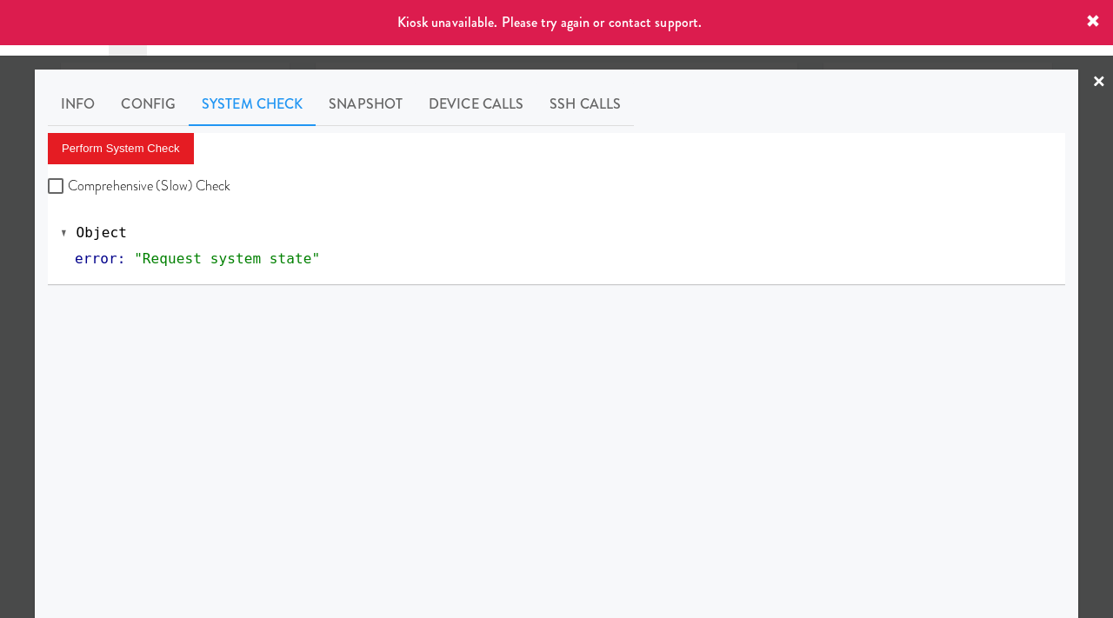
click at [16, 218] on div at bounding box center [556, 309] width 1113 height 618
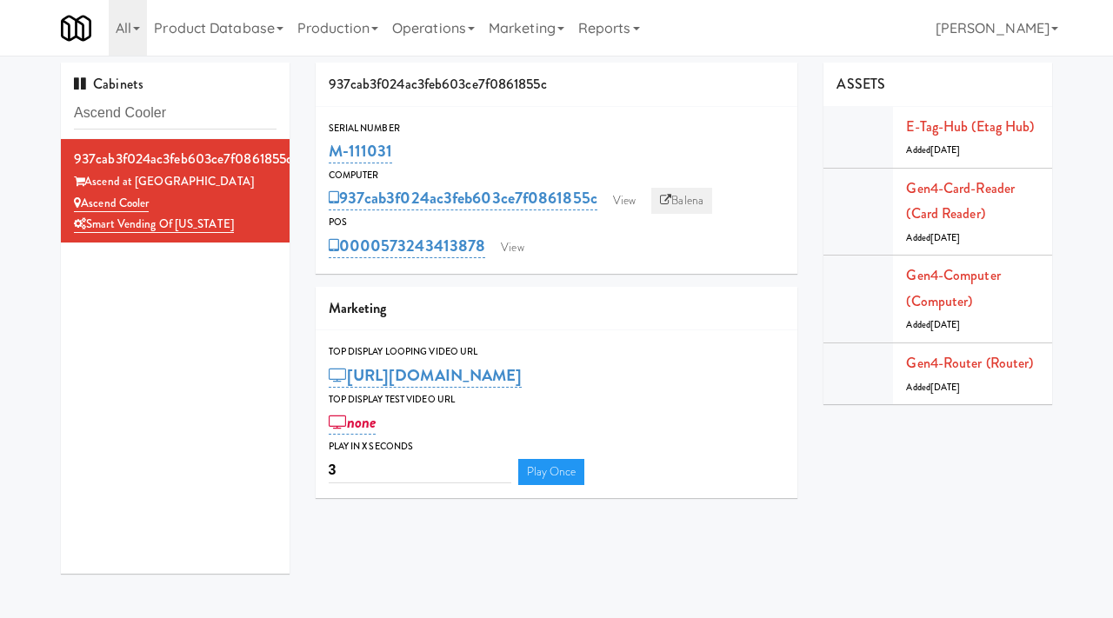
click at [696, 201] on link "Balena" at bounding box center [681, 201] width 61 height 26
drag, startPoint x: 399, startPoint y: 157, endPoint x: 331, endPoint y: 145, distance: 68.8
click at [331, 145] on div "M-111031" at bounding box center [557, 152] width 457 height 30
copy link "M-111031"
drag, startPoint x: 183, startPoint y: 115, endPoint x: 34, endPoint y: 108, distance: 149.7
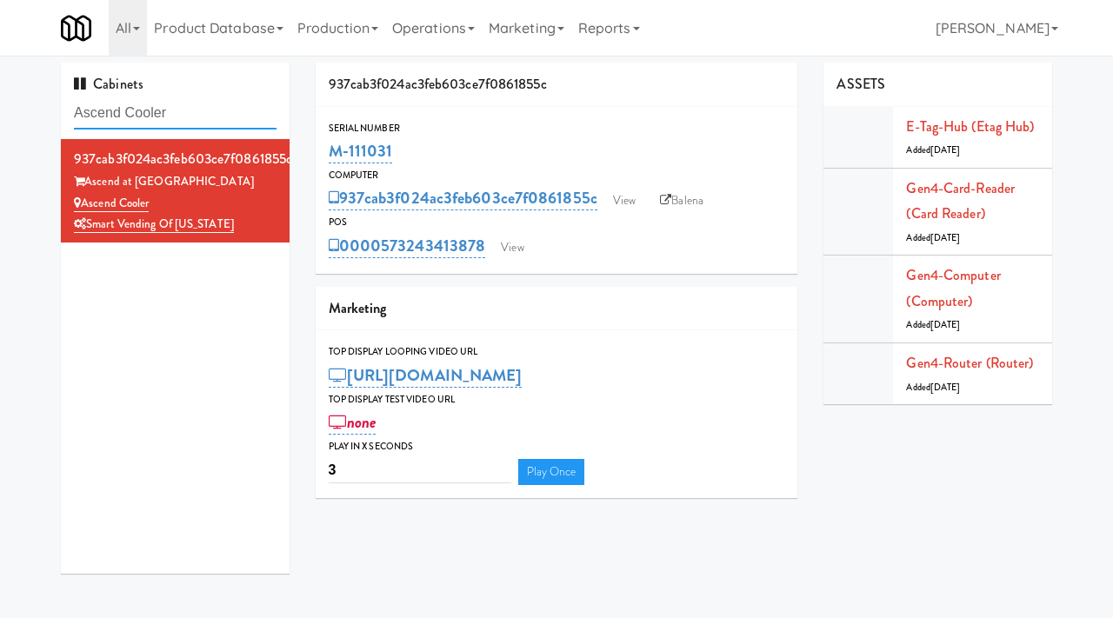
click at [34, 108] on div "Cabinets Ascend Cooler 937cab3f024ac3feb603ce7f0861855c Ascend at Hilltop Ascen…" at bounding box center [556, 325] width 1113 height 524
paste input "LTP - Cooler - L"
type input "LTP - Cooler - L"
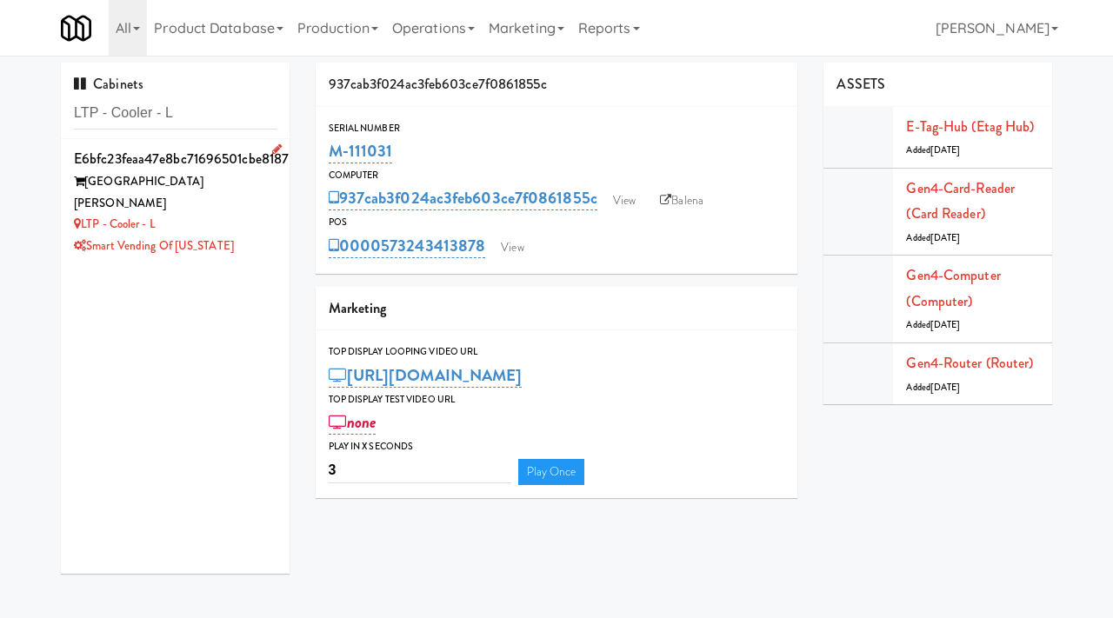
click at [221, 214] on div "LTP - Cooler - L" at bounding box center [175, 225] width 203 height 22
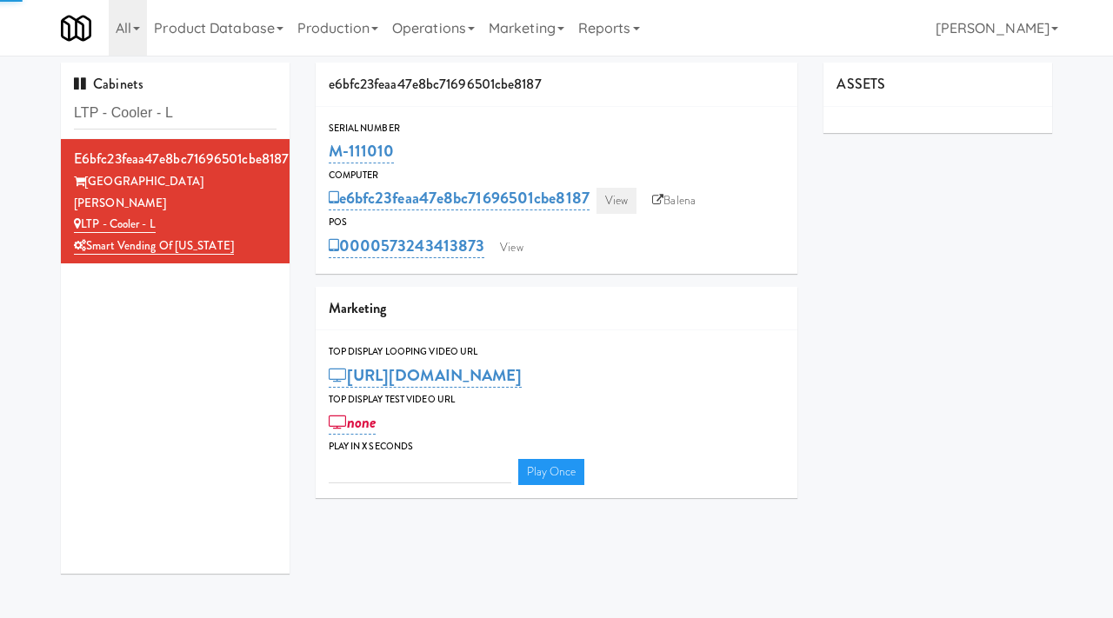
type input "3"
click at [627, 199] on link "View" at bounding box center [617, 201] width 40 height 26
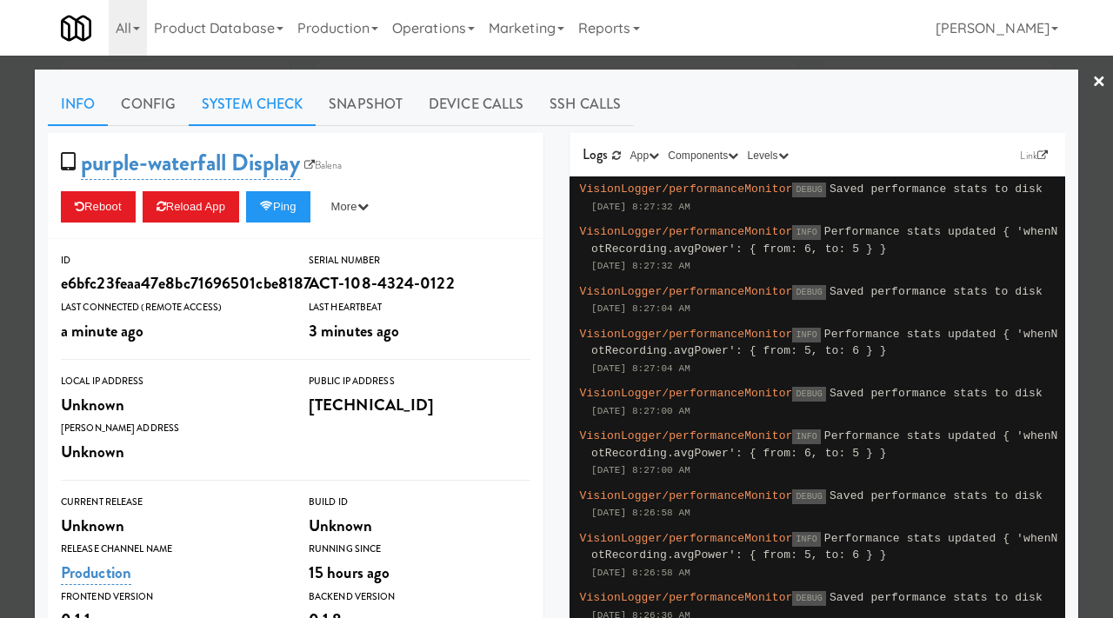
click at [242, 94] on link "System Check" at bounding box center [252, 104] width 127 height 43
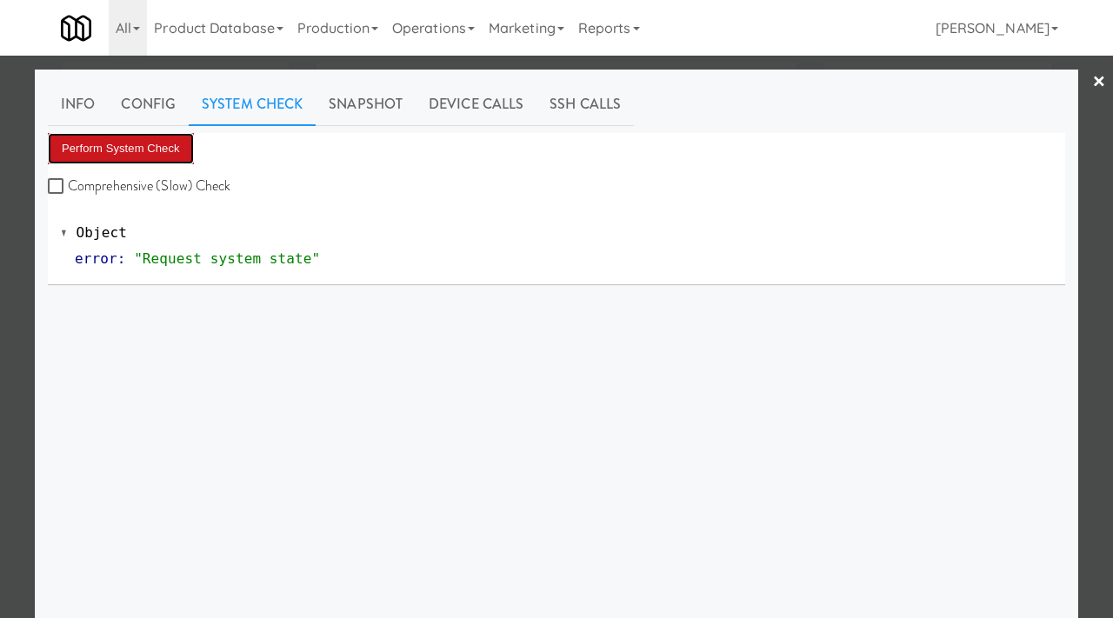
click at [89, 143] on button "Perform System Check" at bounding box center [121, 148] width 146 height 31
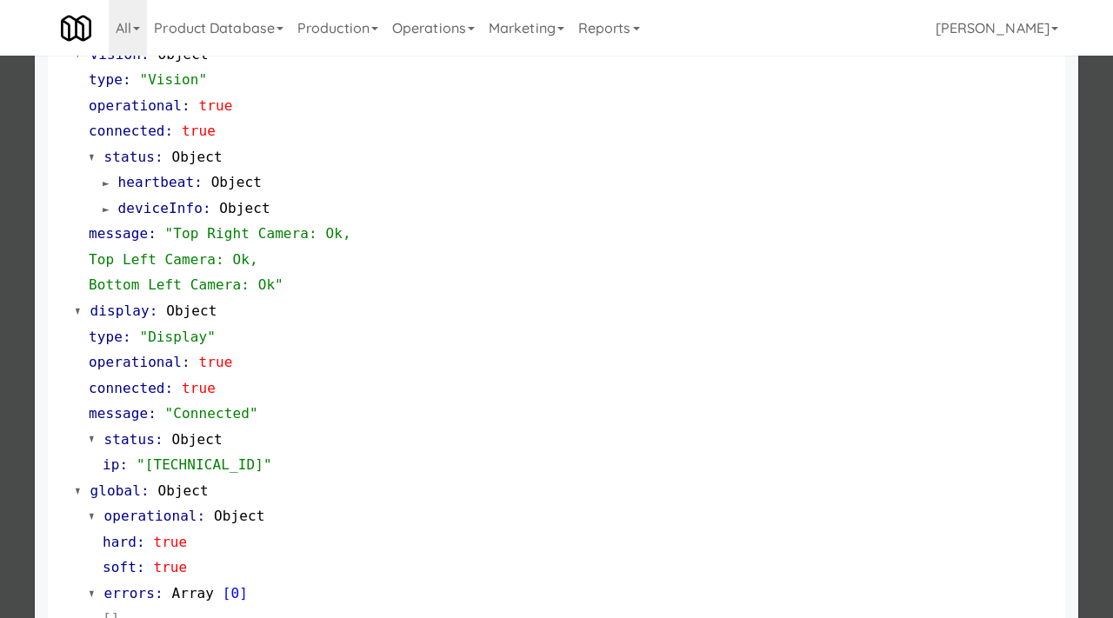
scroll to position [732, 0]
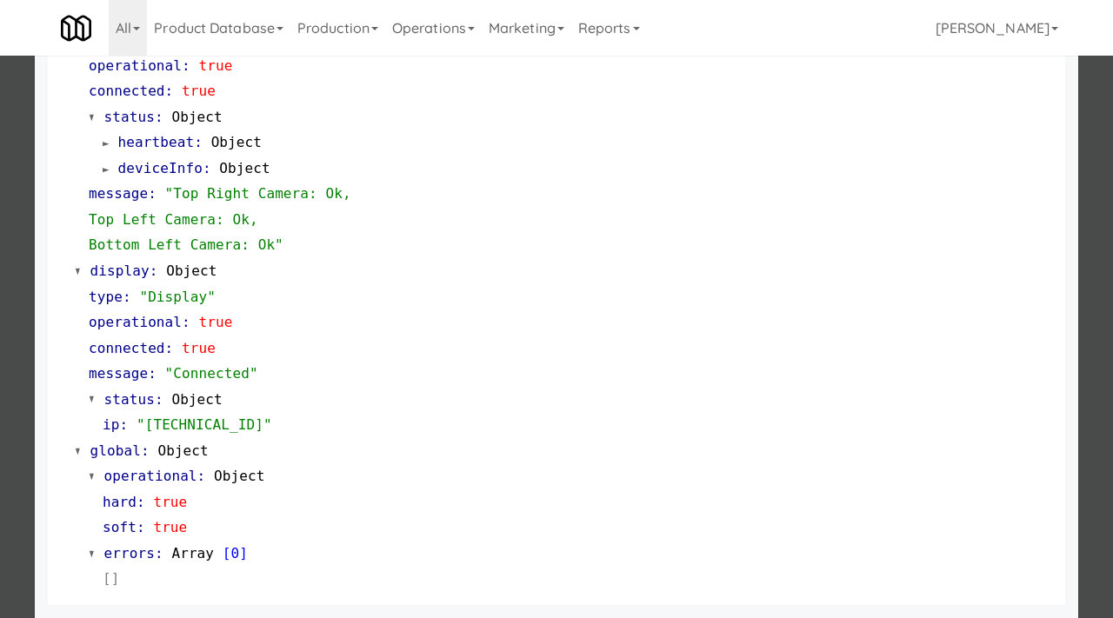
click at [0, 250] on div at bounding box center [556, 309] width 1113 height 618
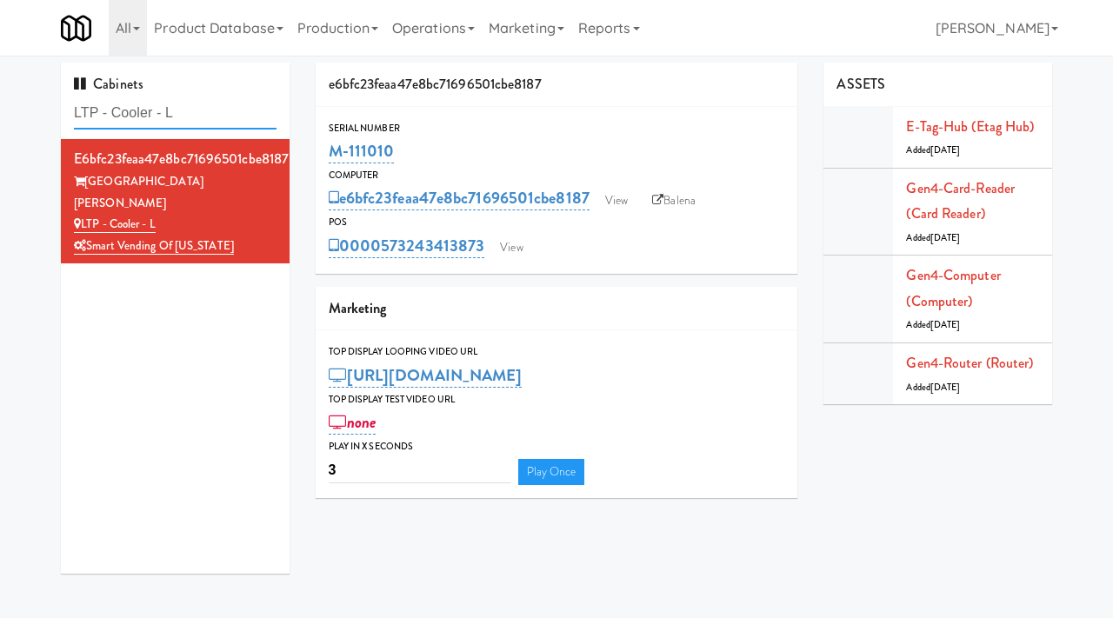
drag, startPoint x: 184, startPoint y: 116, endPoint x: 69, endPoint y: 108, distance: 115.9
click at [69, 108] on div "Cabinets LTP - Cooler - L" at bounding box center [175, 101] width 229 height 77
paste input "Avant - Fridge - Right"
type input "Avant - Fridge - Right"
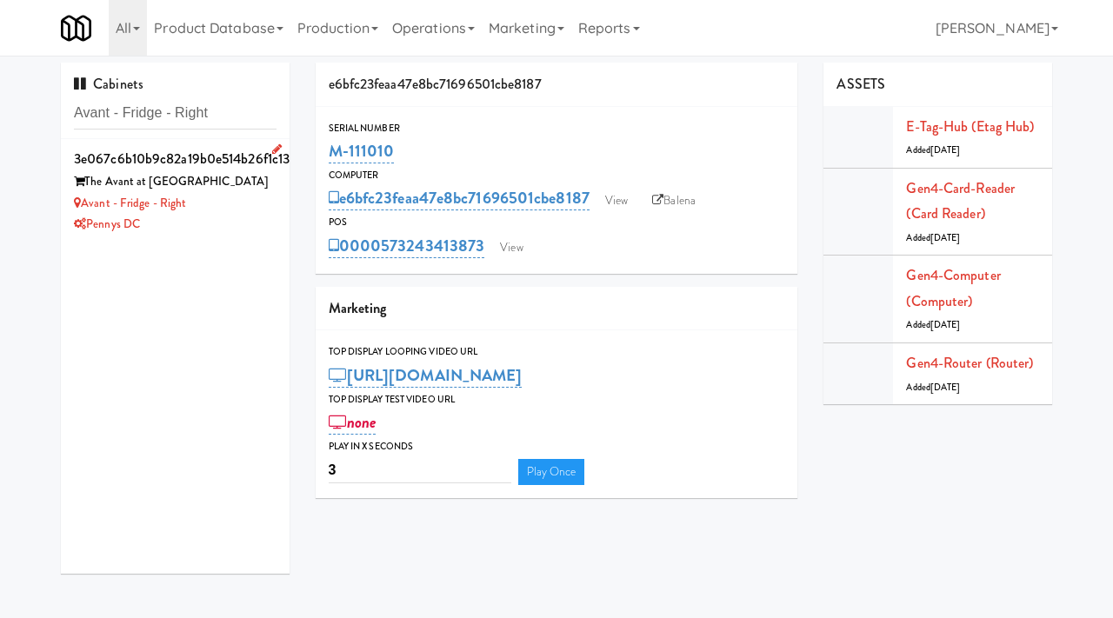
click at [236, 216] on div "Pennys DC" at bounding box center [175, 225] width 203 height 22
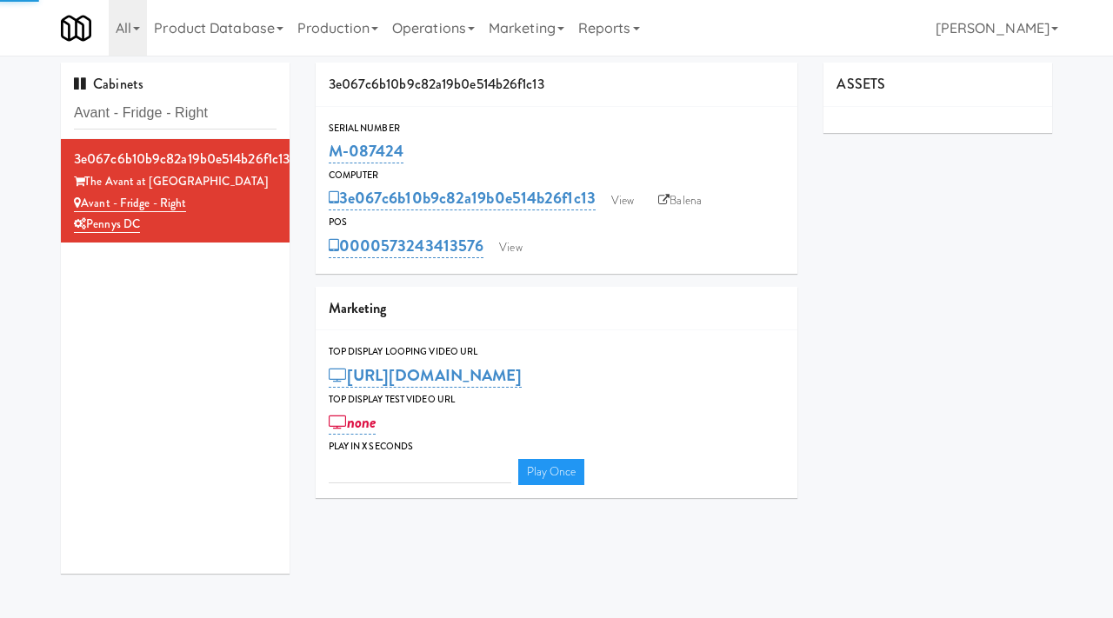
type input "3"
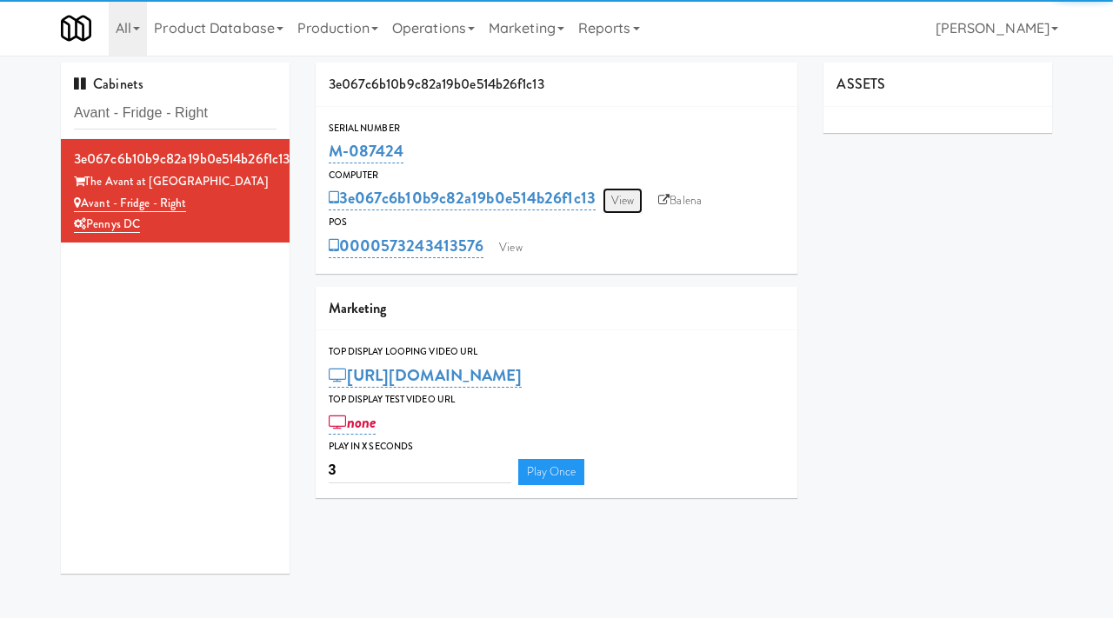
click at [624, 201] on link "View" at bounding box center [623, 201] width 40 height 26
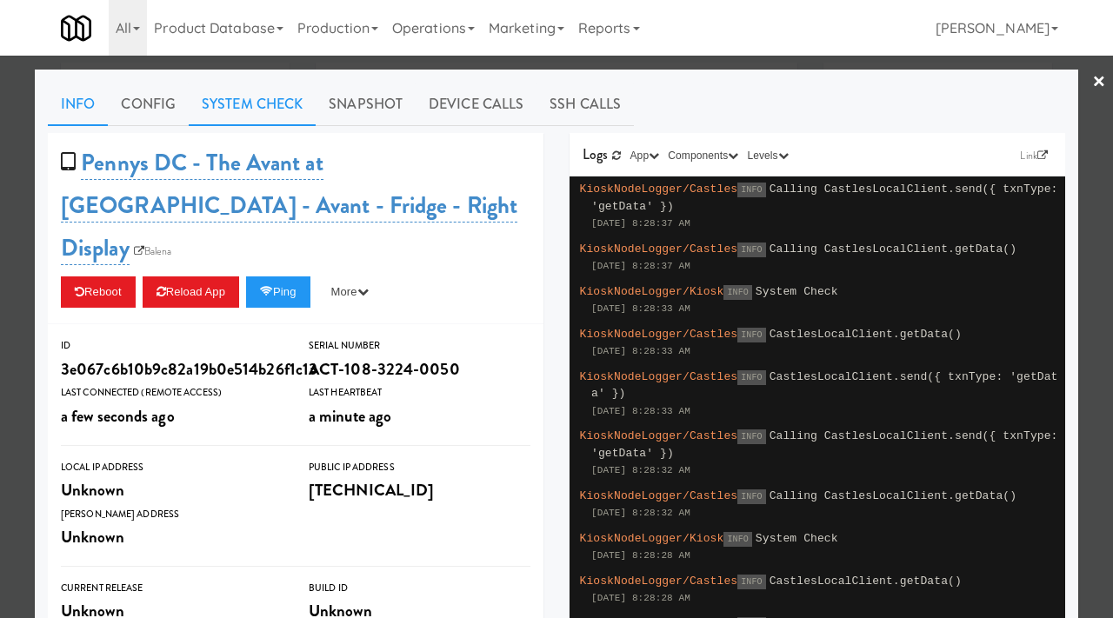
click at [266, 102] on link "System Check" at bounding box center [252, 104] width 127 height 43
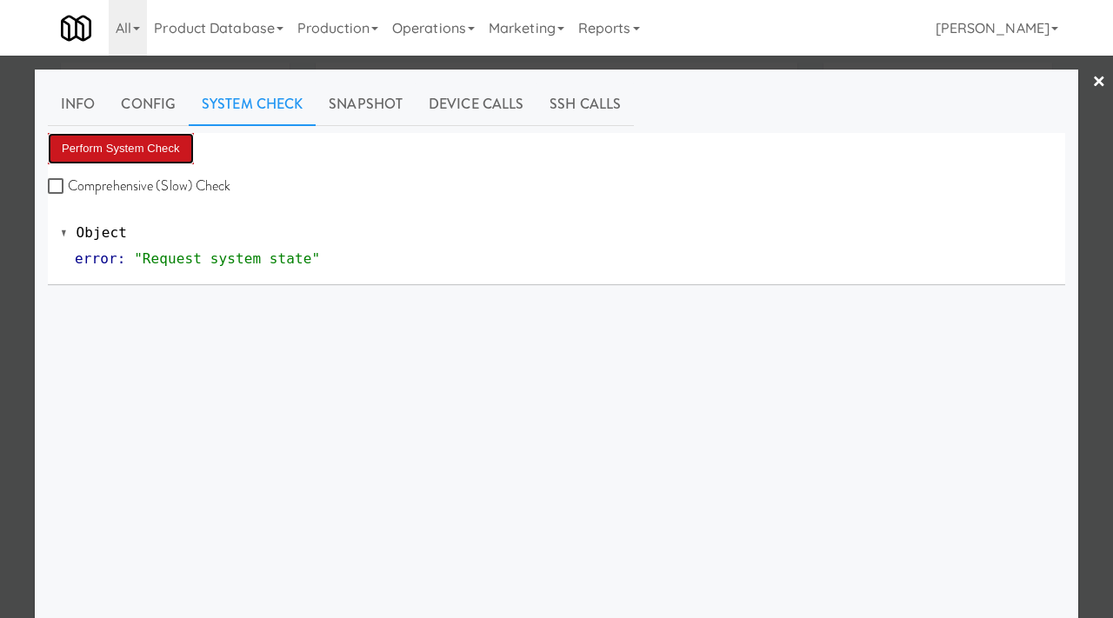
click at [106, 151] on button "Perform System Check" at bounding box center [121, 148] width 146 height 31
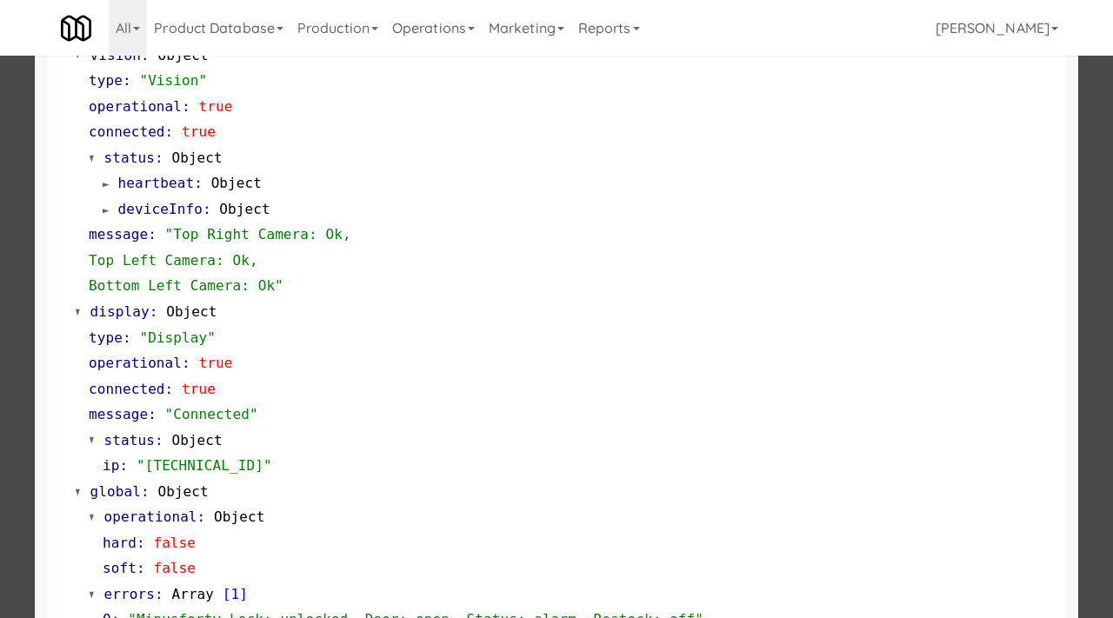
scroll to position [732, 0]
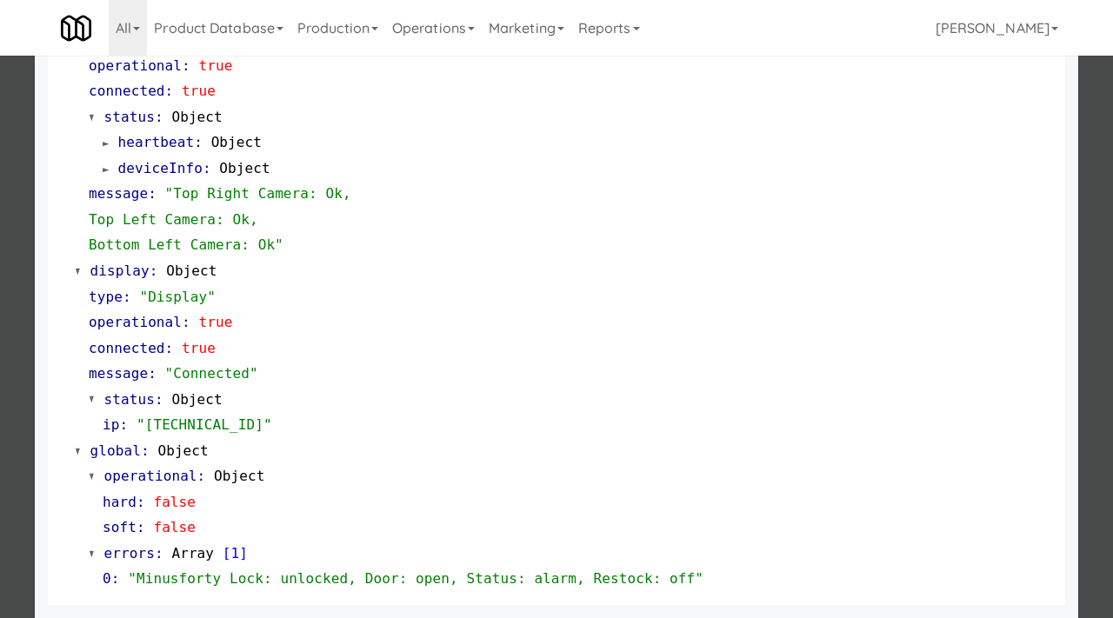
click at [0, 199] on div at bounding box center [556, 309] width 1113 height 618
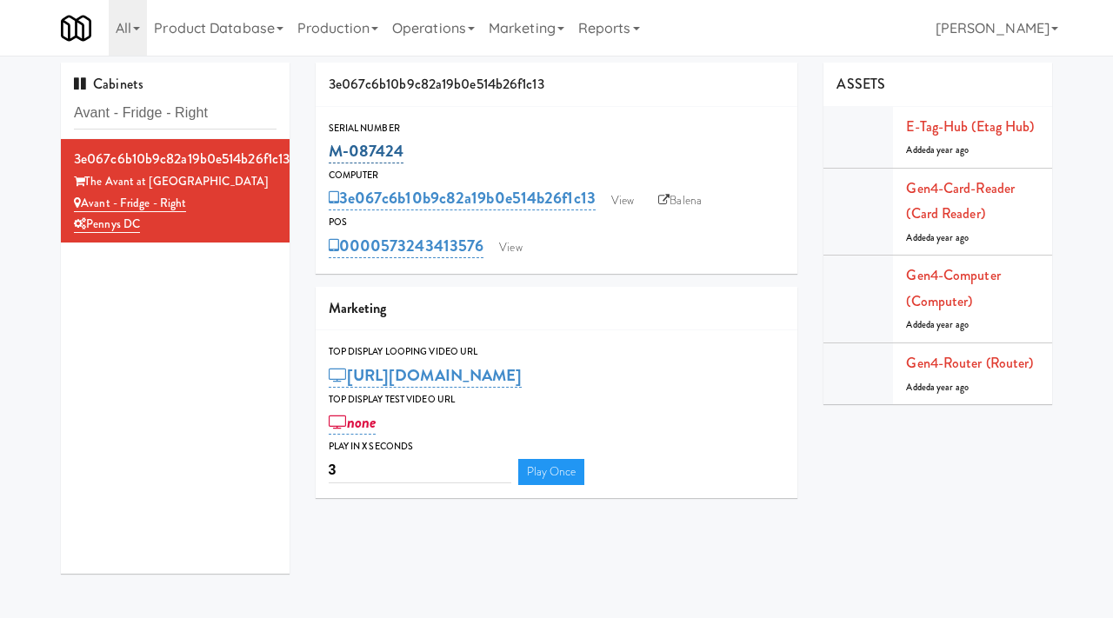
drag, startPoint x: 410, startPoint y: 162, endPoint x: 333, endPoint y: 150, distance: 77.4
click at [333, 150] on div "M-087424" at bounding box center [557, 152] width 457 height 30
copy link "M-087424"
click at [626, 200] on link "View" at bounding box center [623, 201] width 40 height 26
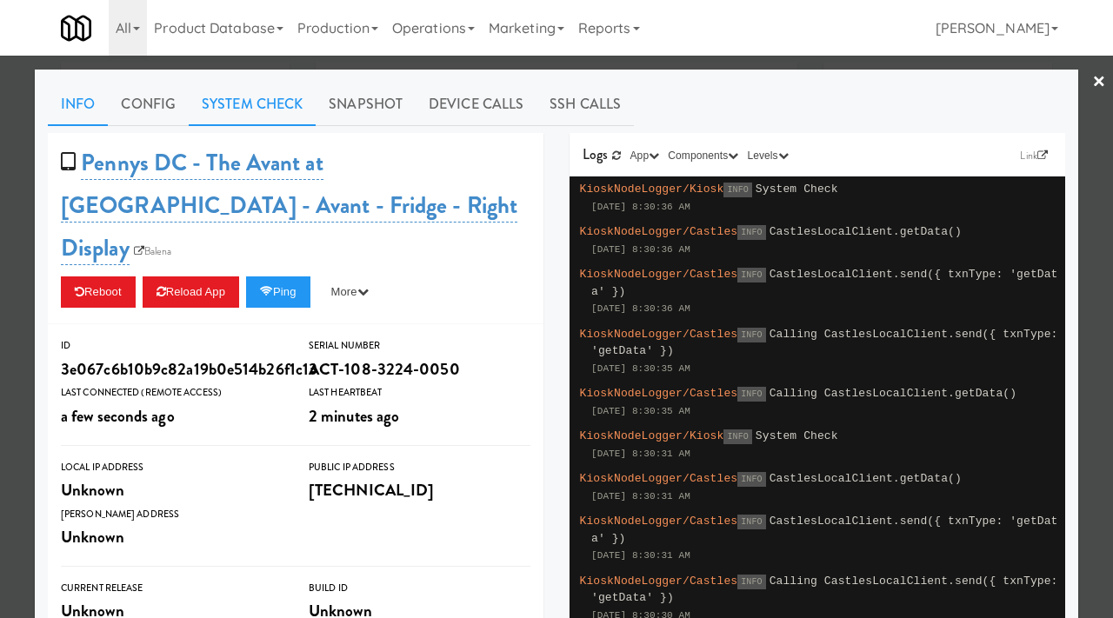
click at [218, 104] on link "System Check" at bounding box center [252, 104] width 127 height 43
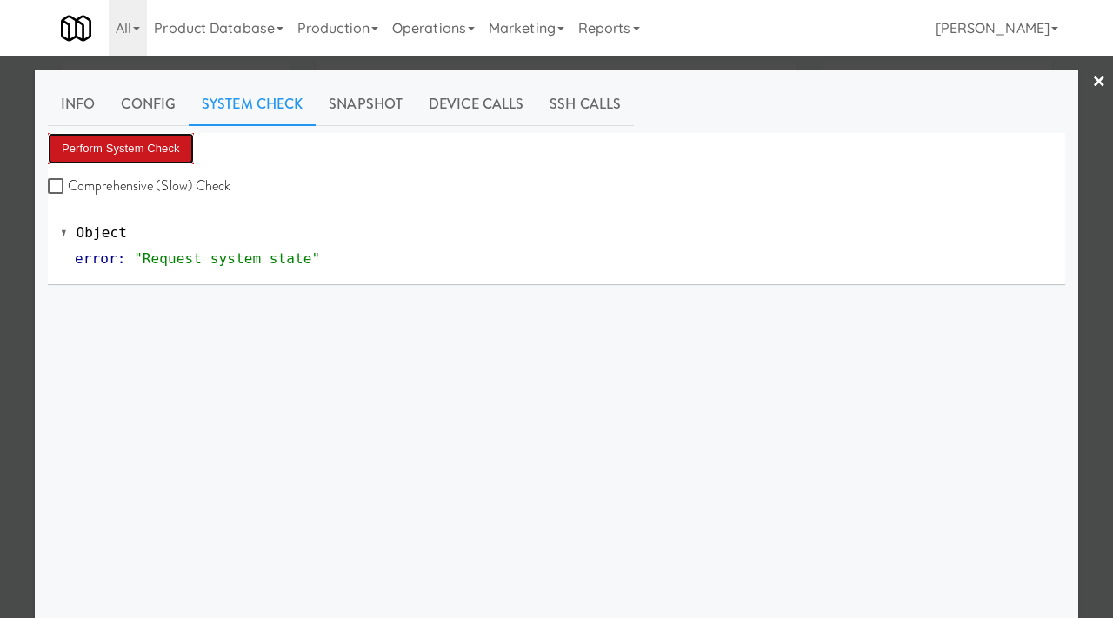
click at [124, 153] on button "Perform System Check" at bounding box center [121, 148] width 146 height 31
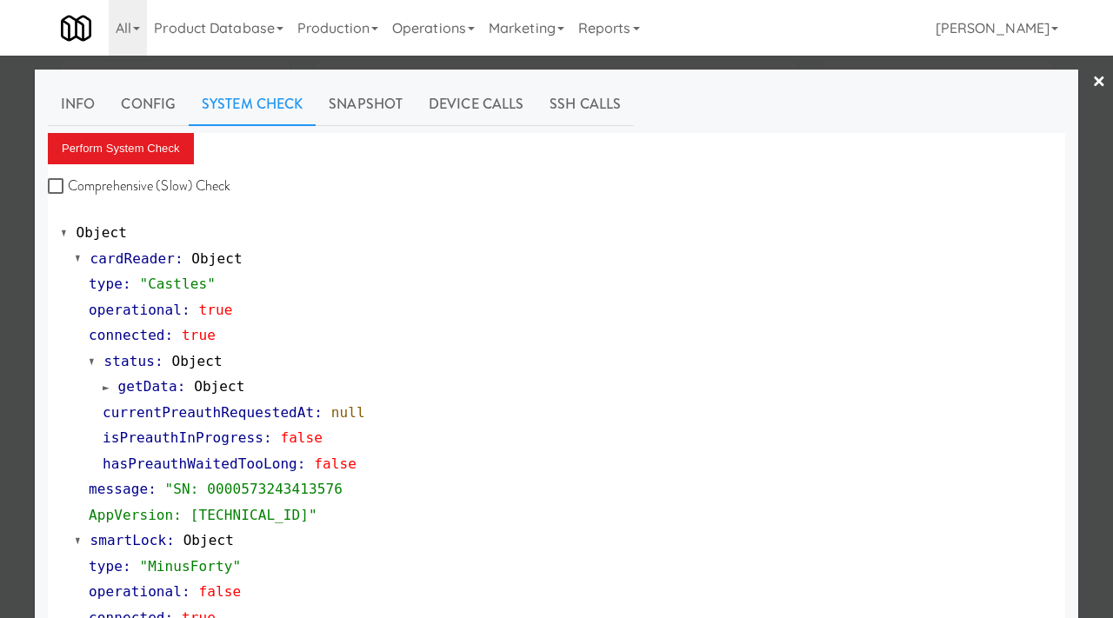
click at [0, 340] on div at bounding box center [556, 309] width 1113 height 618
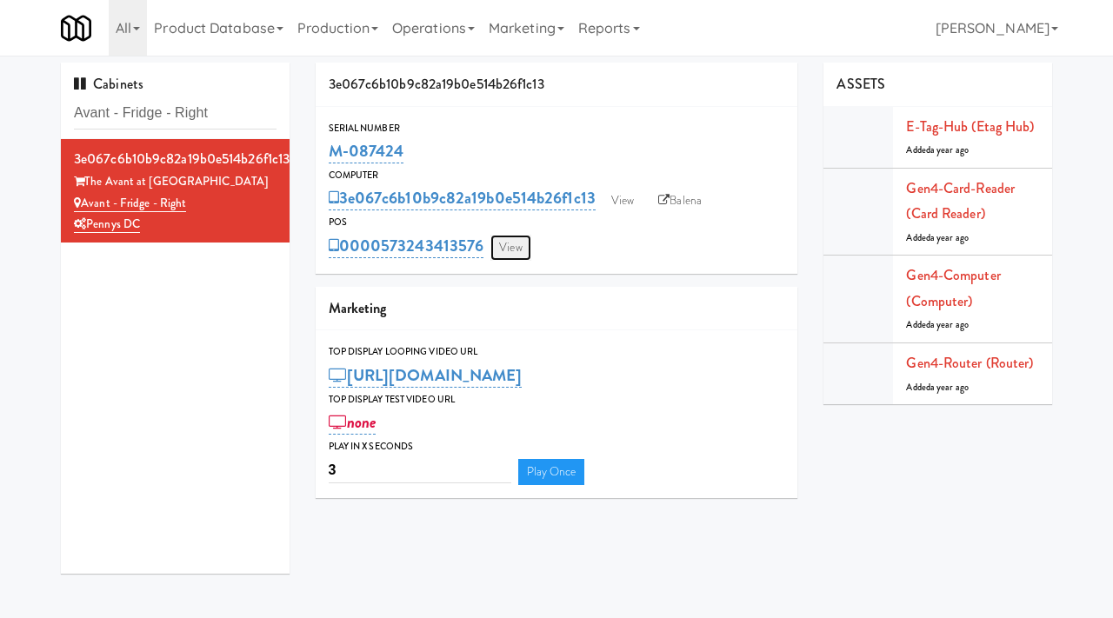
click at [504, 249] on link "View" at bounding box center [510, 248] width 40 height 26
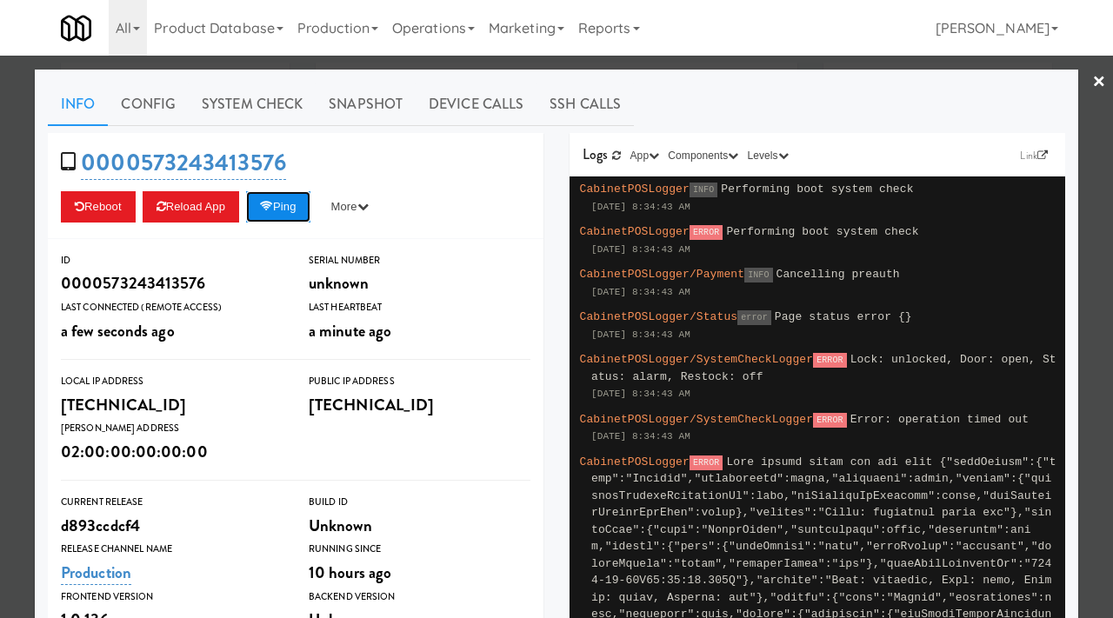
click at [296, 201] on button "Ping" at bounding box center [278, 206] width 64 height 31
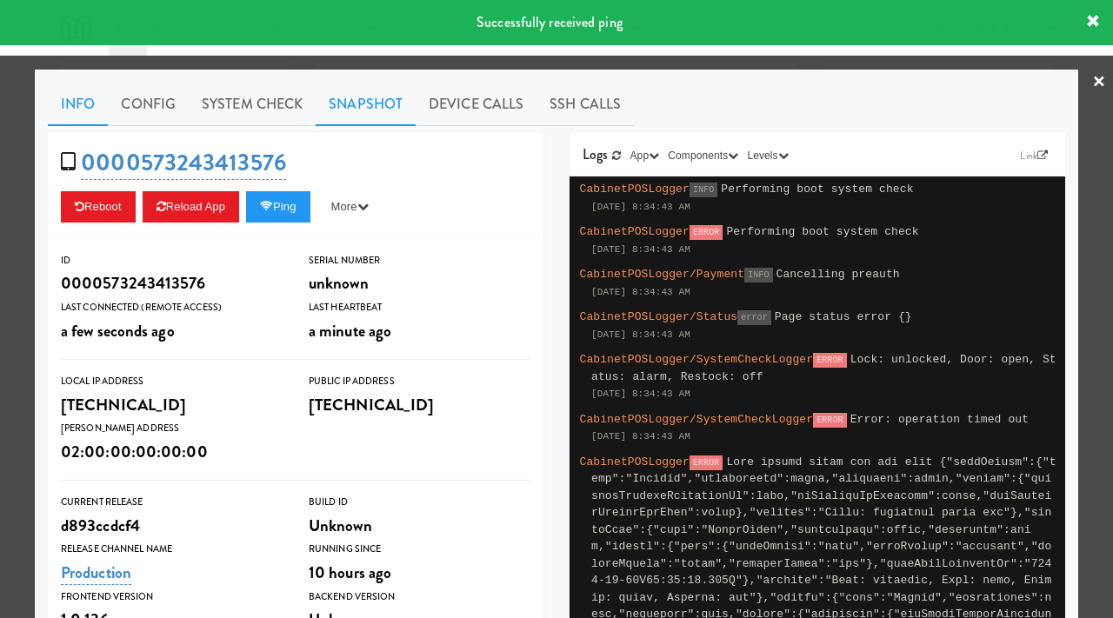
click at [370, 96] on link "Snapshot" at bounding box center [366, 104] width 100 height 43
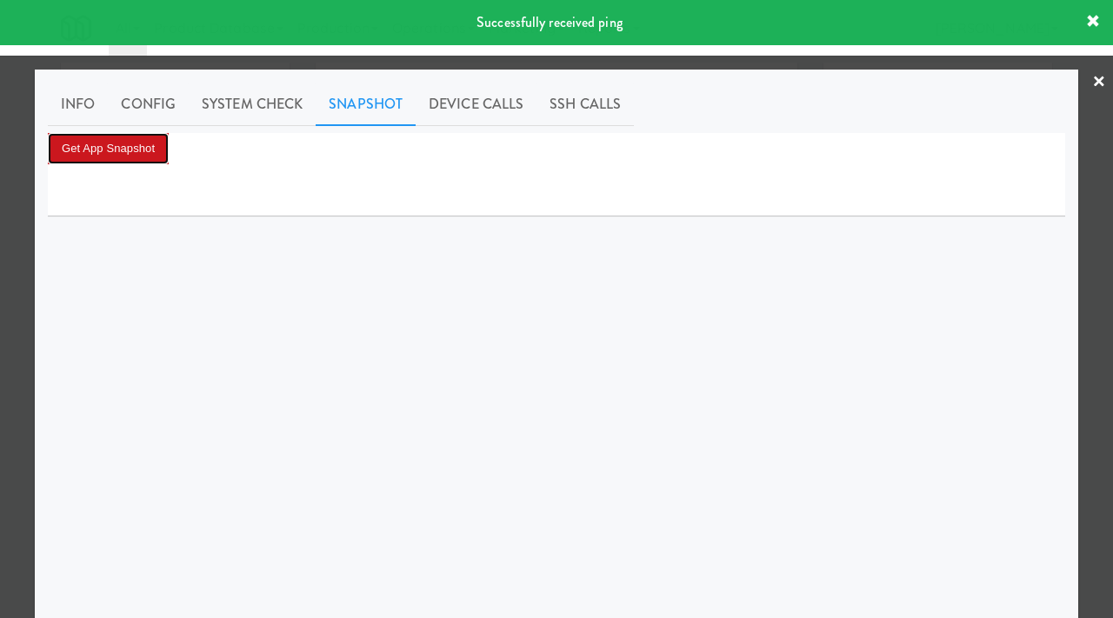
click at [140, 143] on button "Get App Snapshot" at bounding box center [108, 148] width 121 height 31
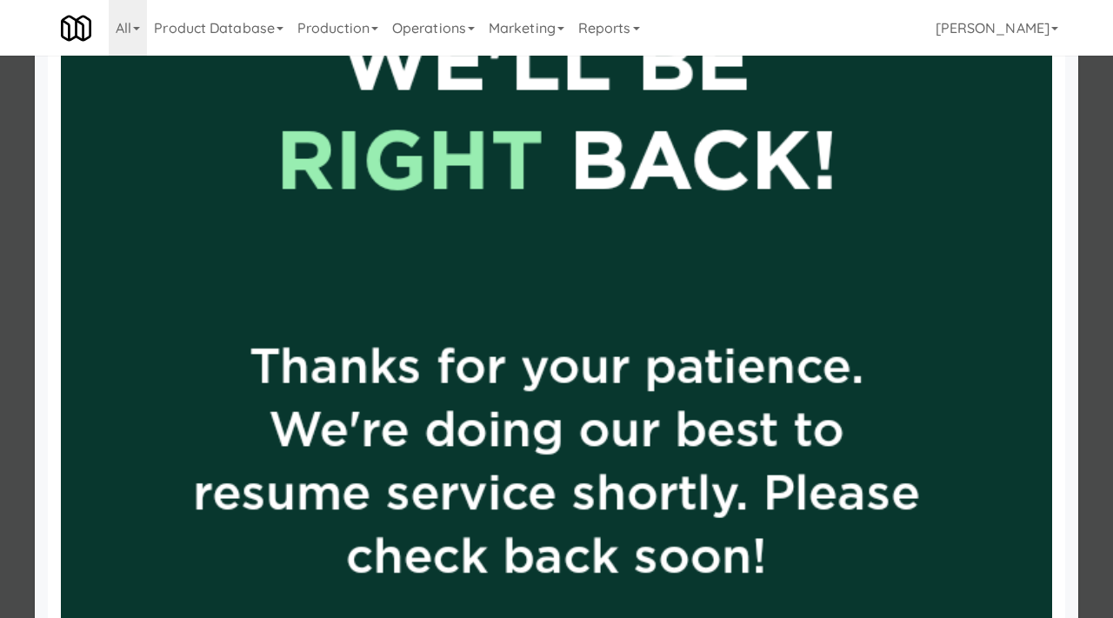
scroll to position [979, 0]
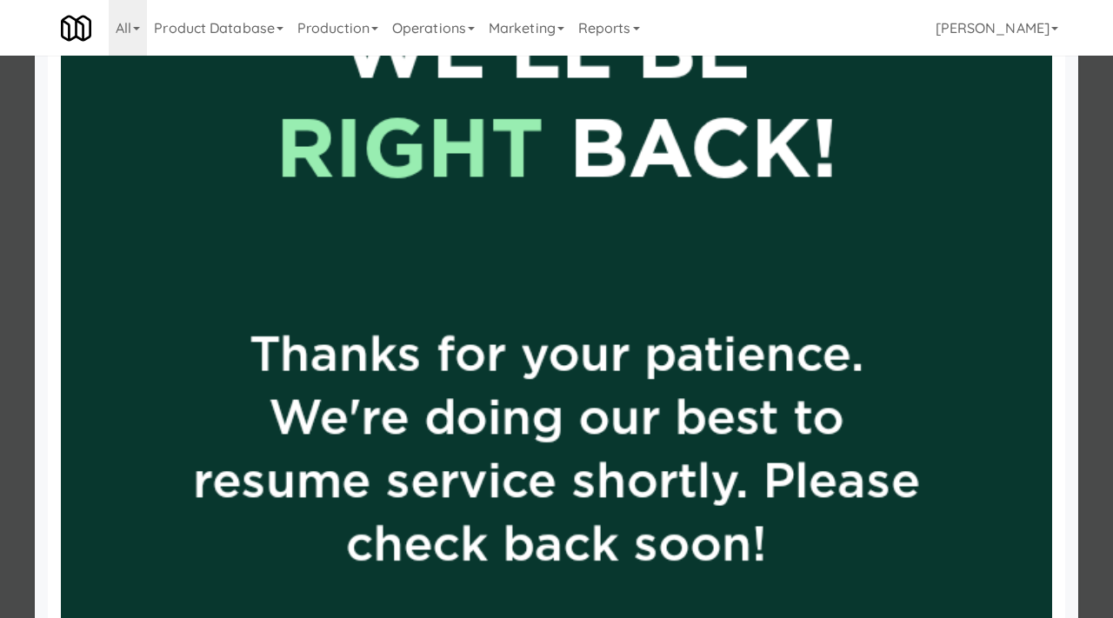
click at [0, 226] on div at bounding box center [556, 309] width 1113 height 618
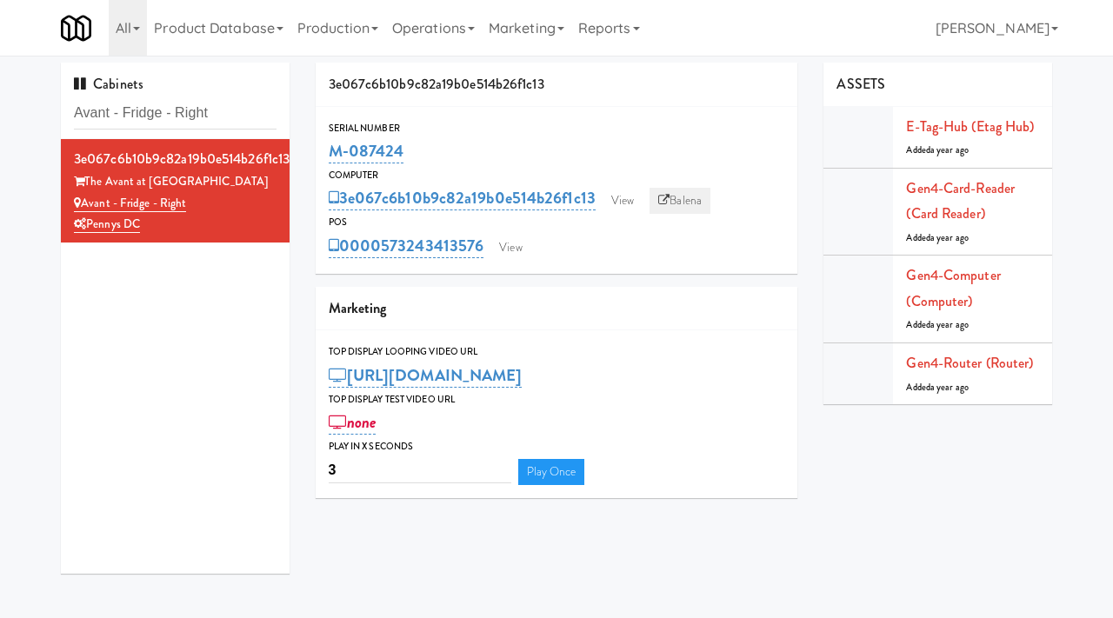
click at [679, 198] on link "Balena" at bounding box center [680, 201] width 61 height 26
click at [524, 243] on link "View" at bounding box center [510, 248] width 40 height 26
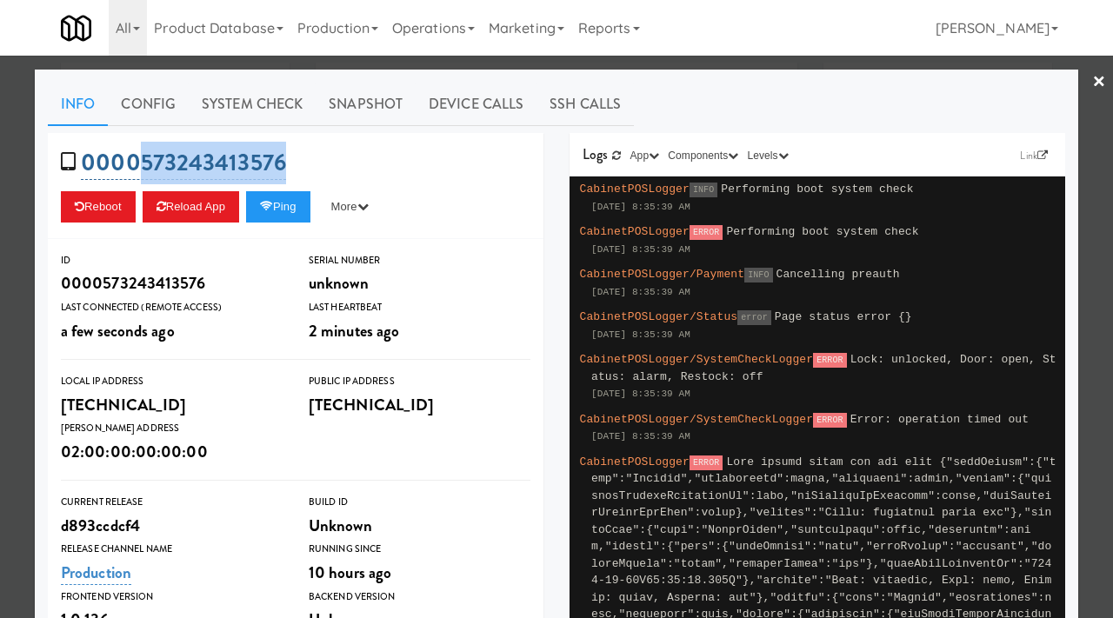
drag, startPoint x: 290, startPoint y: 172, endPoint x: 138, endPoint y: 167, distance: 151.4
click at [138, 167] on div "0000573243413576 Reboot Reload App Ping More Ping Server Restart Server Force R…" at bounding box center [296, 186] width 496 height 106
copy link "573243413576"
click at [0, 185] on div at bounding box center [556, 309] width 1113 height 618
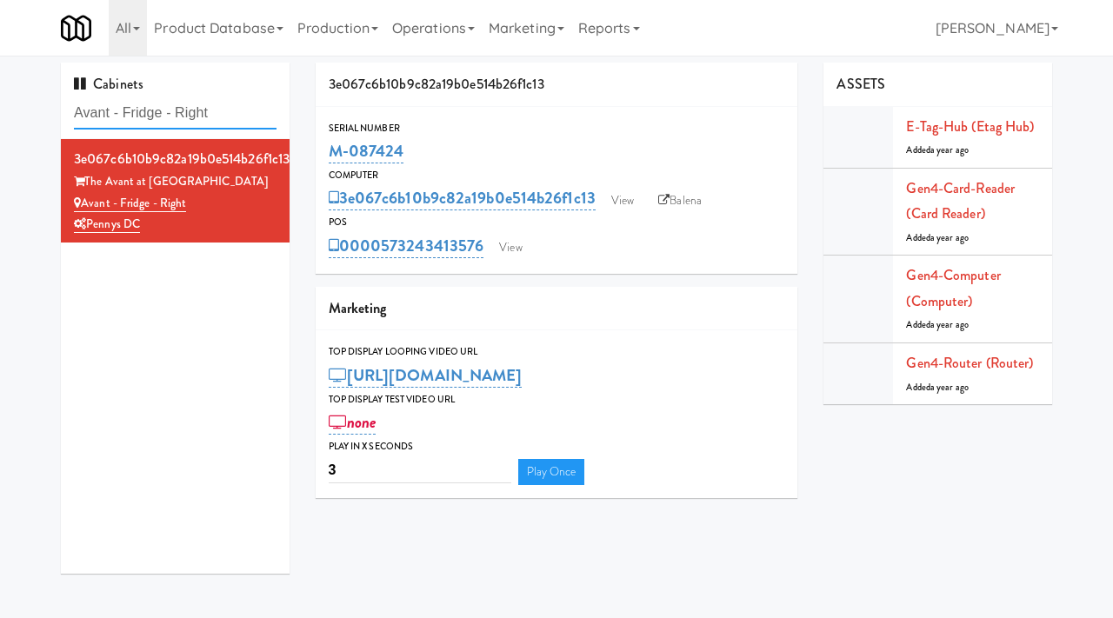
click at [137, 118] on input "Avant - Fridge - Right" at bounding box center [175, 113] width 203 height 32
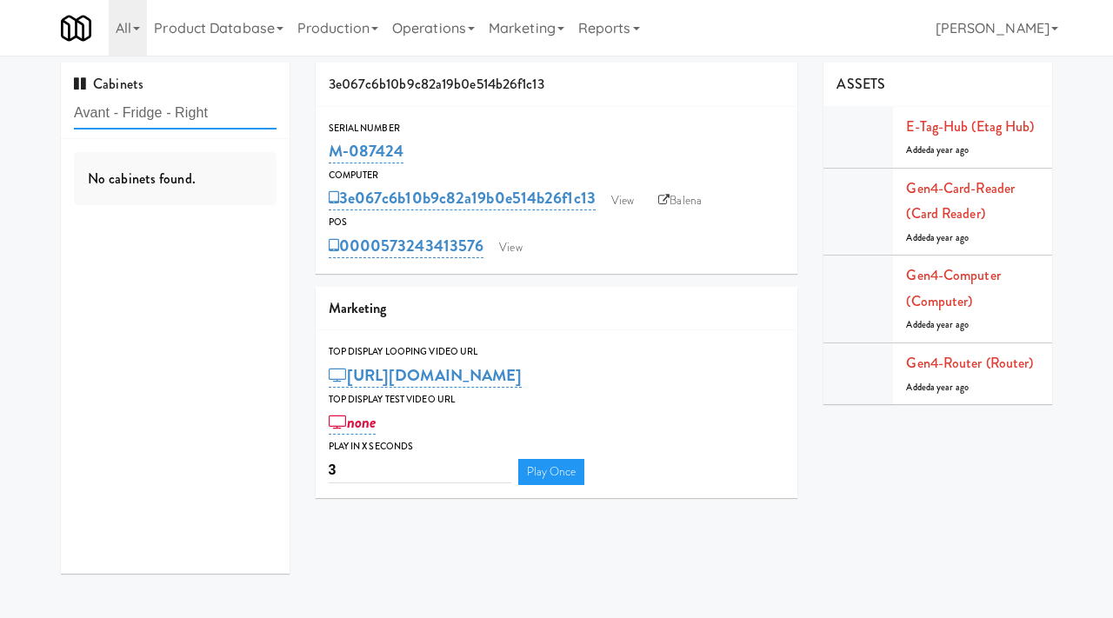
paste input "rapahoe Square Pantry"
type input "[GEOGRAPHIC_DATA] Pantry"
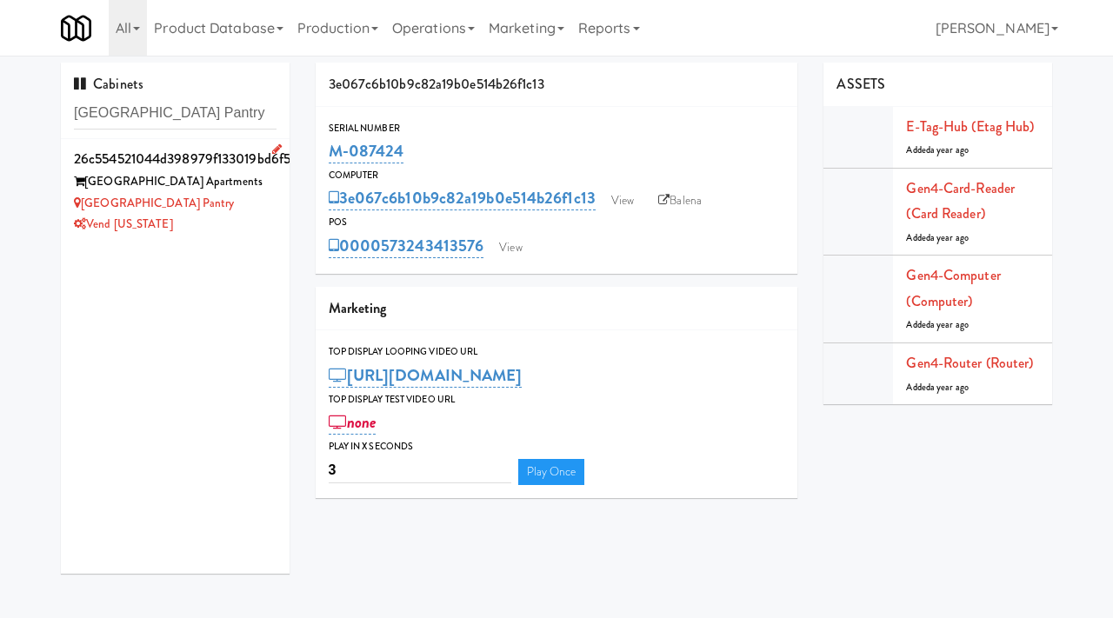
click at [244, 209] on div "[GEOGRAPHIC_DATA] Pantry" at bounding box center [175, 204] width 203 height 22
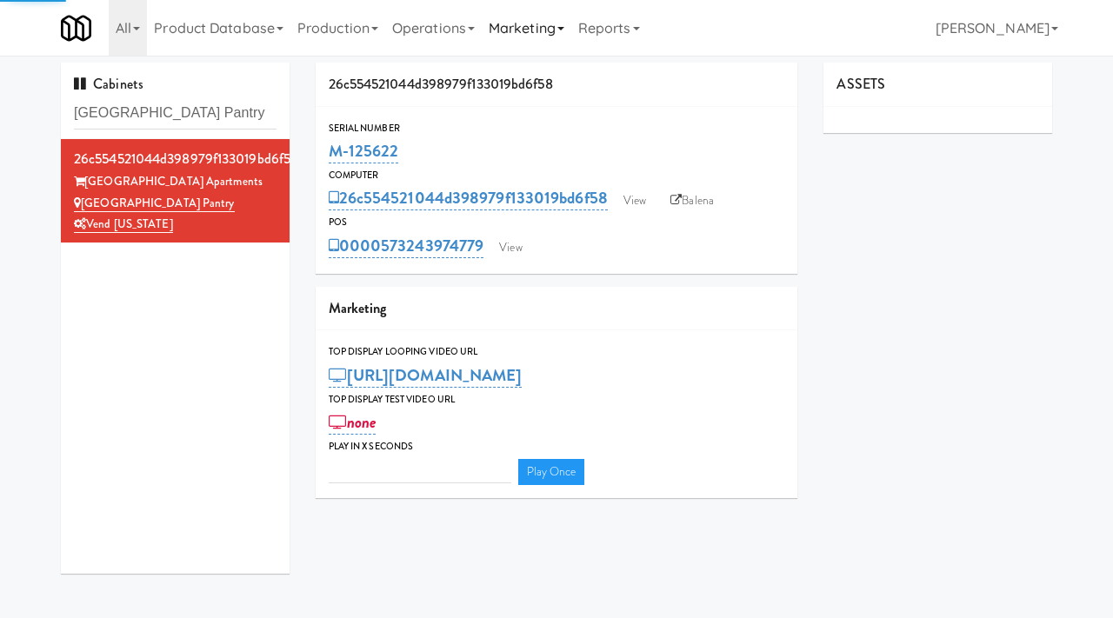
type input "3"
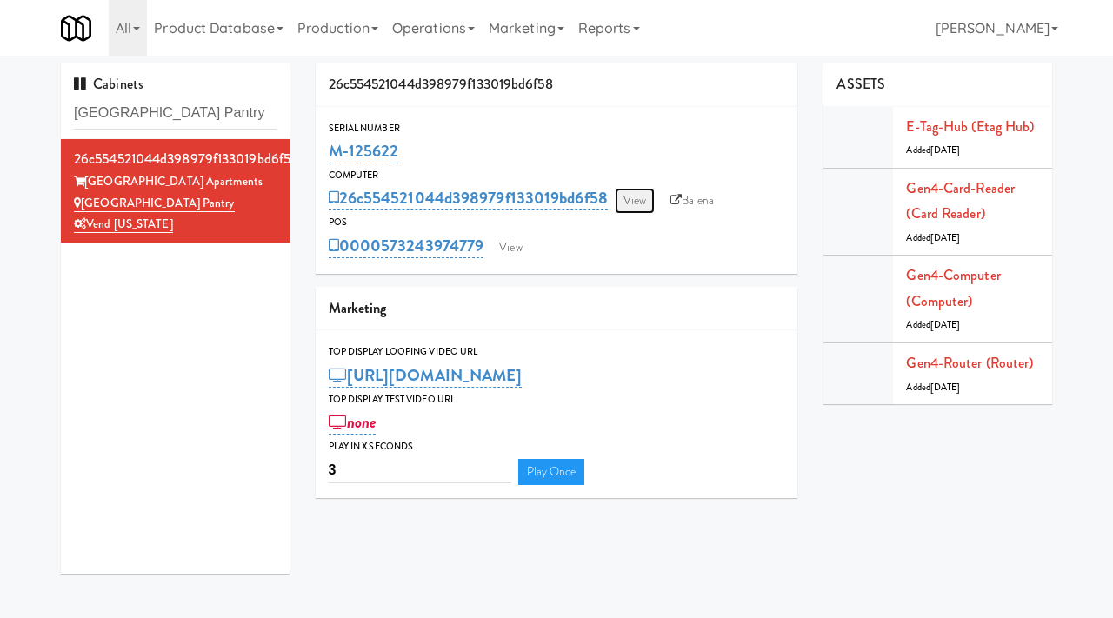
click at [638, 190] on link "View" at bounding box center [635, 201] width 40 height 26
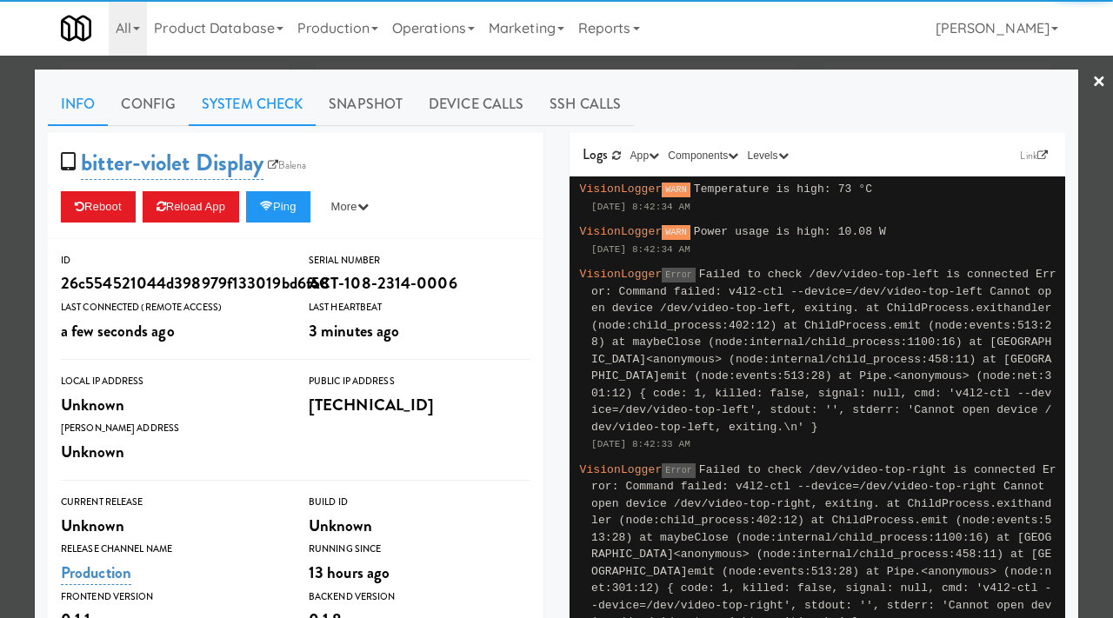
click at [225, 97] on link "System Check" at bounding box center [252, 104] width 127 height 43
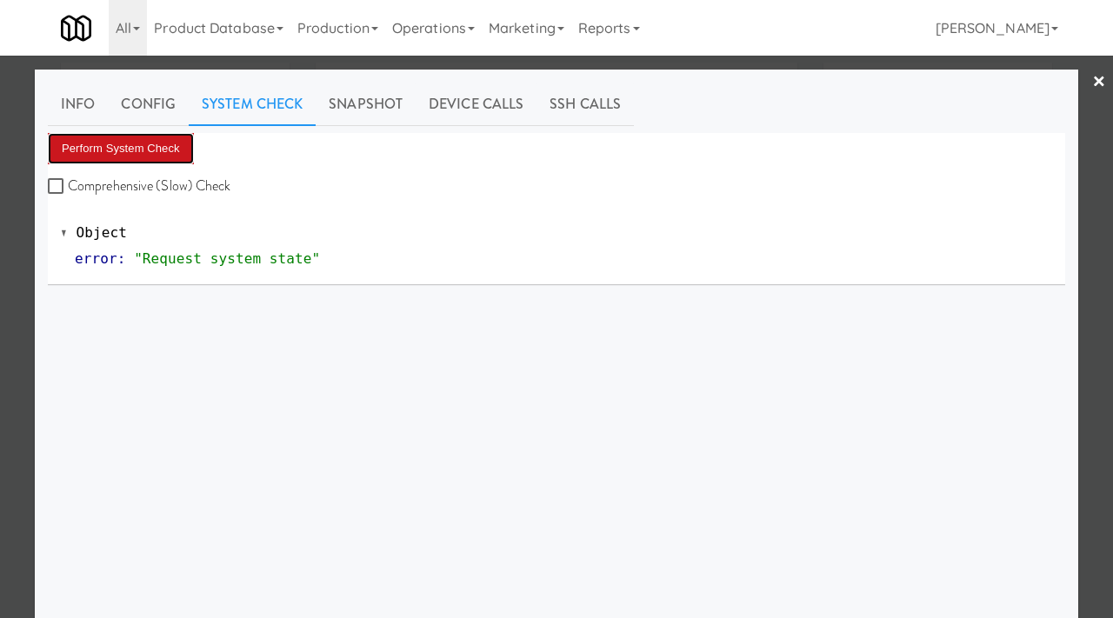
click at [122, 143] on button "Perform System Check" at bounding box center [121, 148] width 146 height 31
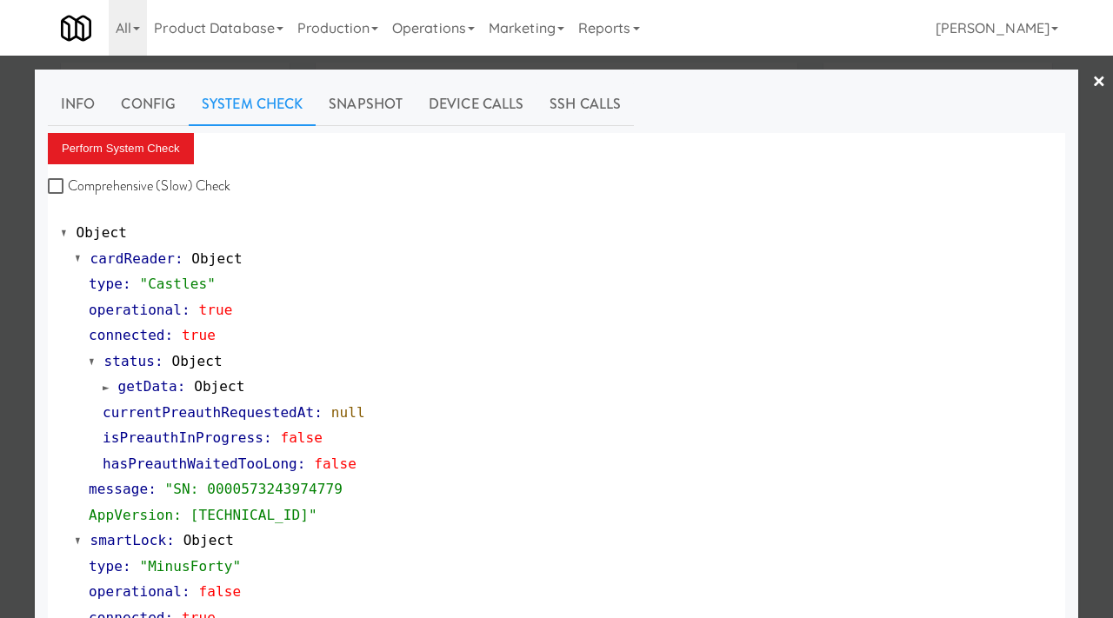
click at [0, 403] on div at bounding box center [556, 309] width 1113 height 618
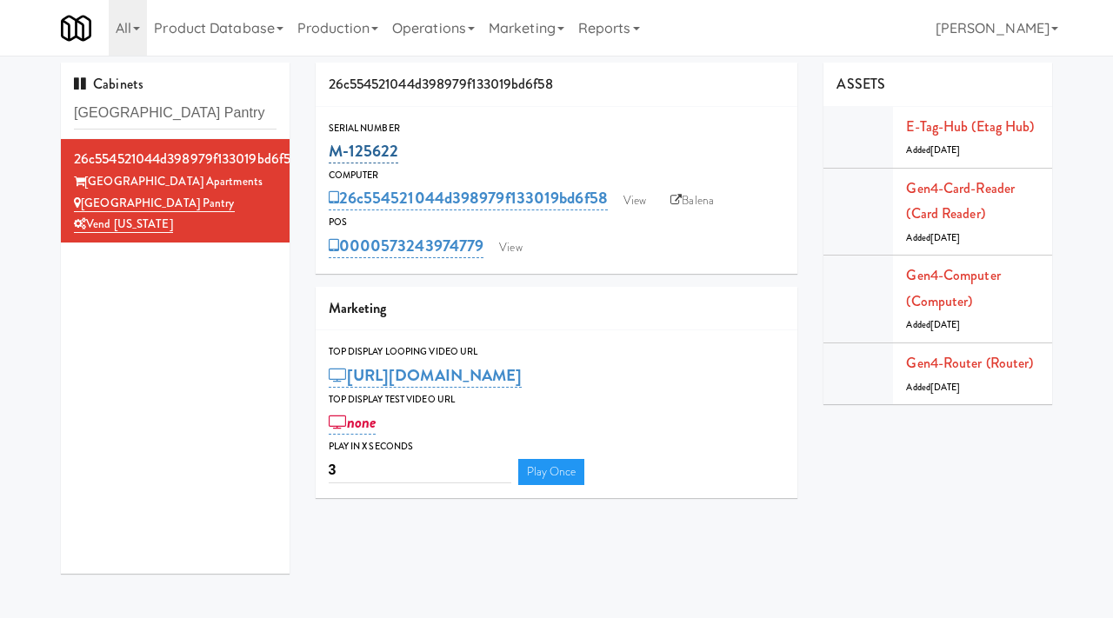
drag, startPoint x: 407, startPoint y: 159, endPoint x: 332, endPoint y: 150, distance: 75.4
click at [332, 150] on div "M-125622" at bounding box center [557, 152] width 457 height 30
copy link "M-125622"
click at [637, 200] on link "View" at bounding box center [635, 201] width 40 height 26
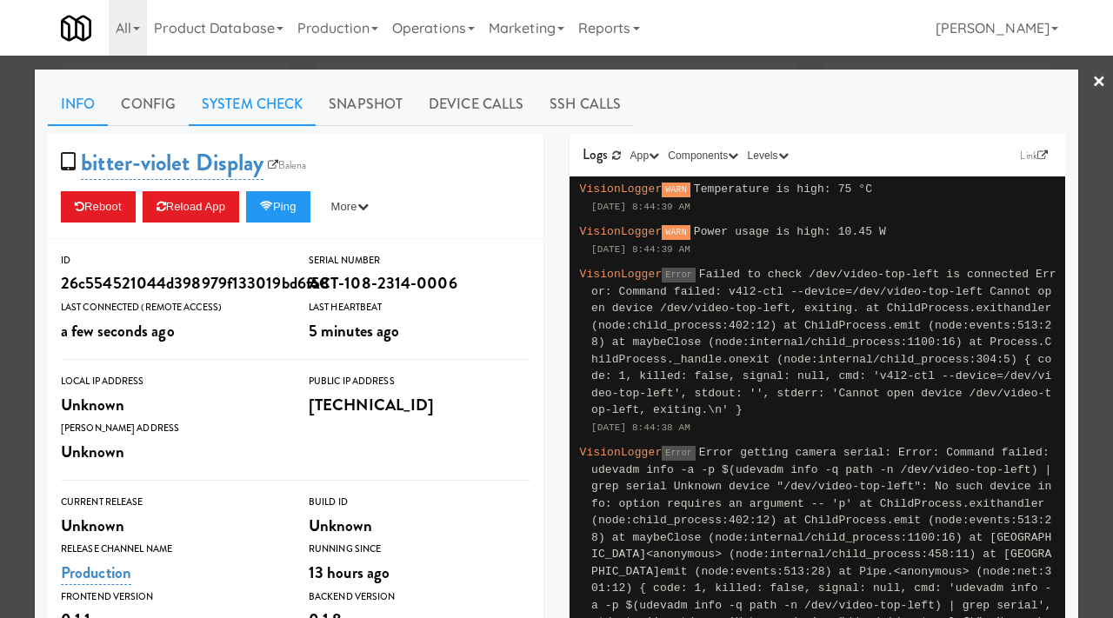
click at [232, 107] on link "System Check" at bounding box center [252, 104] width 127 height 43
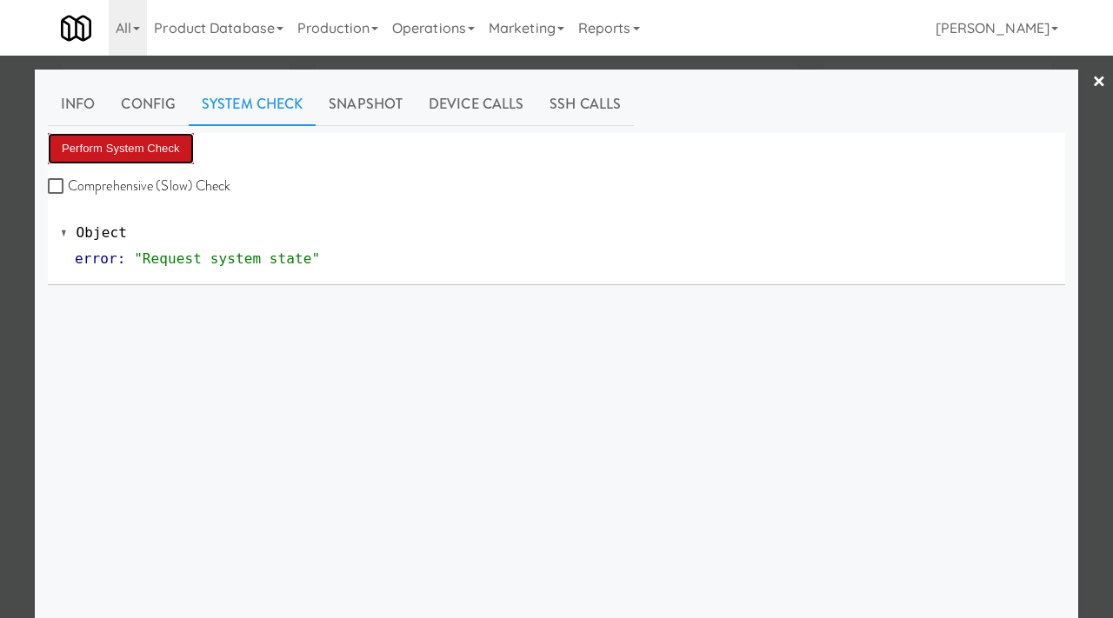
click at [155, 148] on button "Perform System Check" at bounding box center [121, 148] width 146 height 31
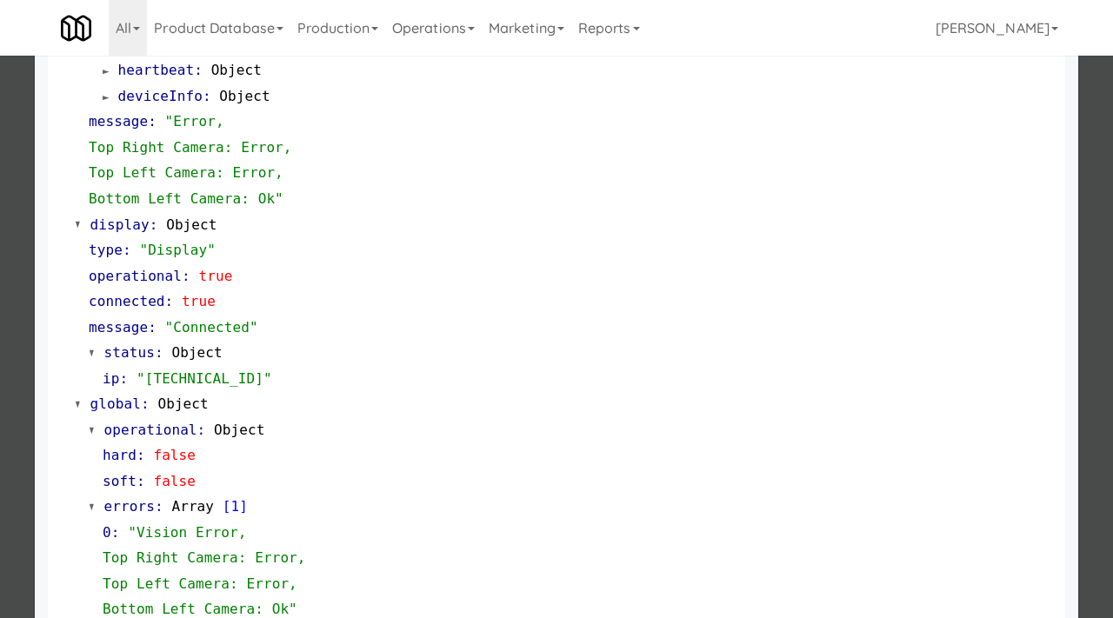
scroll to position [805, 0]
click at [3, 294] on div at bounding box center [556, 309] width 1113 height 618
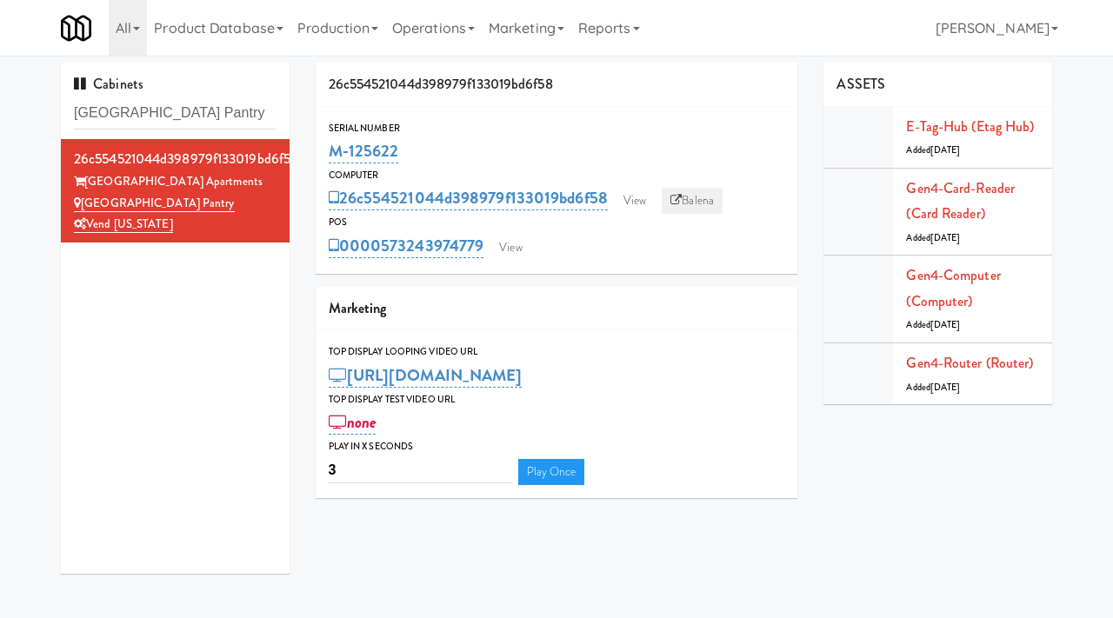
click at [697, 201] on link "Balena" at bounding box center [692, 201] width 61 height 26
click at [628, 201] on link "View" at bounding box center [635, 201] width 40 height 26
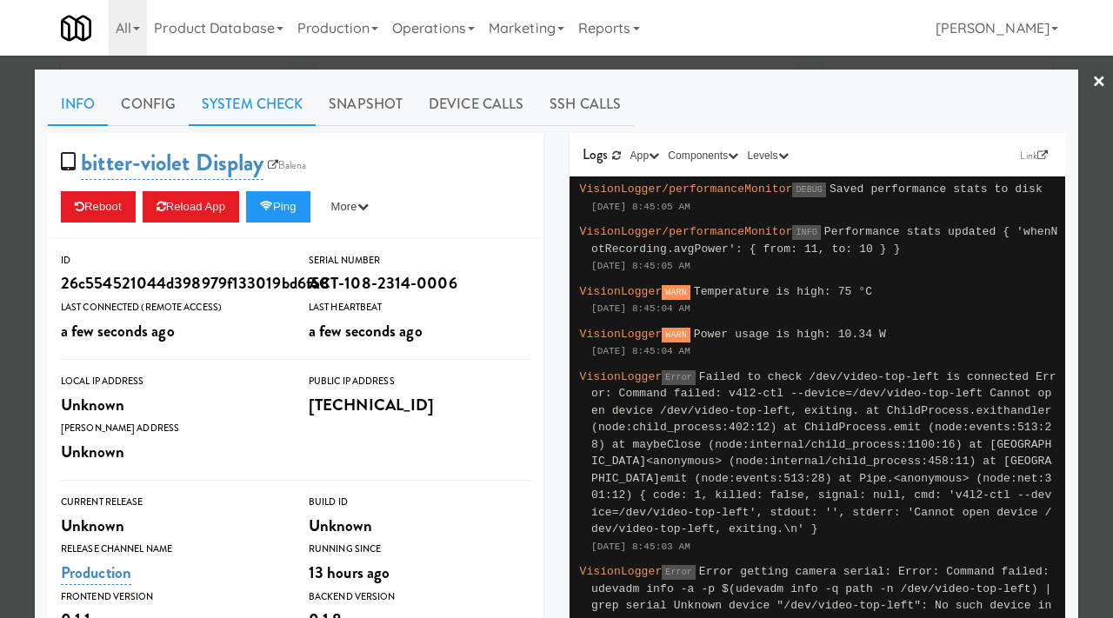
click at [250, 97] on link "System Check" at bounding box center [252, 104] width 127 height 43
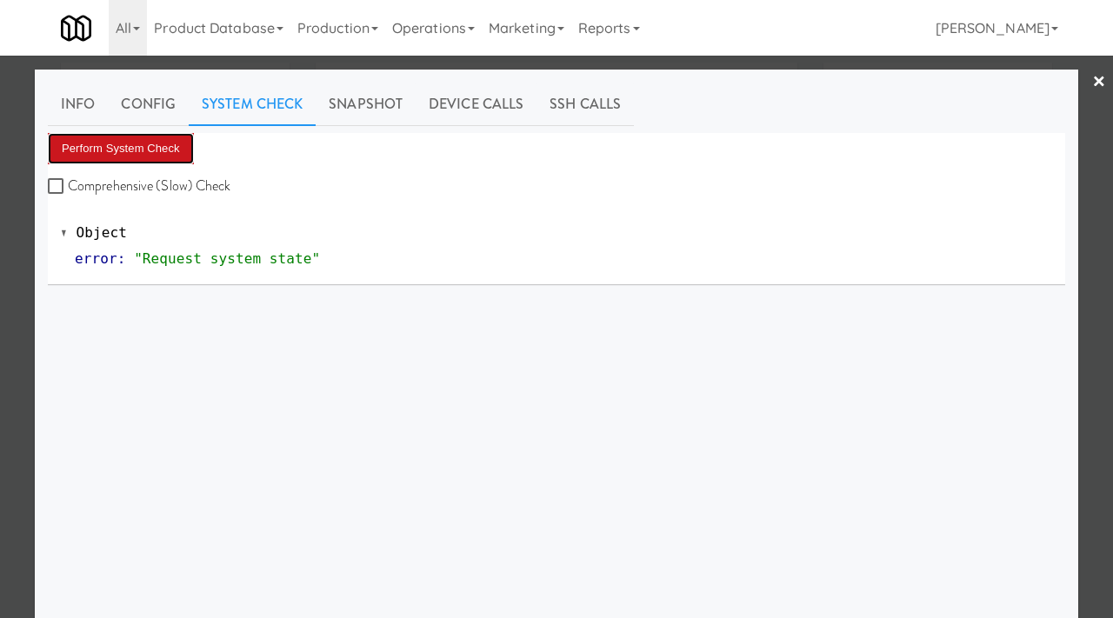
click at [136, 155] on button "Perform System Check" at bounding box center [121, 148] width 146 height 31
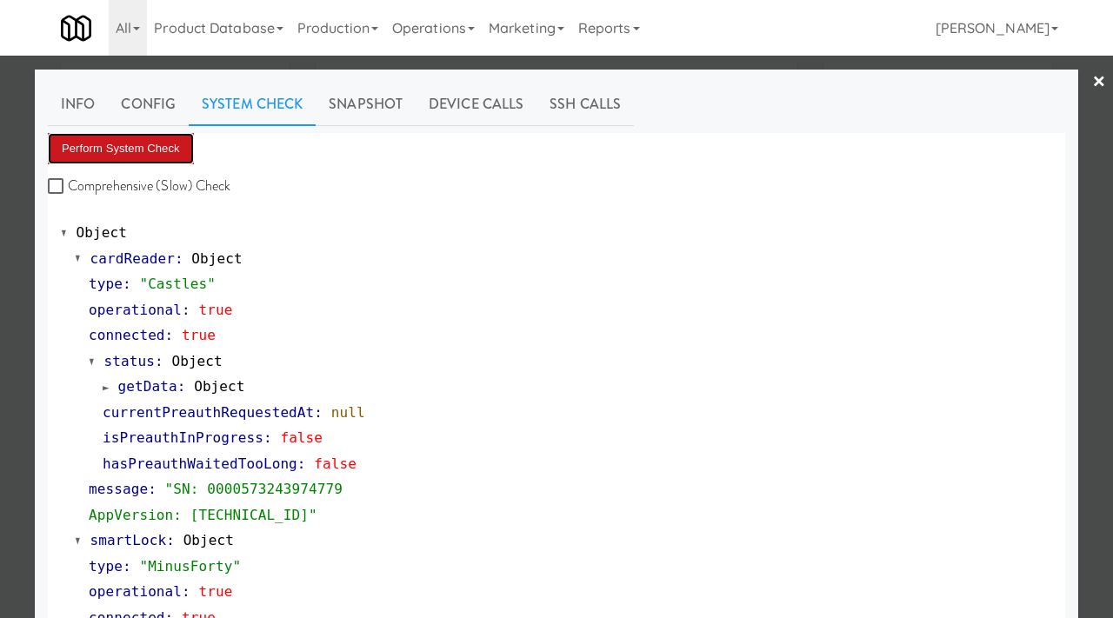
click at [172, 142] on button "Perform System Check" at bounding box center [121, 148] width 146 height 31
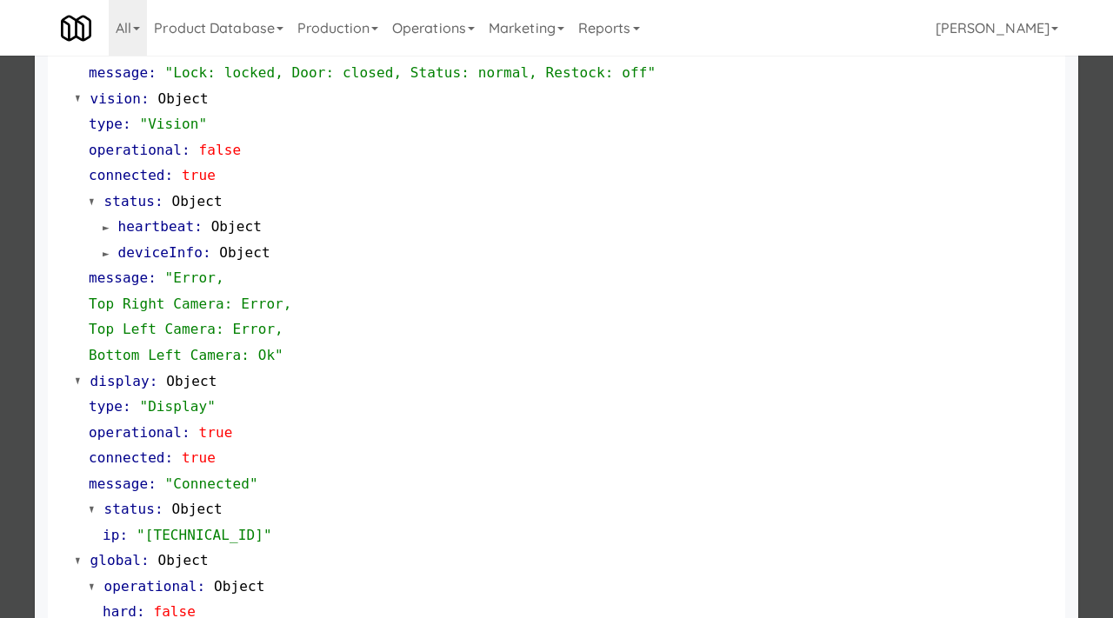
scroll to position [835, 0]
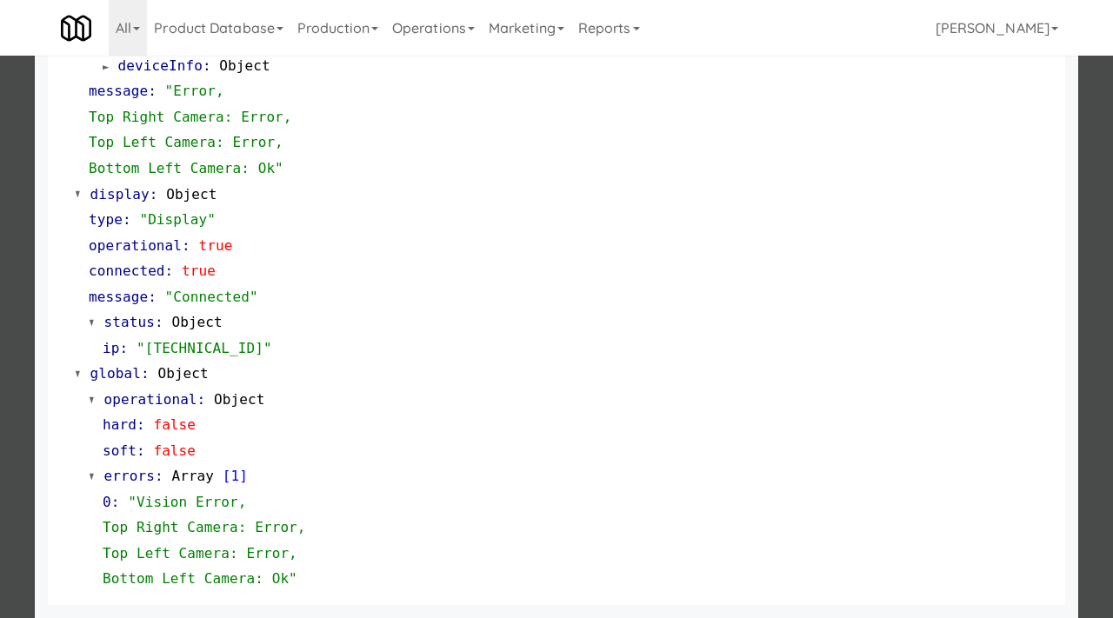
click at [0, 253] on div at bounding box center [556, 309] width 1113 height 618
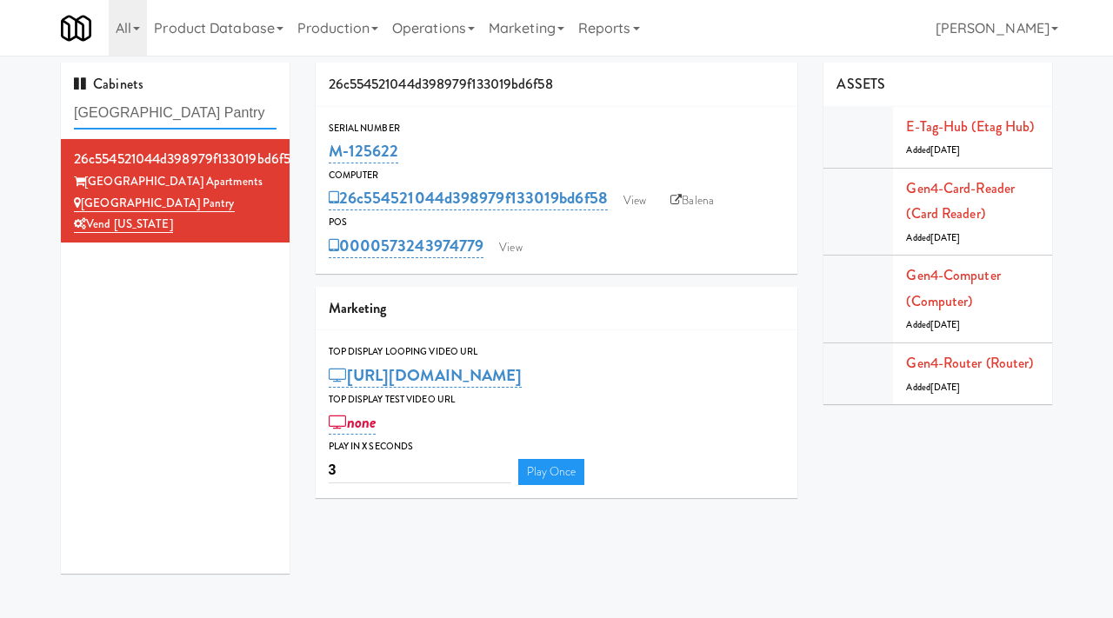
drag, startPoint x: 248, startPoint y: 110, endPoint x: 62, endPoint y: 109, distance: 186.1
click at [62, 109] on div "Cabinets Arapahoe Square Pantry" at bounding box center [175, 101] width 229 height 77
paste input "Resa - Cooler:"
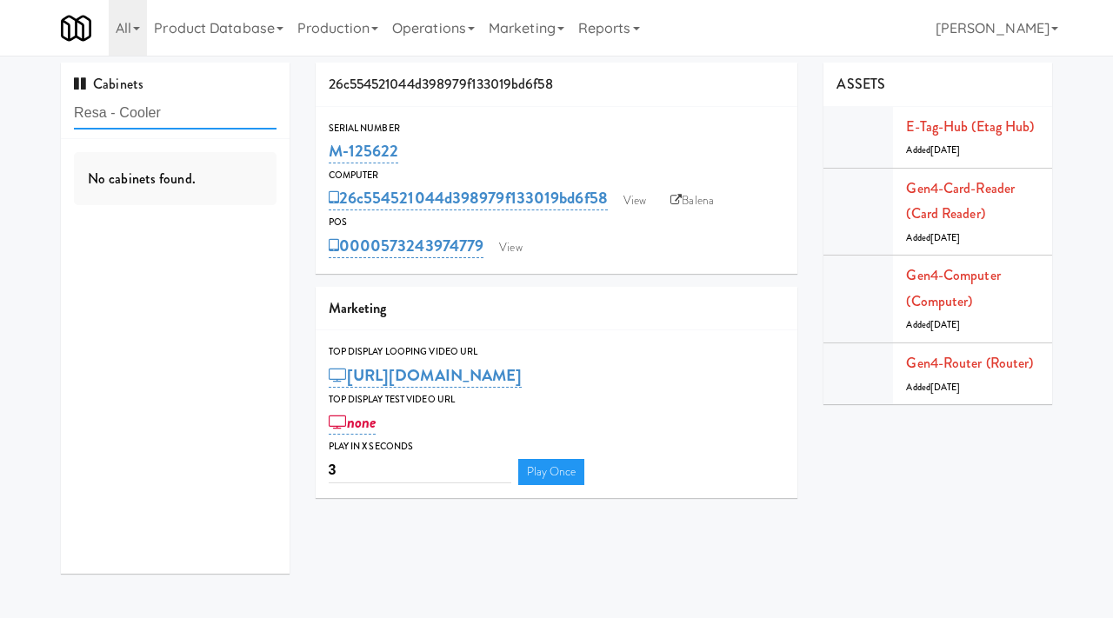
type input "Resa - Cooler"
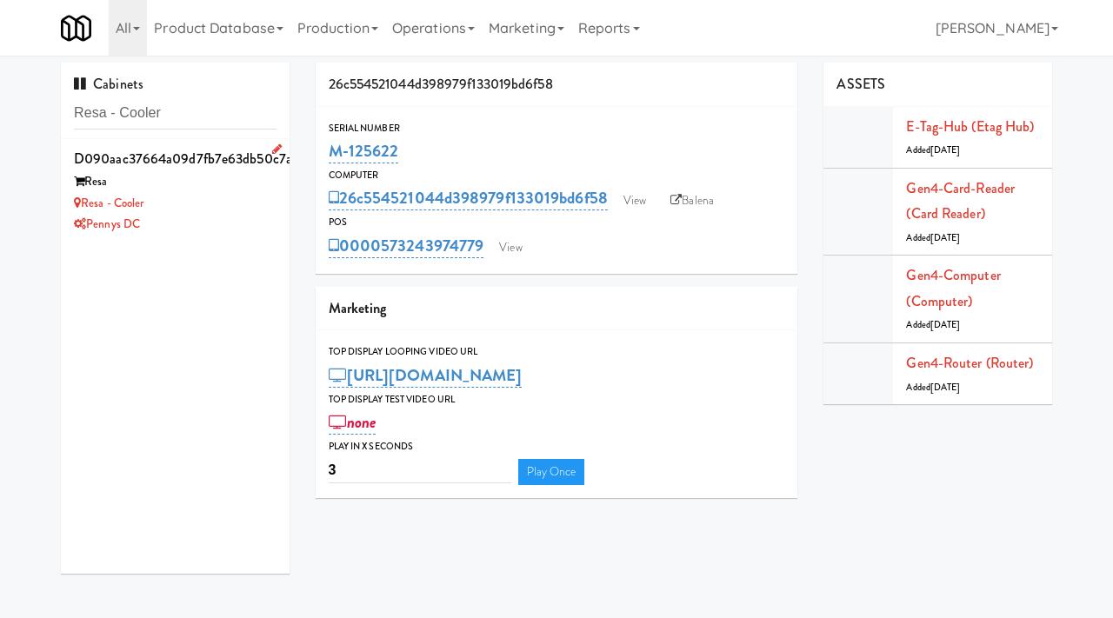
click at [212, 212] on div "Resa - Cooler" at bounding box center [175, 204] width 203 height 22
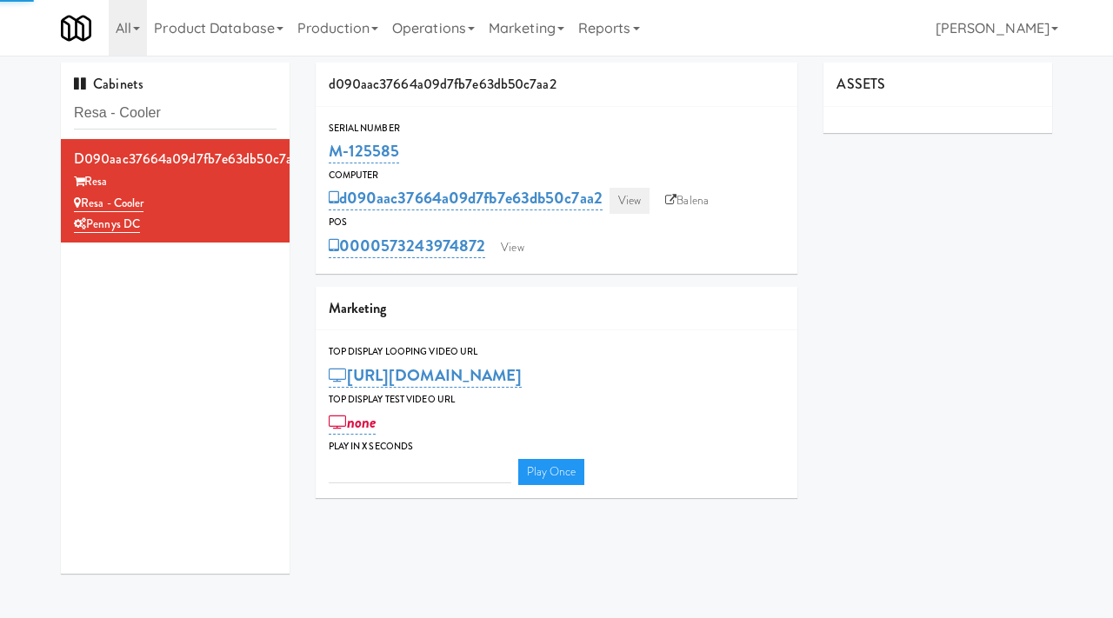
type input "3"
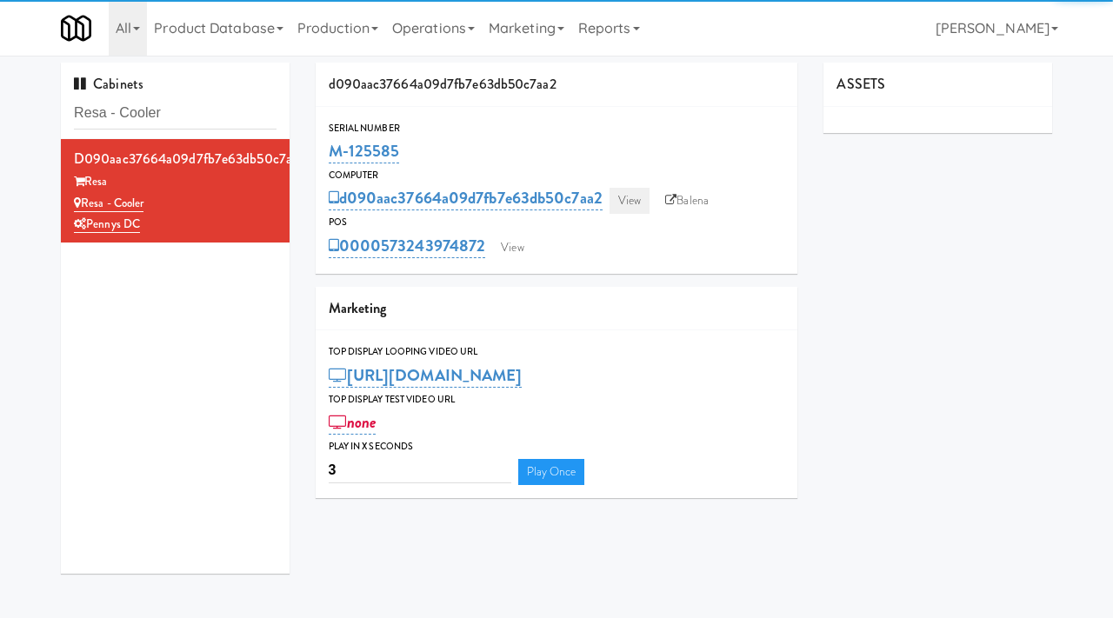
click at [631, 200] on link "View" at bounding box center [630, 201] width 40 height 26
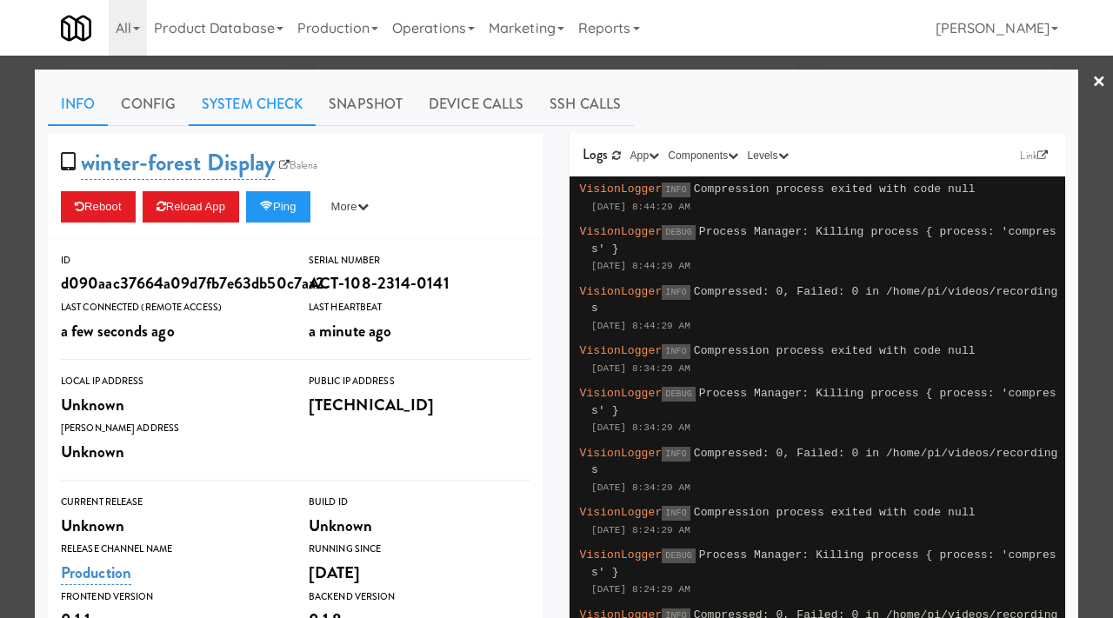
click at [261, 110] on link "System Check" at bounding box center [252, 104] width 127 height 43
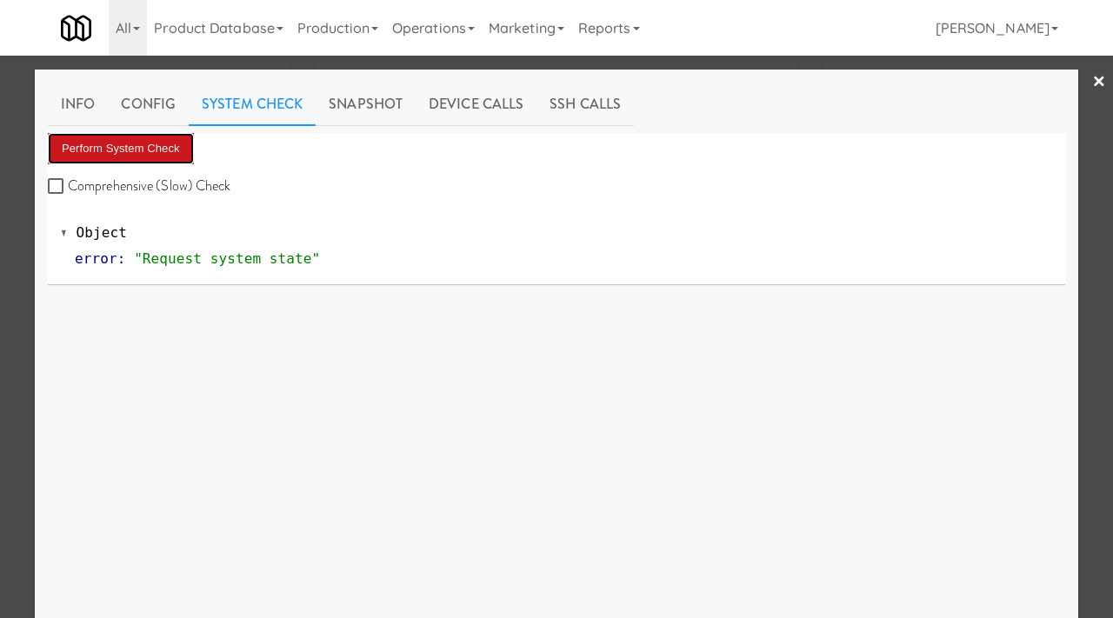
click at [160, 143] on button "Perform System Check" at bounding box center [121, 148] width 146 height 31
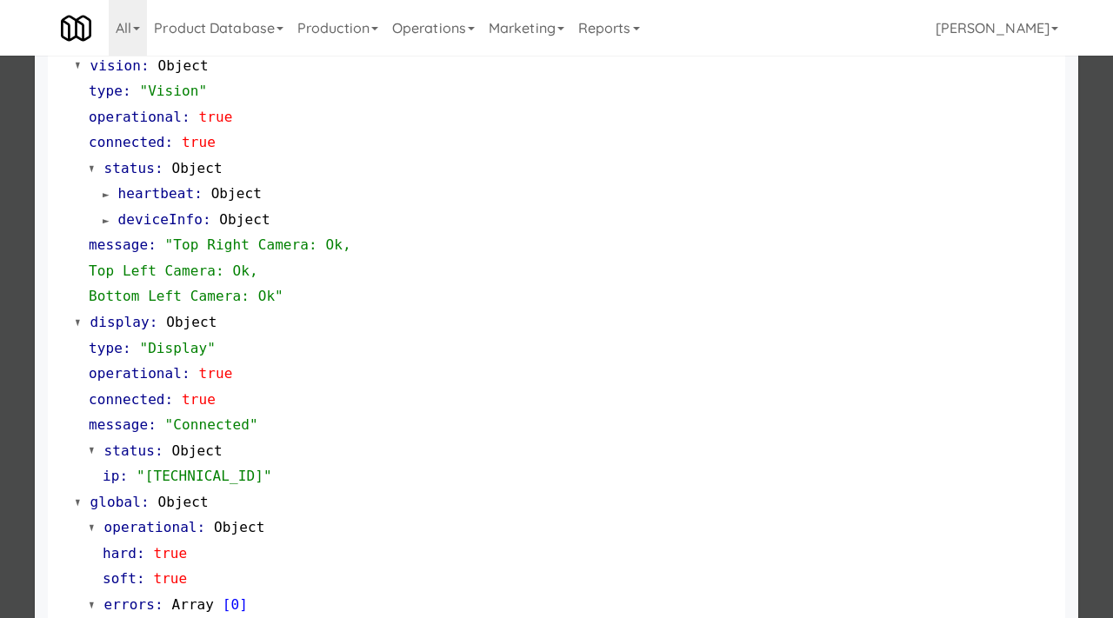
scroll to position [732, 0]
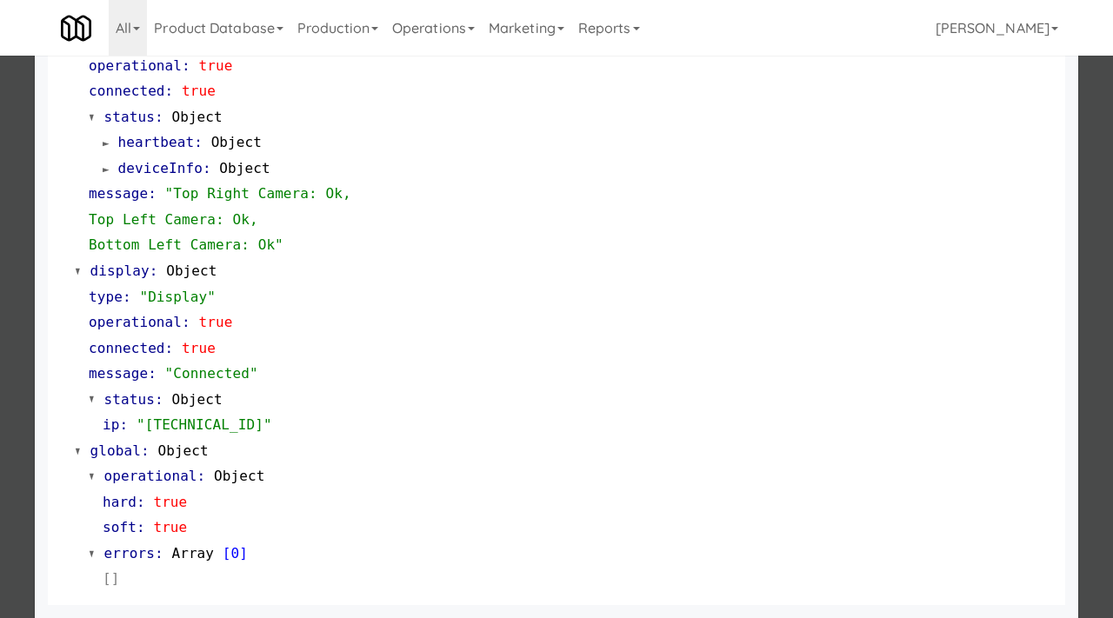
click at [0, 424] on div at bounding box center [556, 309] width 1113 height 618
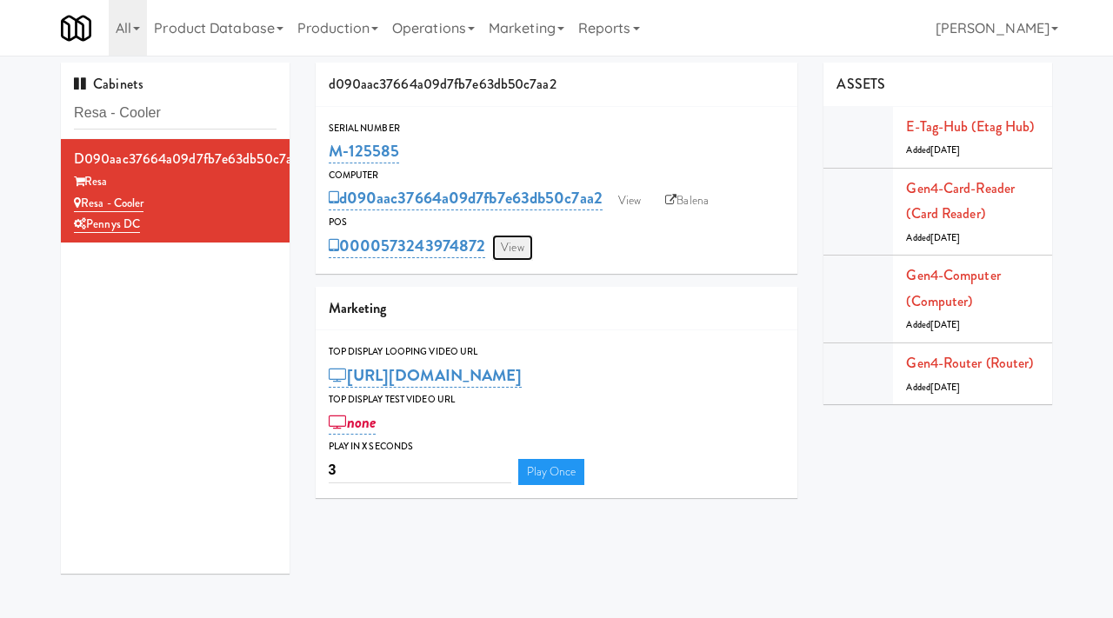
click at [531, 243] on link "View" at bounding box center [512, 248] width 40 height 26
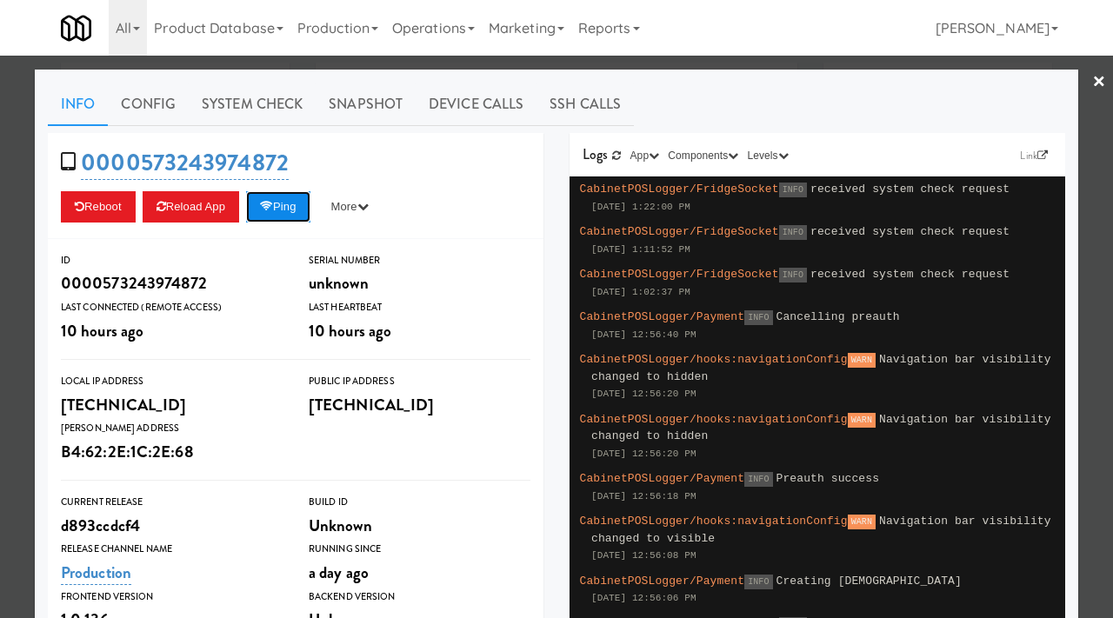
click at [273, 205] on icon at bounding box center [266, 206] width 13 height 11
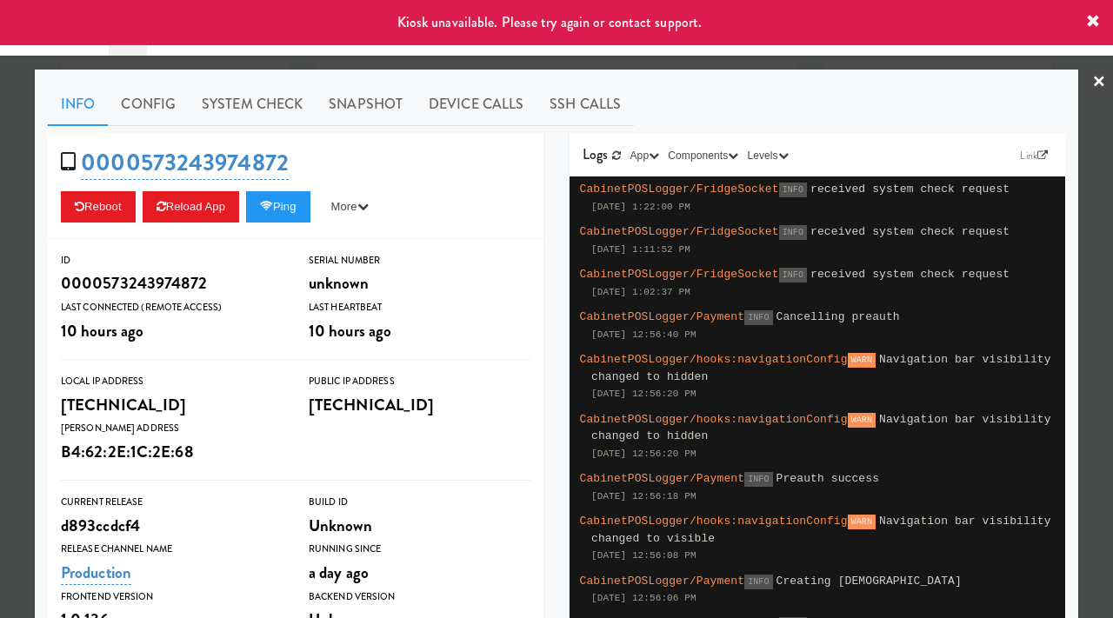
click at [0, 386] on div at bounding box center [556, 309] width 1113 height 618
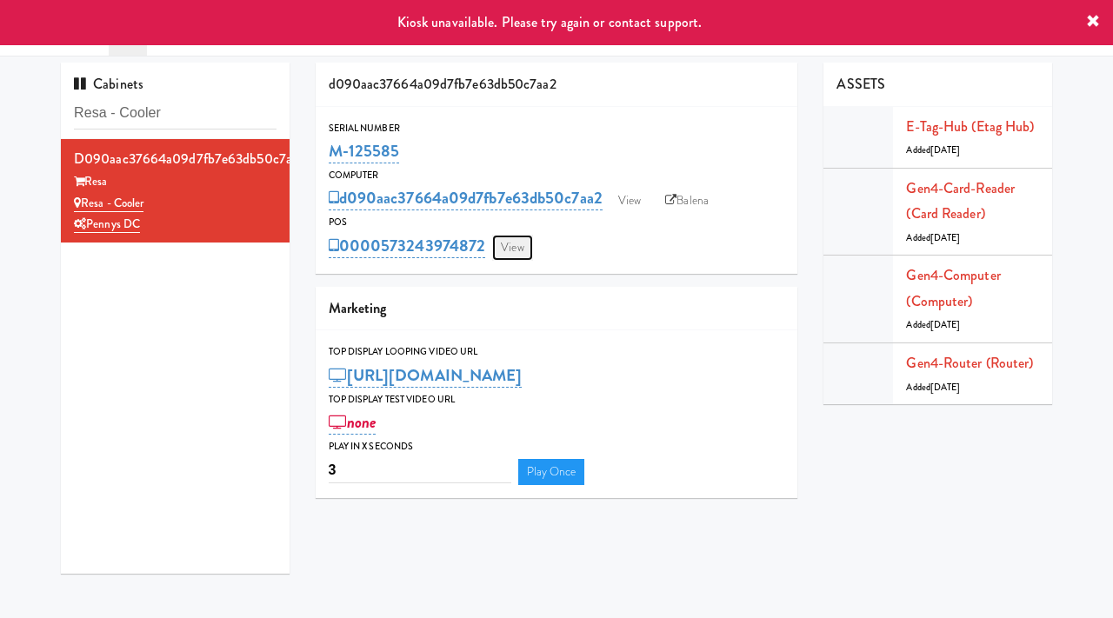
click at [512, 251] on link "View" at bounding box center [512, 248] width 40 height 26
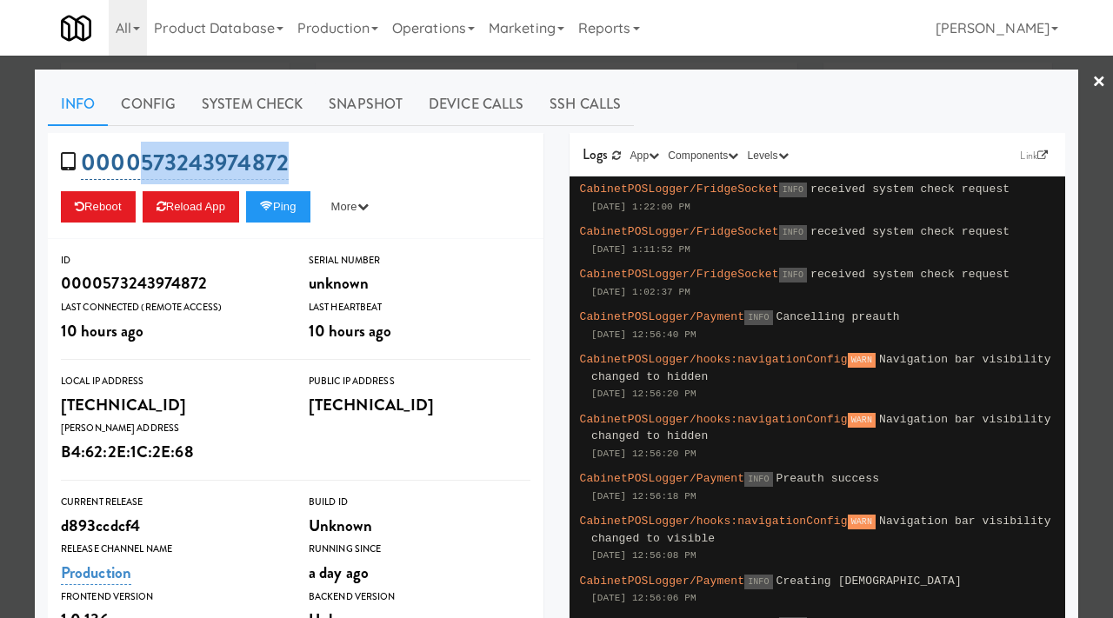
drag, startPoint x: 297, startPoint y: 152, endPoint x: 142, endPoint y: 169, distance: 155.7
click at [142, 169] on div "0000573243974872 Reboot Reload App Ping More Ping Server Restart Server Force R…" at bounding box center [296, 186] width 496 height 106
copy link "573243974872"
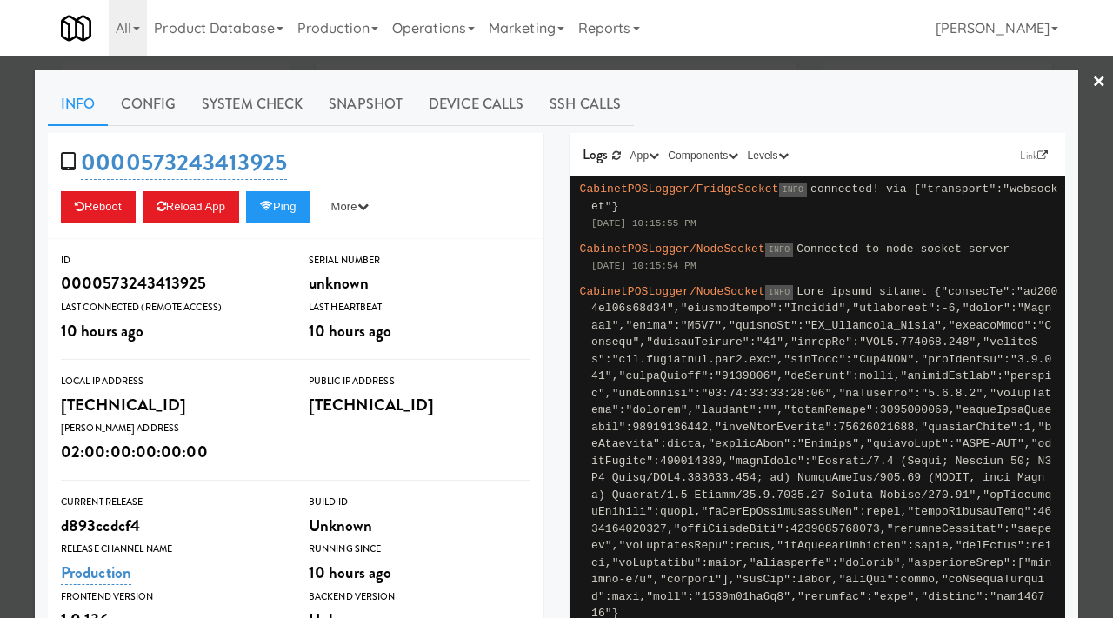
click at [0, 200] on div at bounding box center [556, 309] width 1113 height 618
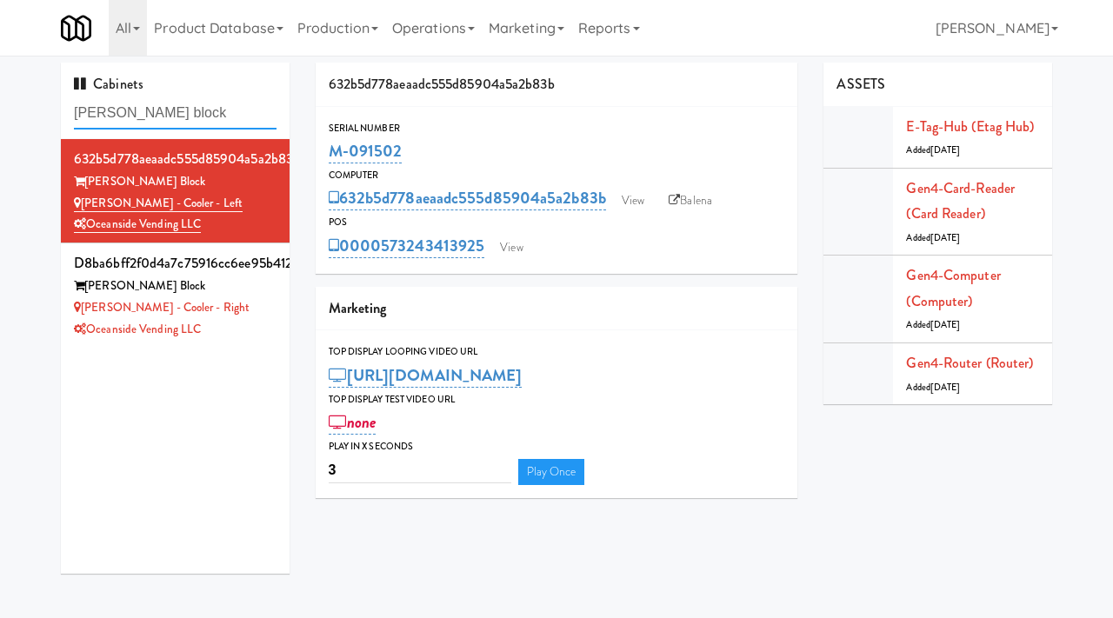
drag, startPoint x: 166, startPoint y: 113, endPoint x: 54, endPoint y: 108, distance: 112.3
click at [54, 108] on div "Cabinets [PERSON_NAME] block 632b5d778aeaadc555d85904a5a2b83b [PERSON_NAME] Blo…" at bounding box center [175, 325] width 255 height 524
paste input "Avant - Fridge - Right"
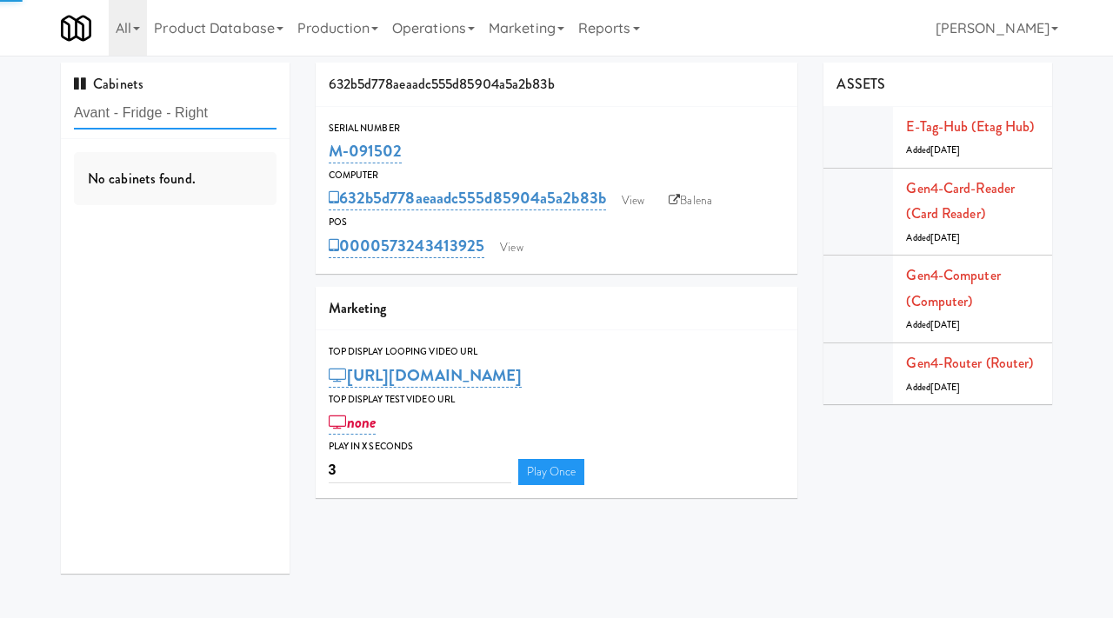
type input "Avant - Fridge - Right"
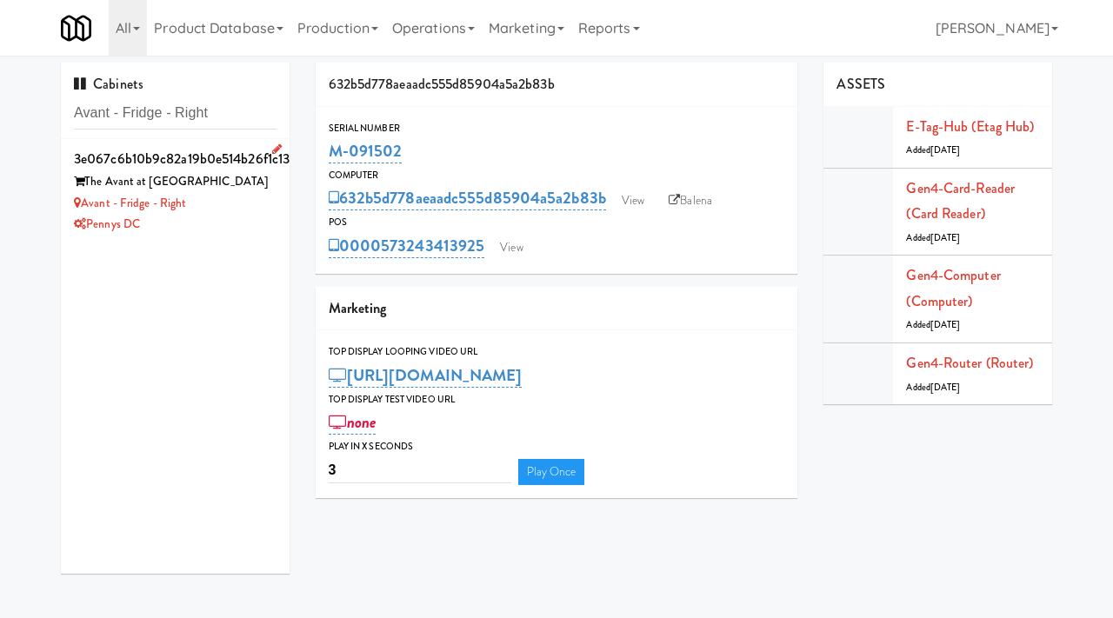
click at [226, 196] on div "Avant - Fridge - Right" at bounding box center [175, 204] width 203 height 22
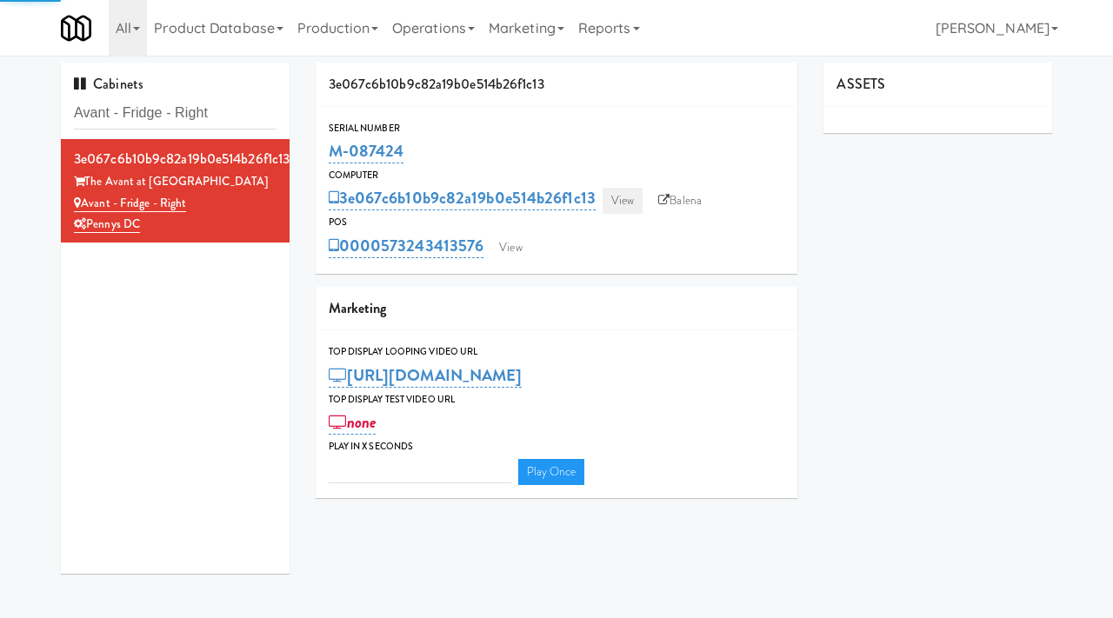
type input "3"
click at [625, 203] on link "View" at bounding box center [623, 201] width 40 height 26
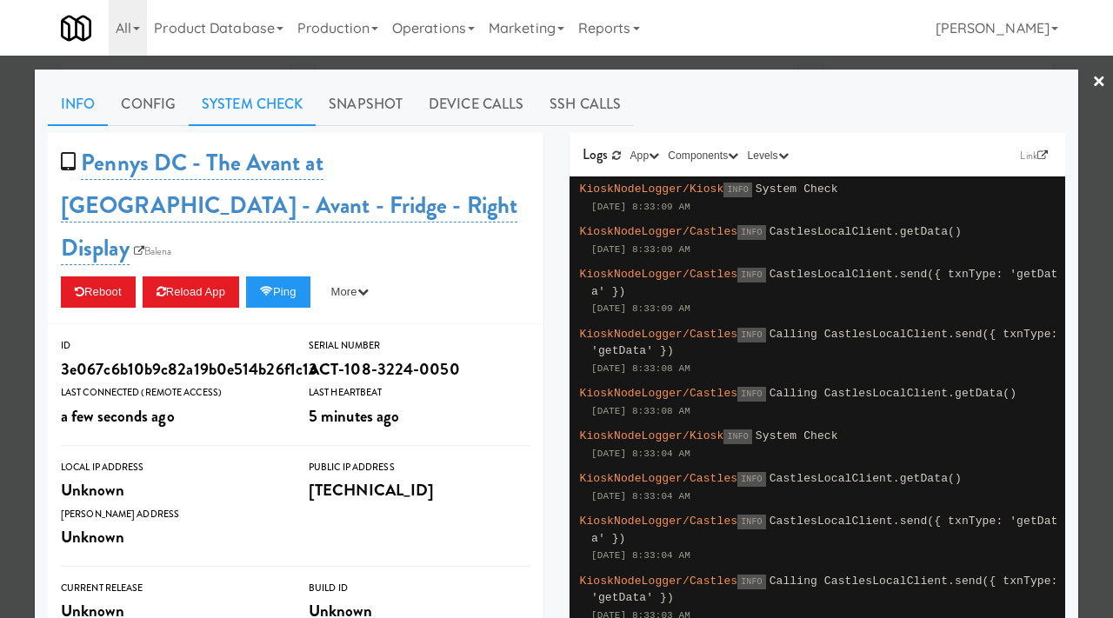
click at [277, 110] on link "System Check" at bounding box center [252, 104] width 127 height 43
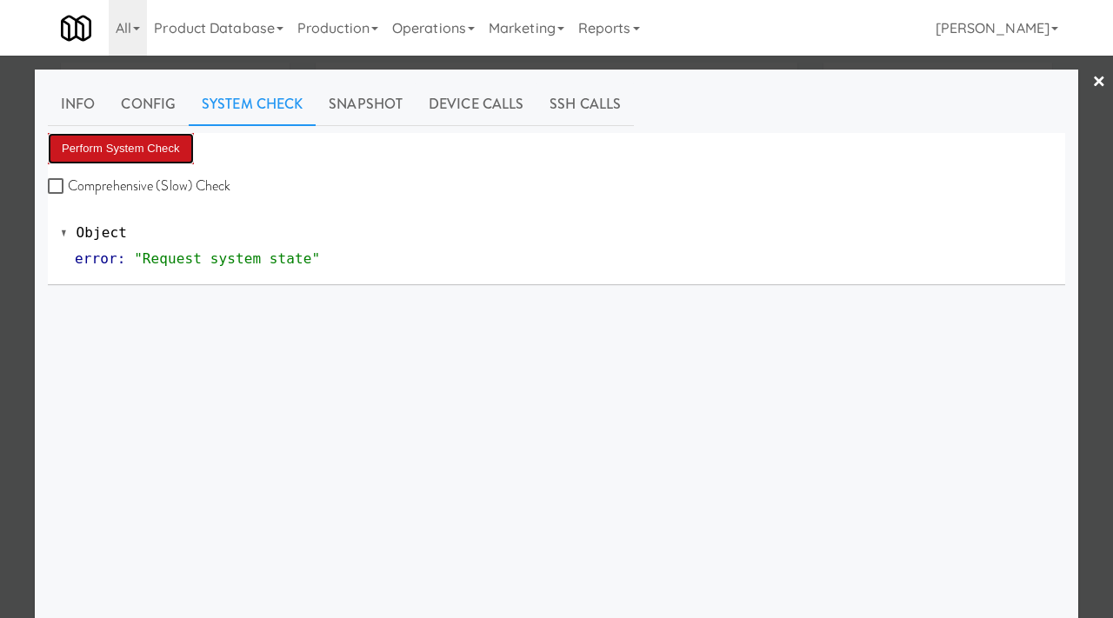
click at [157, 146] on button "Perform System Check" at bounding box center [121, 148] width 146 height 31
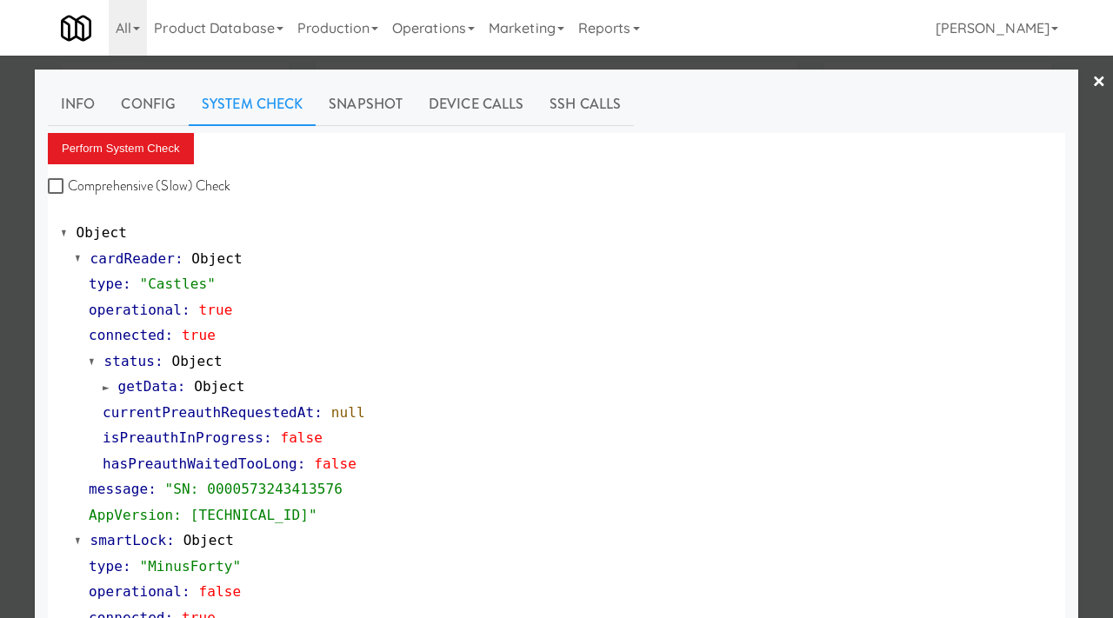
click at [0, 353] on div at bounding box center [556, 309] width 1113 height 618
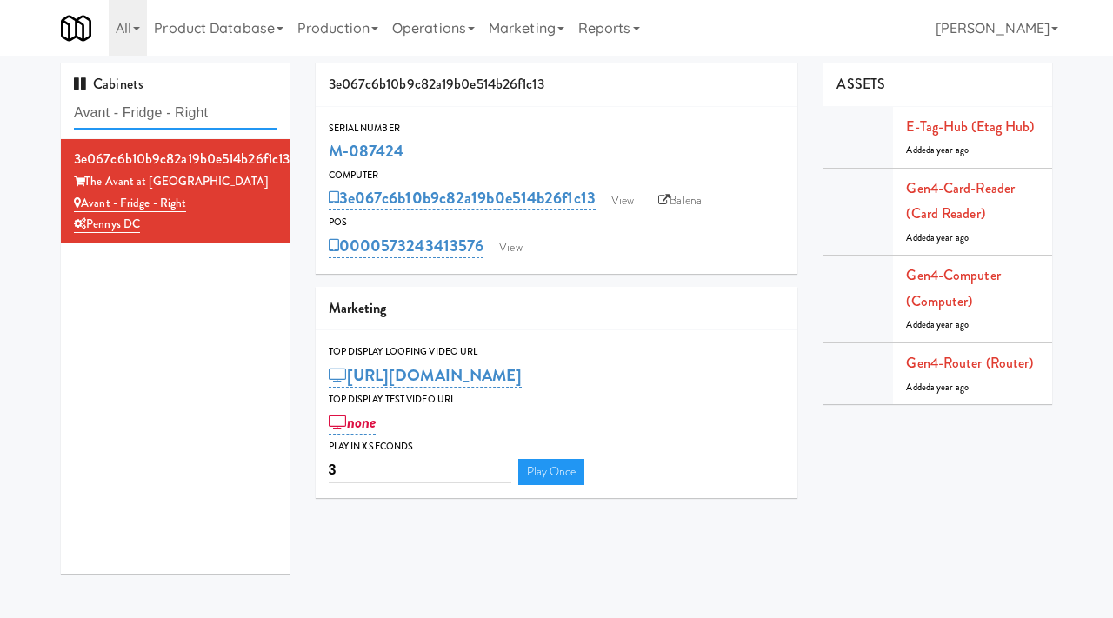
drag, startPoint x: 244, startPoint y: 123, endPoint x: 31, endPoint y: 119, distance: 212.2
click at [31, 119] on div "Cabinets Avant - Fridge - Right 3e067c6b10b9c82a19b0e514b26f1c13 The Avant at […" at bounding box center [556, 325] width 1113 height 524
paste input "HP - Ambient"
type input "Avant HP - Ambient - Right"
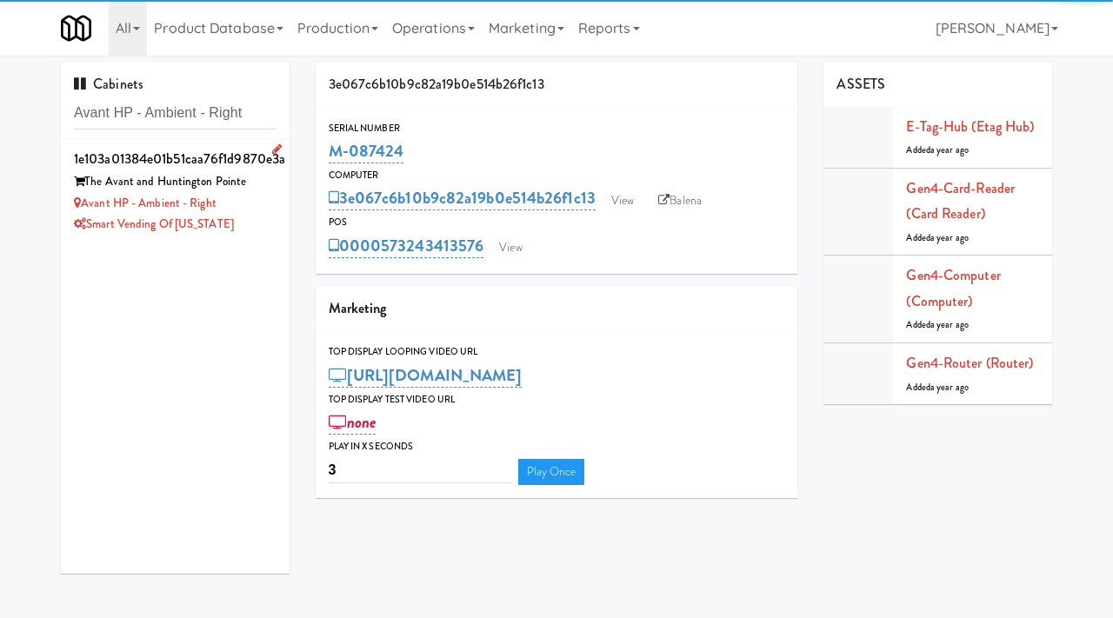
click at [250, 185] on div "The Avant and Huntington Pointe" at bounding box center [175, 182] width 203 height 22
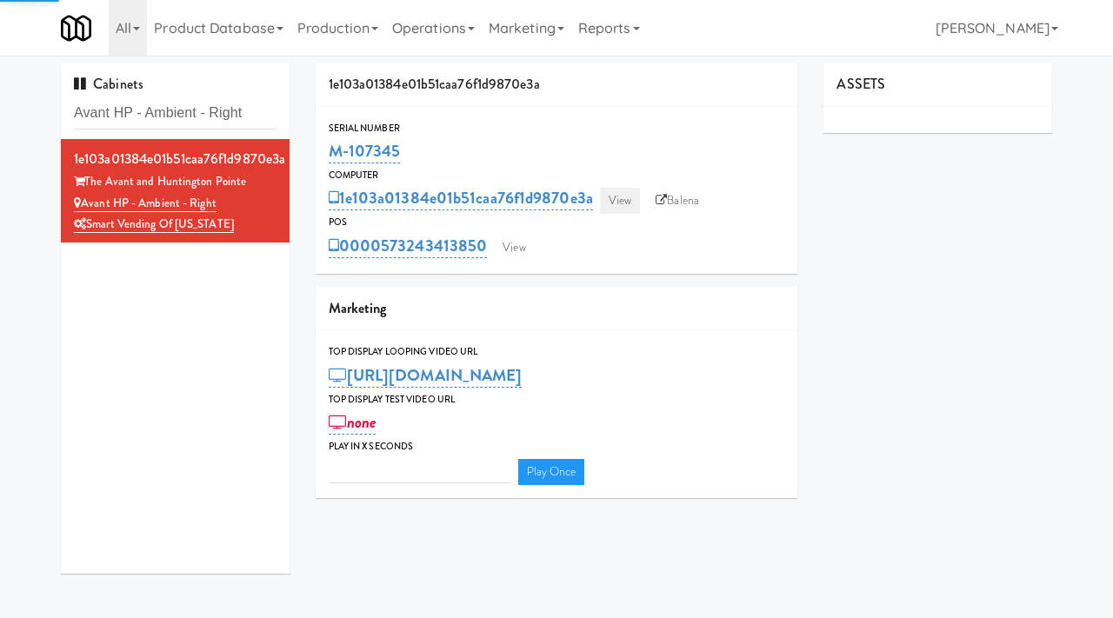
type input "3"
click at [615, 198] on link "View" at bounding box center [620, 201] width 40 height 26
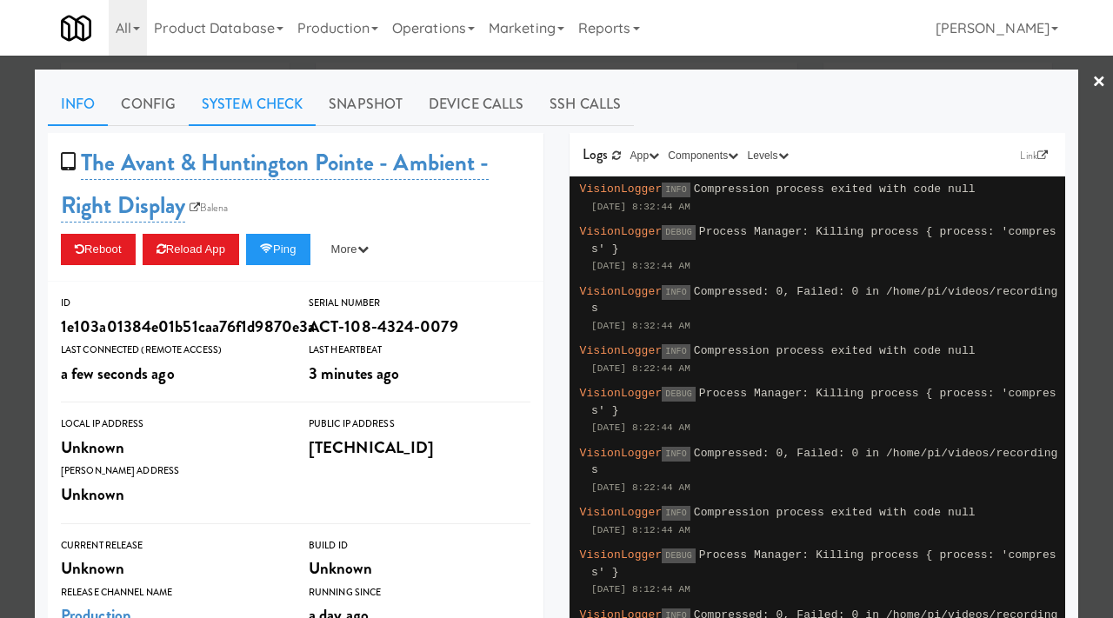
click at [270, 104] on link "System Check" at bounding box center [252, 104] width 127 height 43
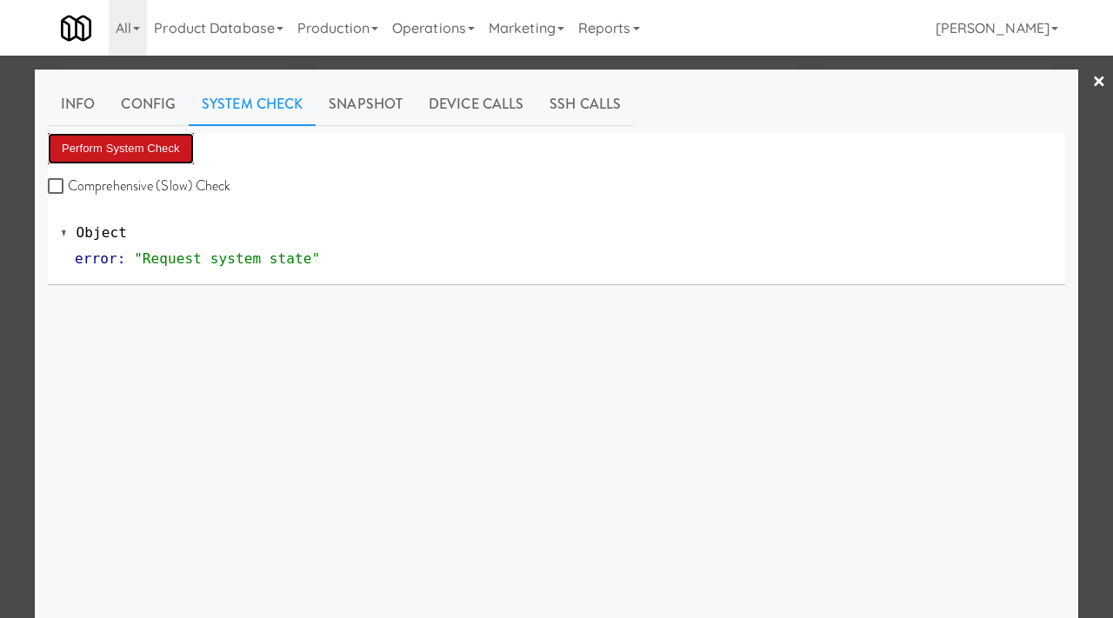
click at [126, 146] on button "Perform System Check" at bounding box center [121, 148] width 146 height 31
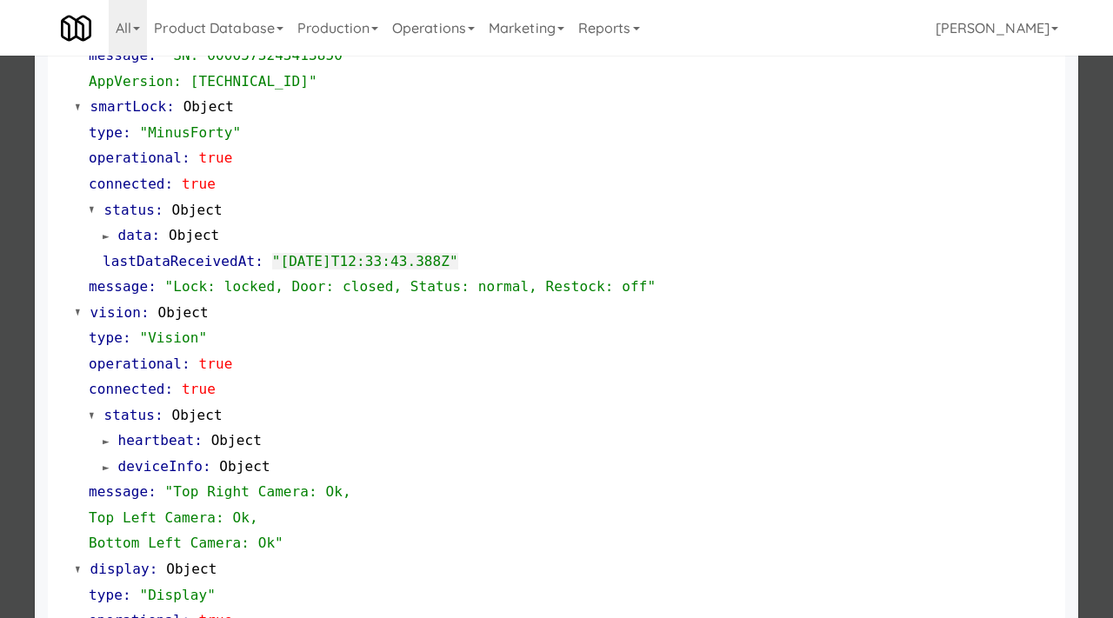
scroll to position [595, 0]
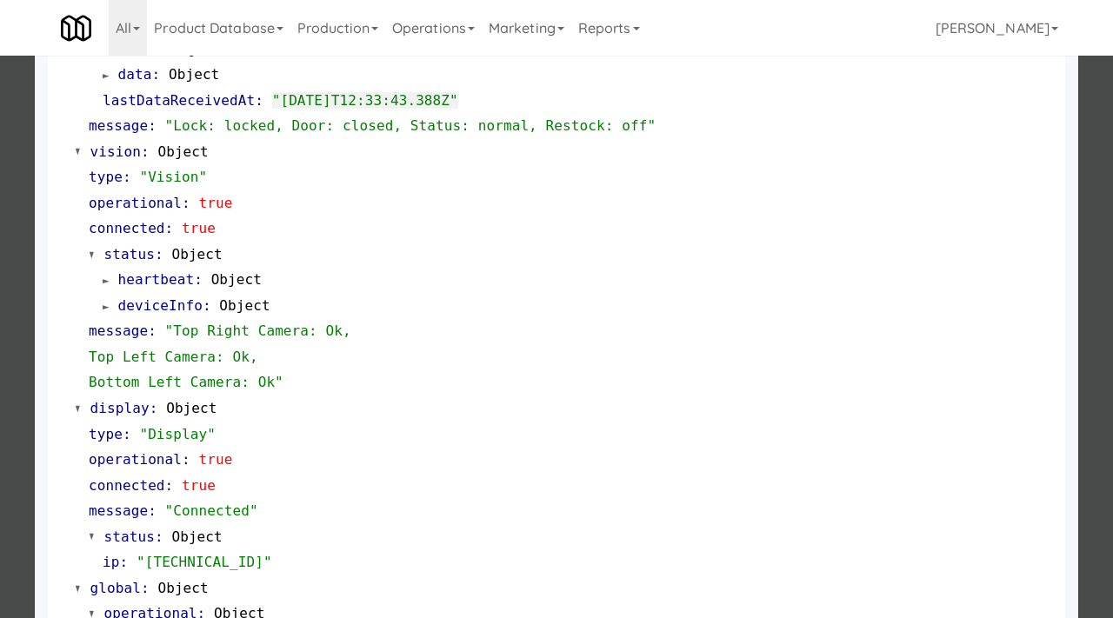
click at [3, 344] on div at bounding box center [556, 309] width 1113 height 618
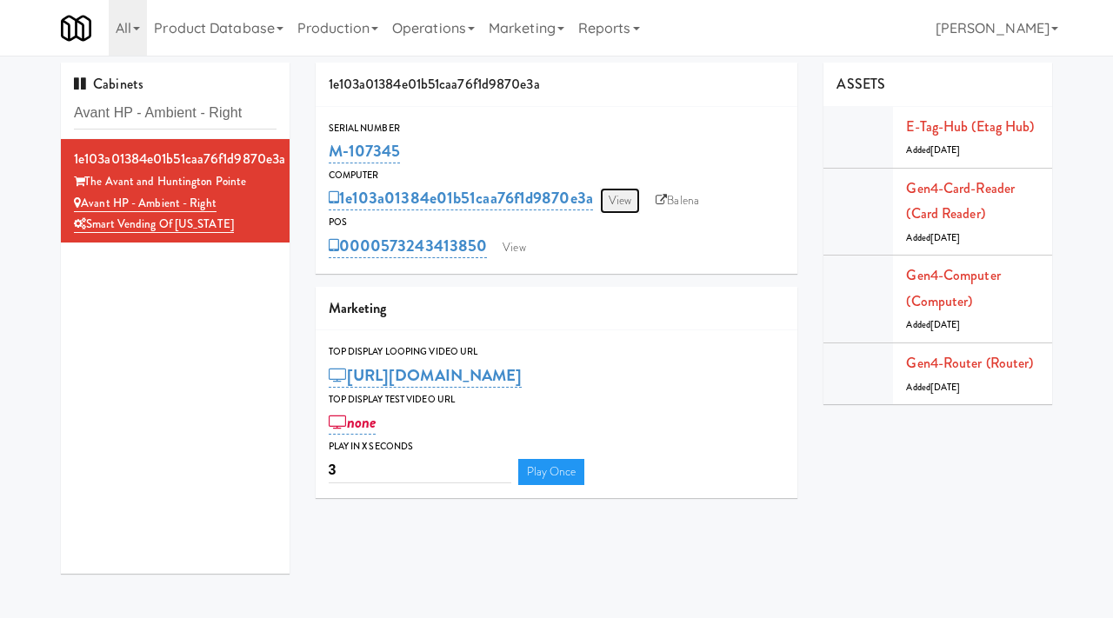
click at [627, 200] on link "View" at bounding box center [620, 201] width 40 height 26
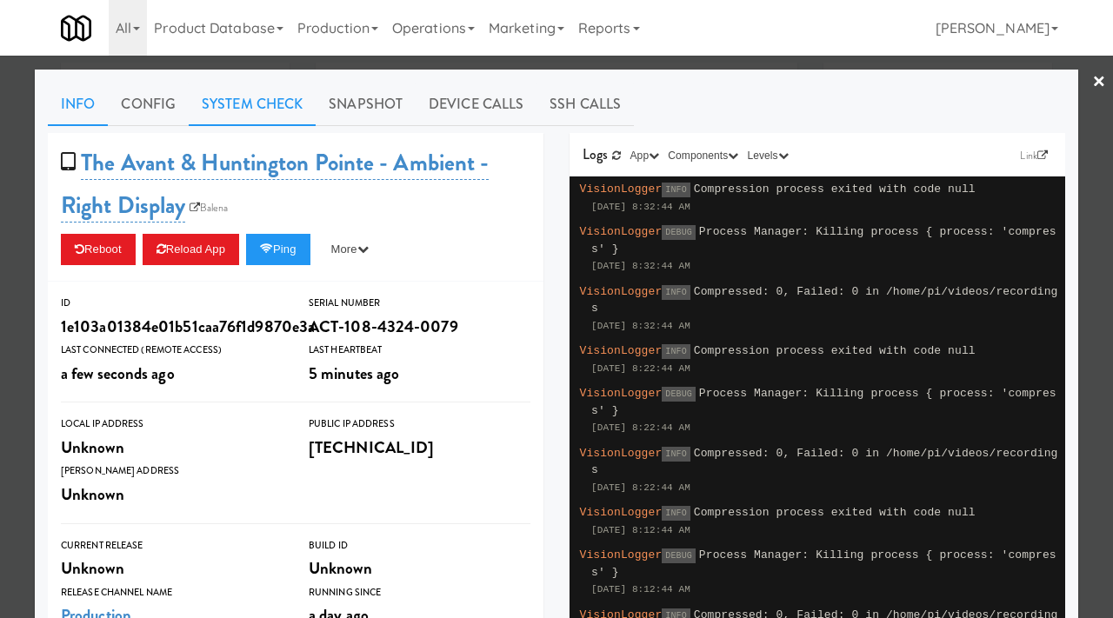
click at [276, 99] on link "System Check" at bounding box center [252, 104] width 127 height 43
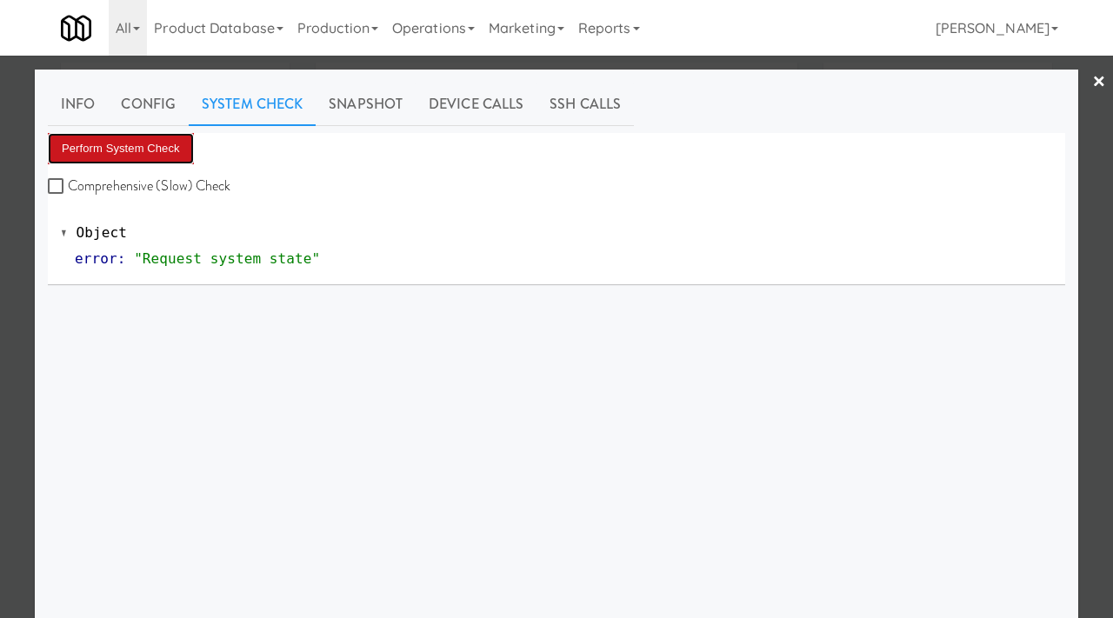
click at [169, 151] on button "Perform System Check" at bounding box center [121, 148] width 146 height 31
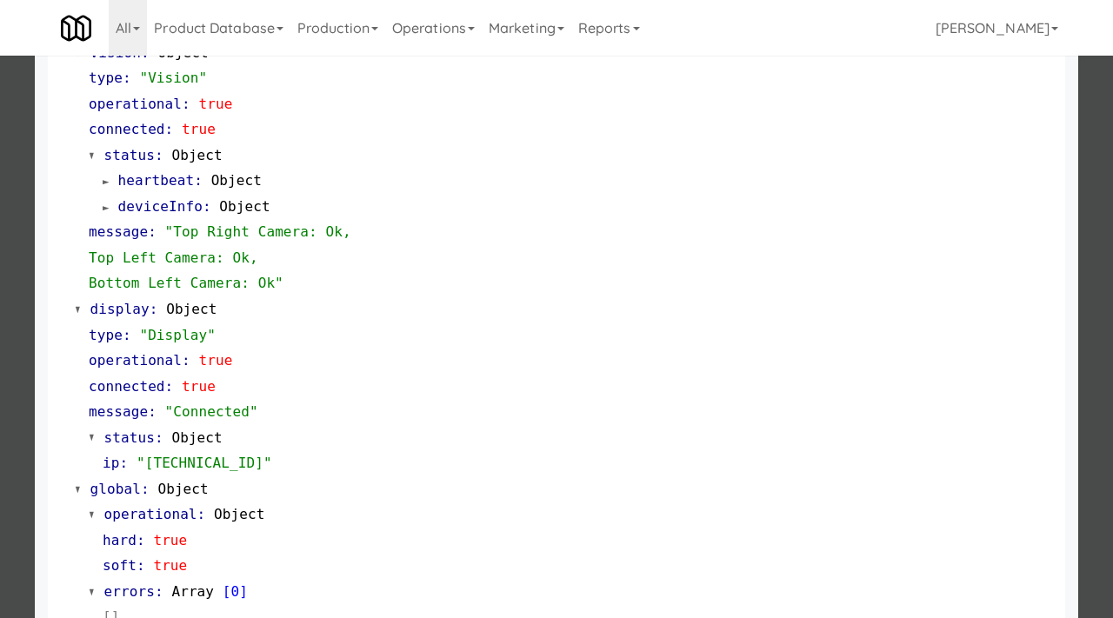
scroll to position [732, 0]
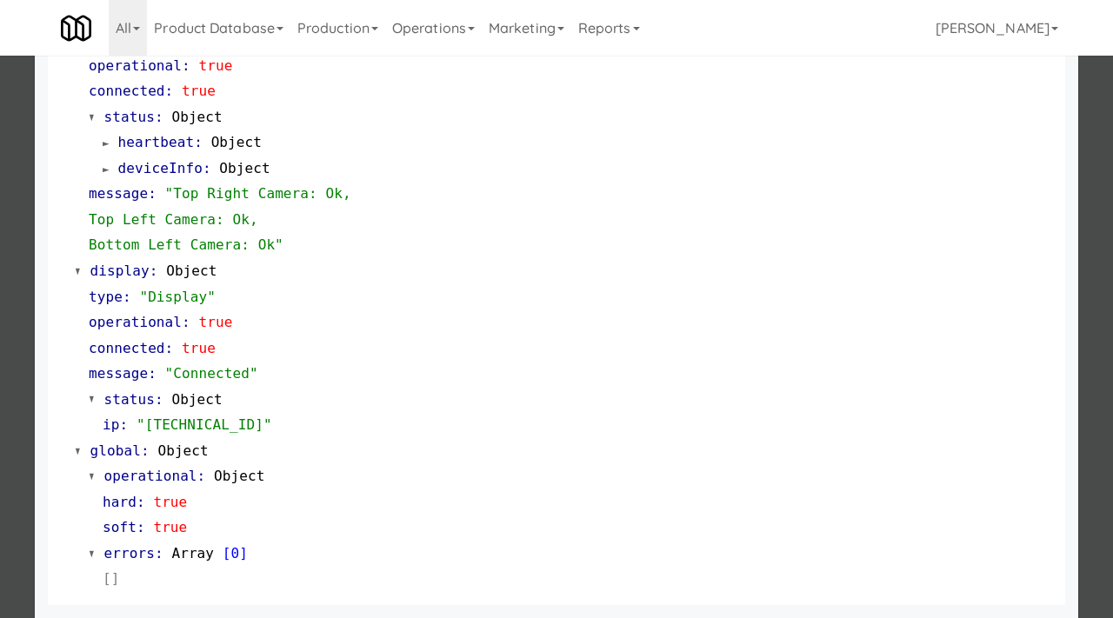
click at [0, 358] on div at bounding box center [556, 309] width 1113 height 618
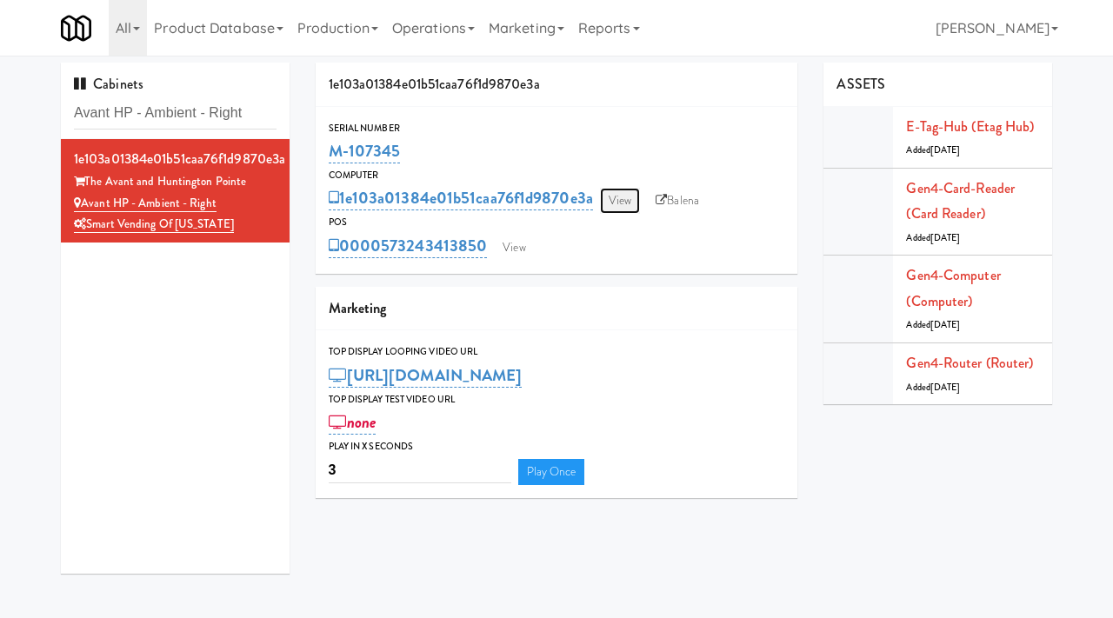
click at [639, 201] on link "View" at bounding box center [620, 201] width 40 height 26
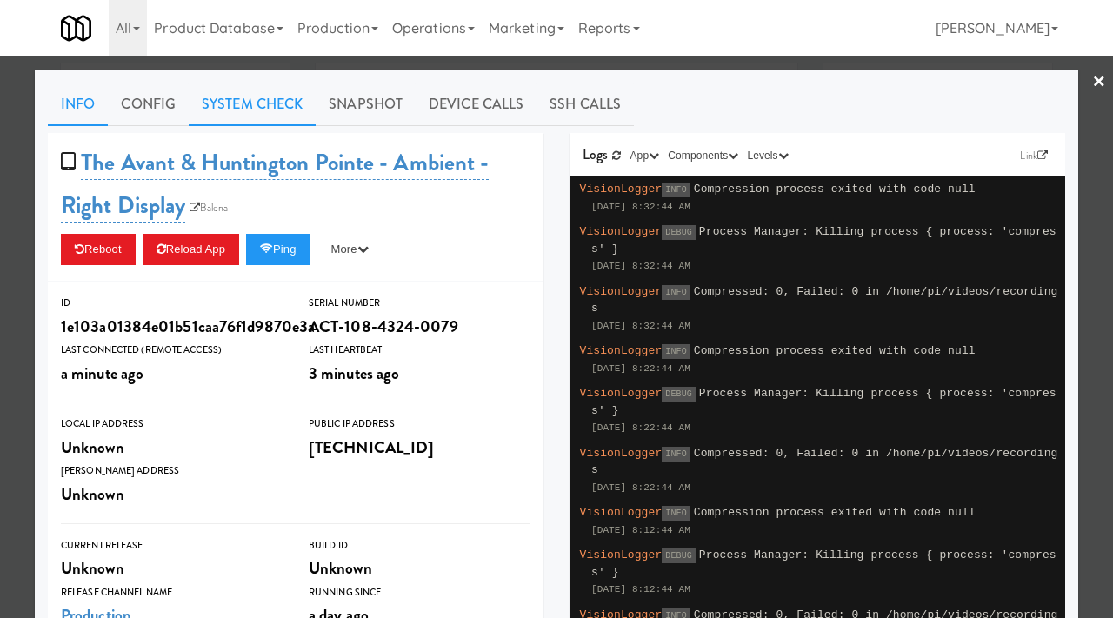
click at [264, 99] on link "System Check" at bounding box center [252, 104] width 127 height 43
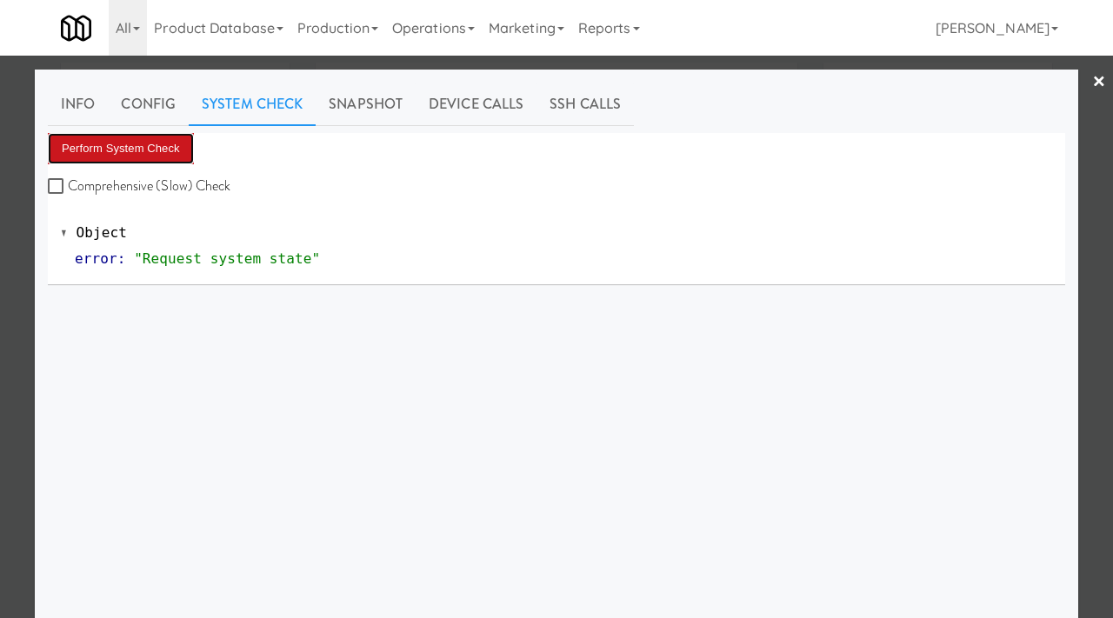
click at [137, 150] on button "Perform System Check" at bounding box center [121, 148] width 146 height 31
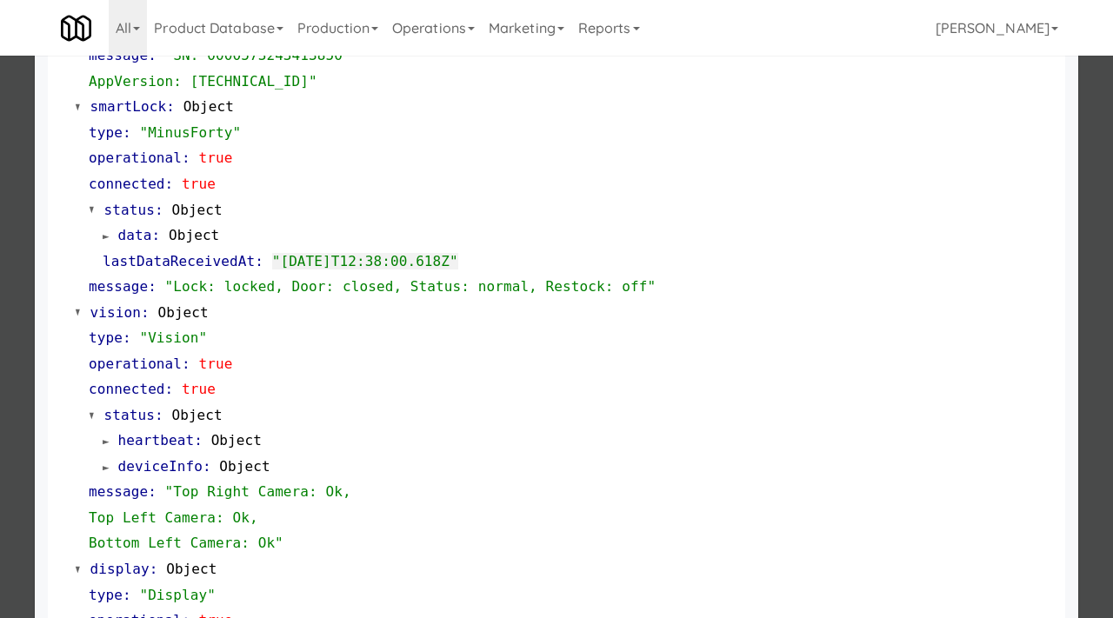
scroll to position [499, 0]
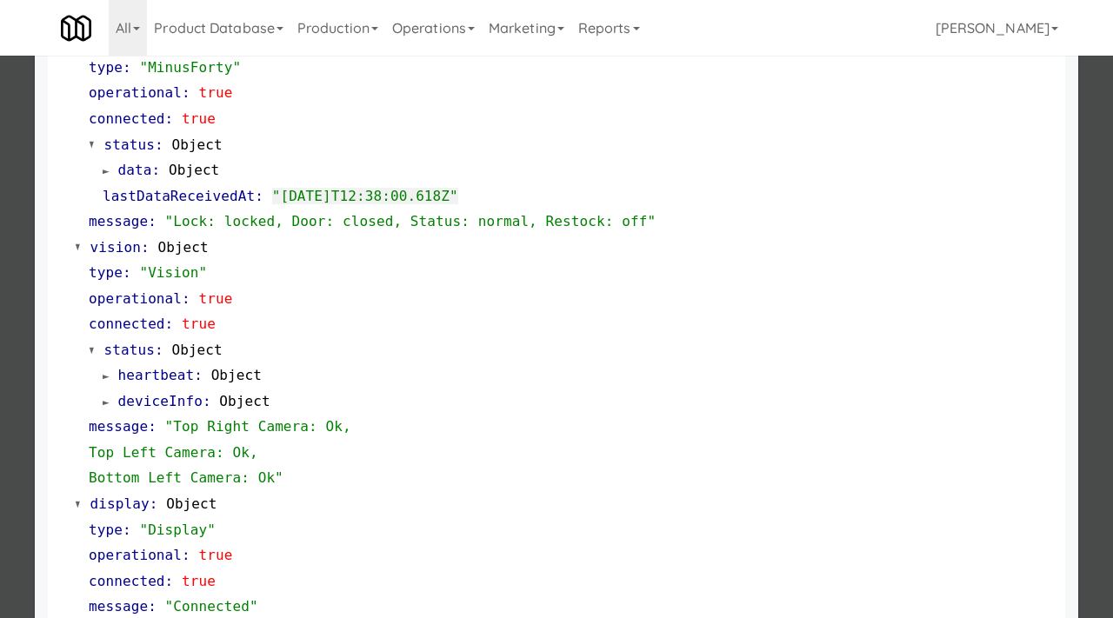
click at [0, 391] on div at bounding box center [556, 309] width 1113 height 618
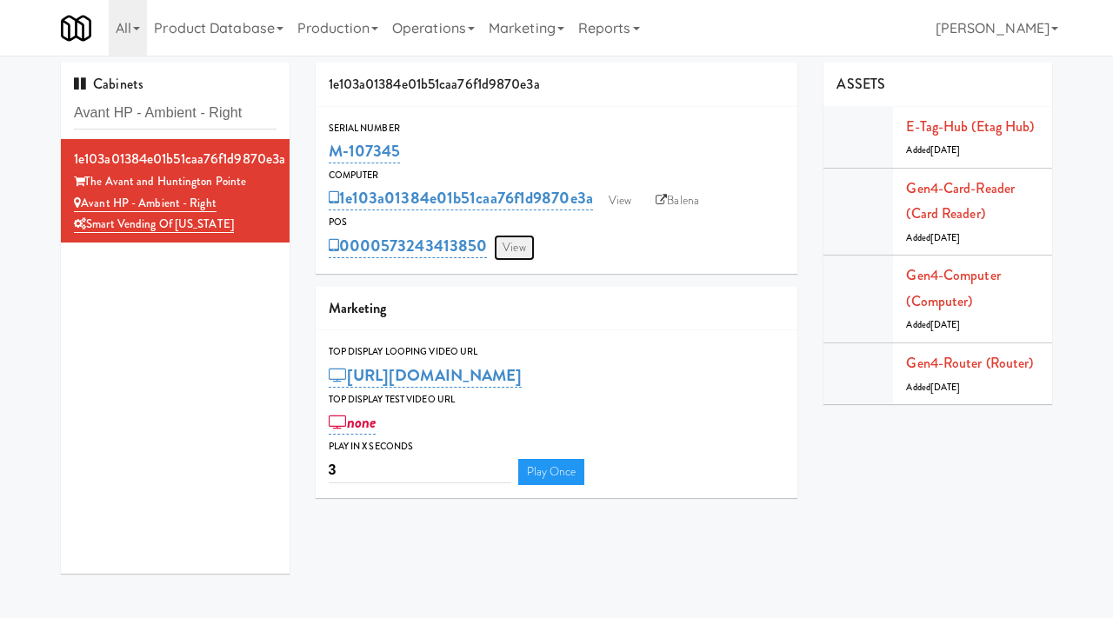
click at [517, 250] on link "View" at bounding box center [514, 248] width 40 height 26
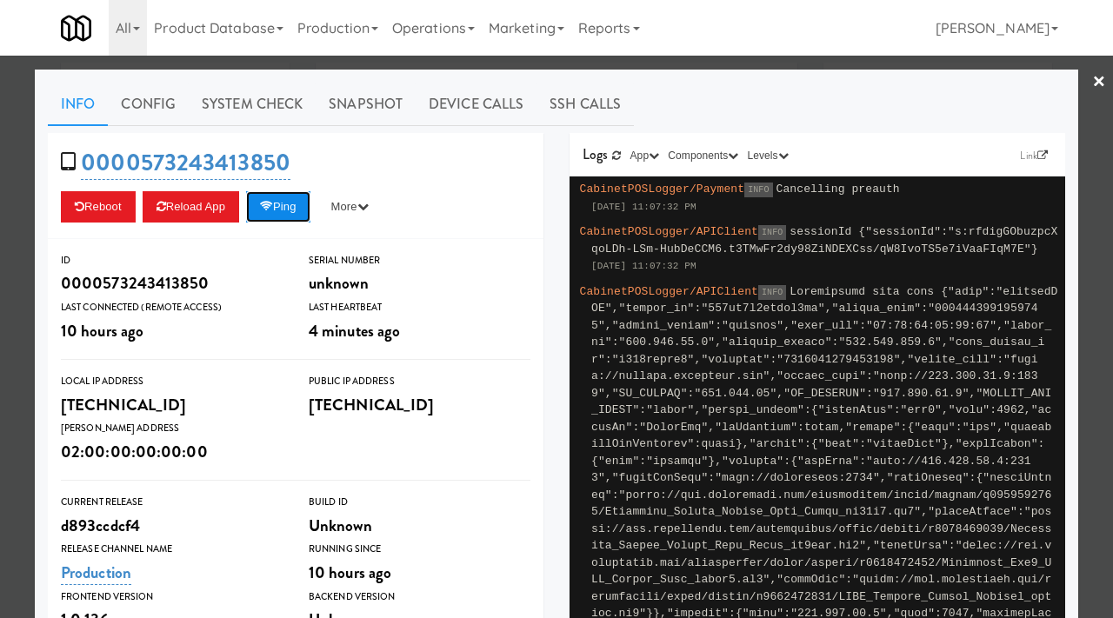
click at [282, 201] on button "Ping" at bounding box center [278, 206] width 64 height 31
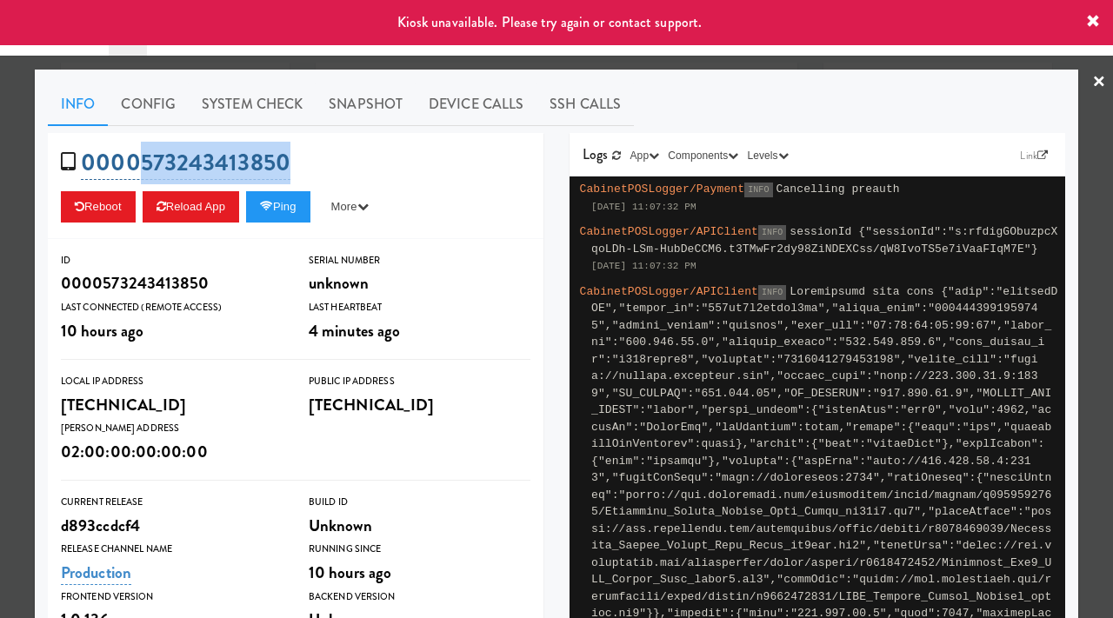
drag, startPoint x: 307, startPoint y: 166, endPoint x: 138, endPoint y: 163, distance: 168.7
click at [138, 163] on div "0000573243413850 Reboot Reload App Ping More Ping Server Restart Server Force R…" at bounding box center [296, 186] width 496 height 106
copy link "573243413850"
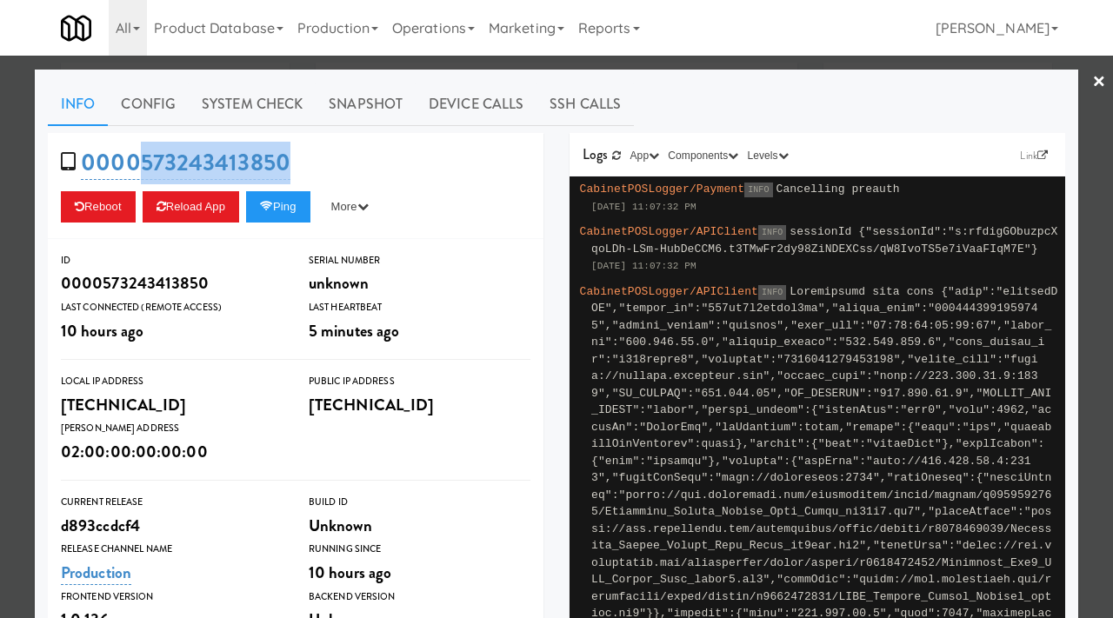
click at [0, 211] on div at bounding box center [556, 309] width 1113 height 618
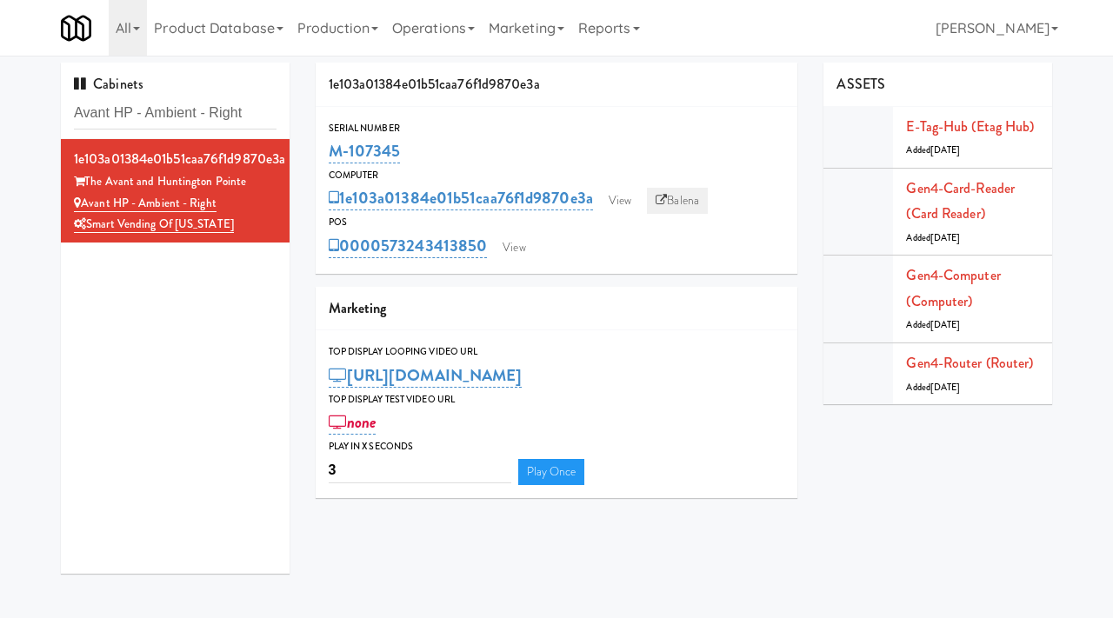
click at [671, 195] on link "Balena" at bounding box center [677, 201] width 61 height 26
click at [518, 256] on link "View" at bounding box center [514, 248] width 40 height 26
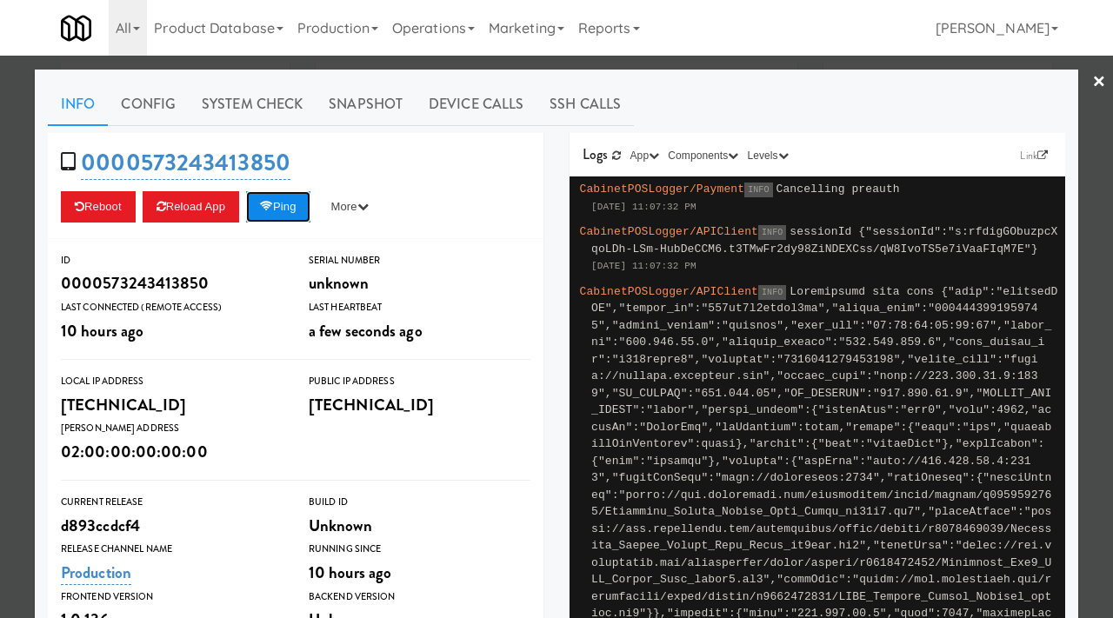
click at [281, 203] on button "Ping" at bounding box center [278, 206] width 64 height 31
click at [288, 206] on button "Ping" at bounding box center [278, 206] width 64 height 31
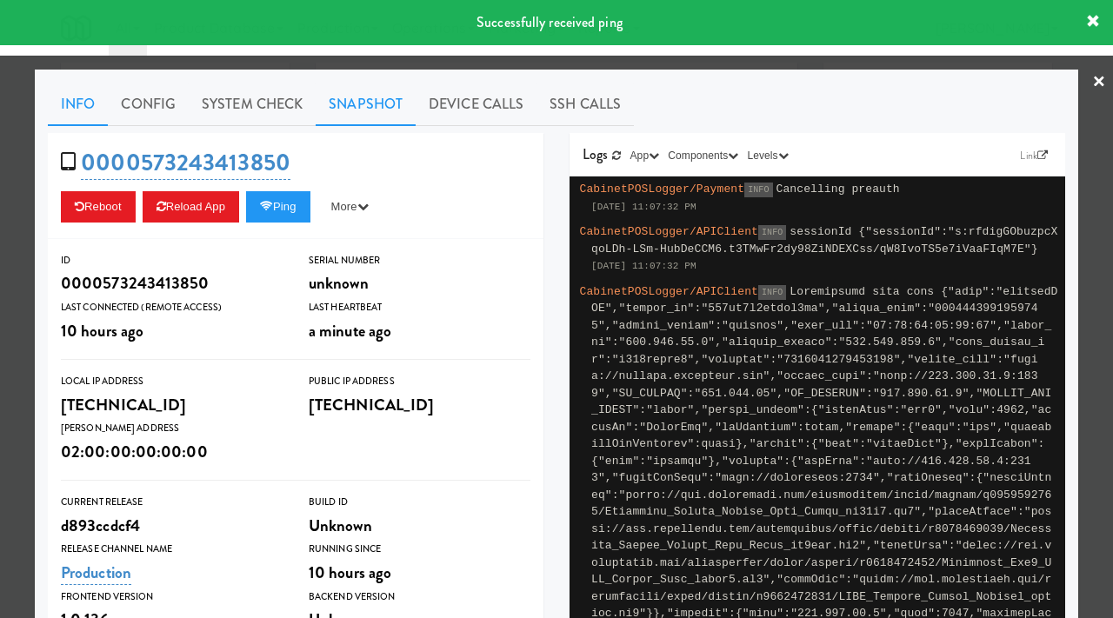
click at [345, 117] on link "Snapshot" at bounding box center [366, 104] width 100 height 43
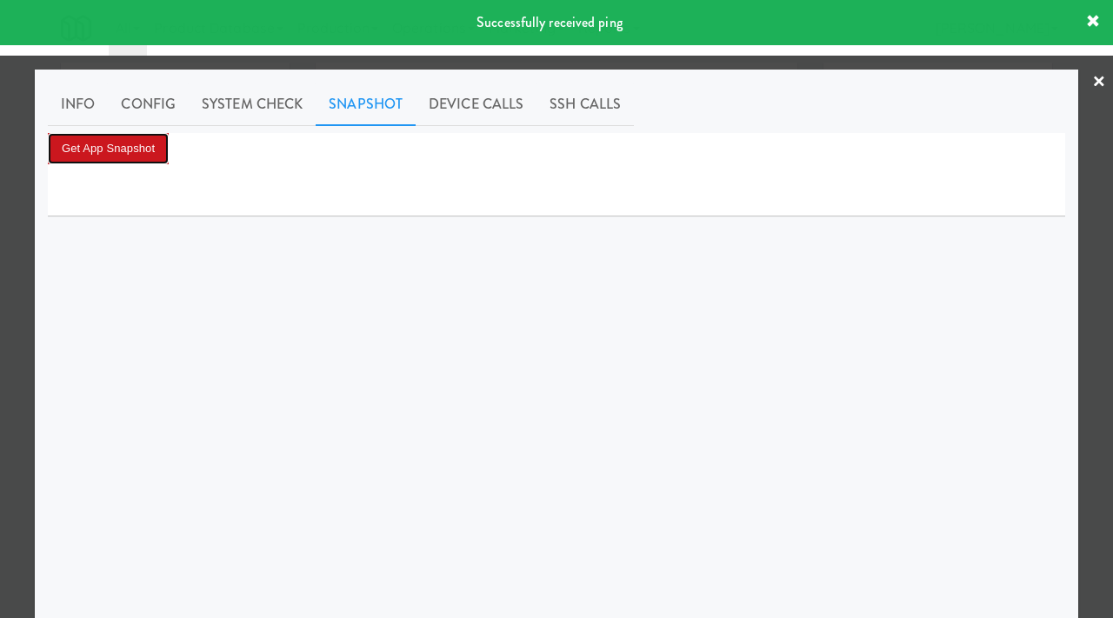
click at [116, 162] on button "Get App Snapshot" at bounding box center [108, 148] width 121 height 31
